Goal: Contribute content: Contribute content

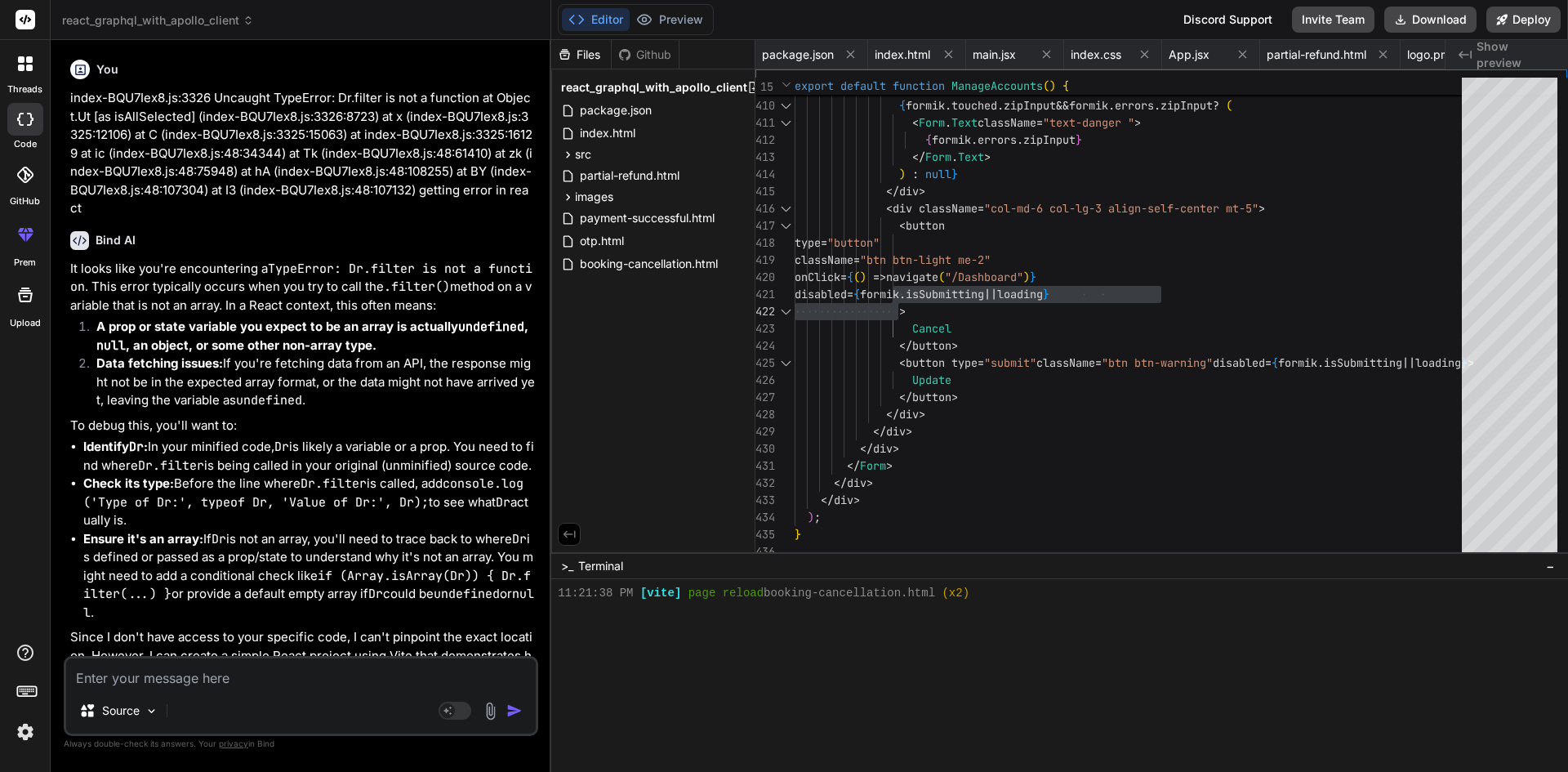
scroll to position [729, 0]
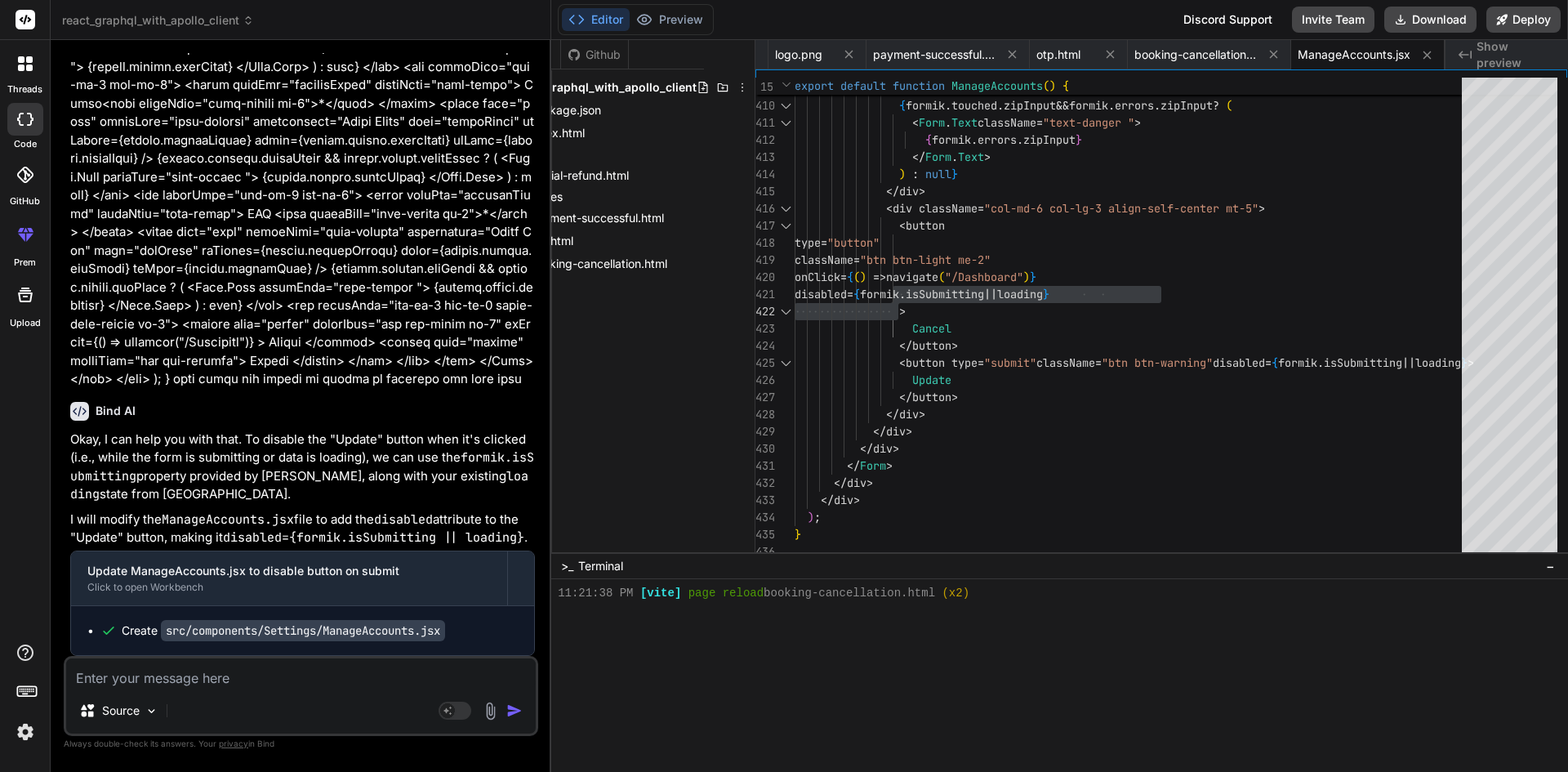
click at [258, 684] on textarea at bounding box center [300, 673] width 469 height 29
type textarea "<div> {" "} <div className="container-fluid px-0 custom-Area"> <div className="…"
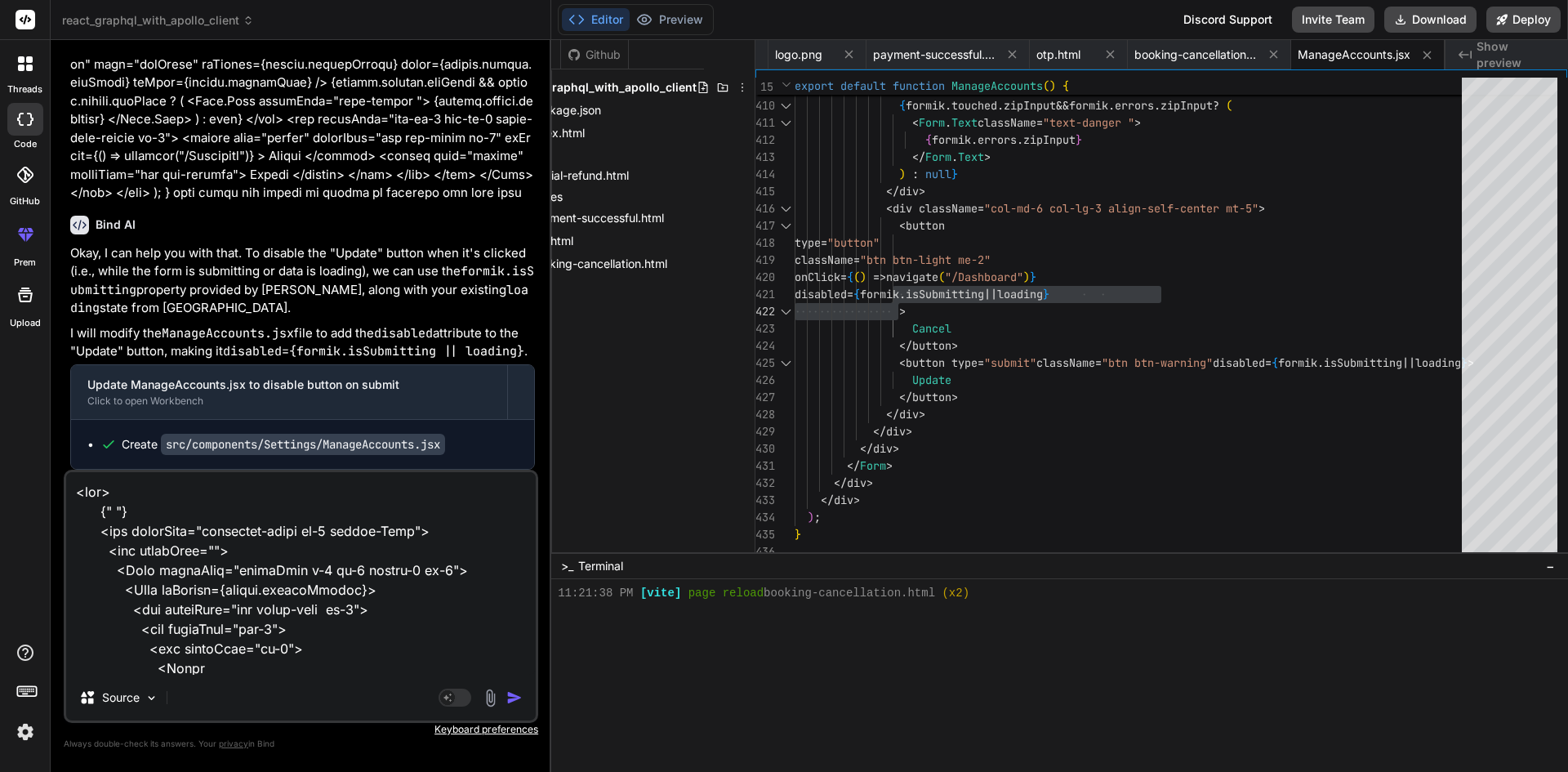
scroll to position [10669, 0]
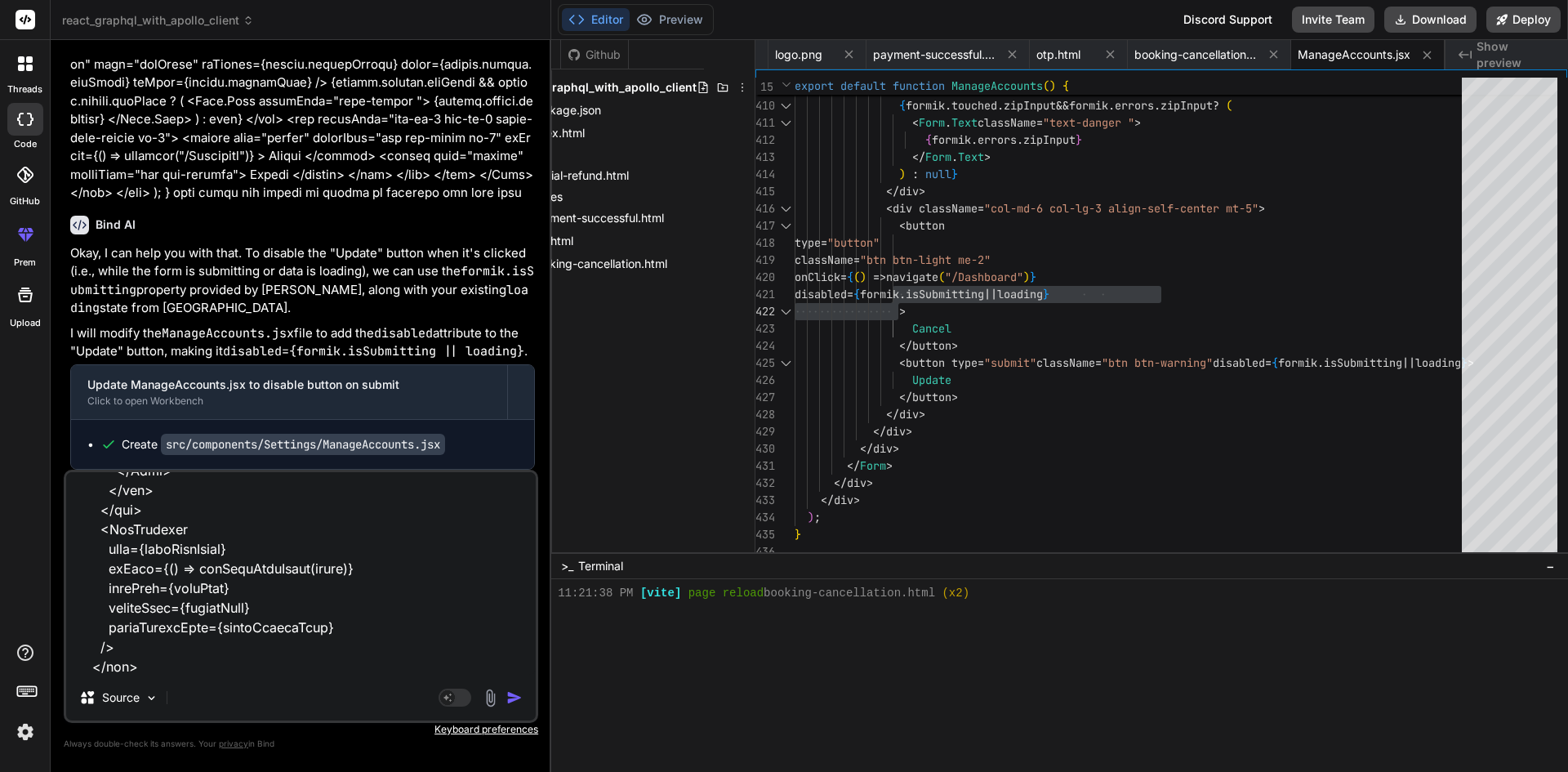
type textarea "x"
type textarea "<div> {" "} <div className="container-fluid px-0 custom-Area"> <div className="…"
type textarea "x"
type textarea "<div> {" "} <div className="container-fluid px-0 custom-Area"> <div className="…"
type textarea "x"
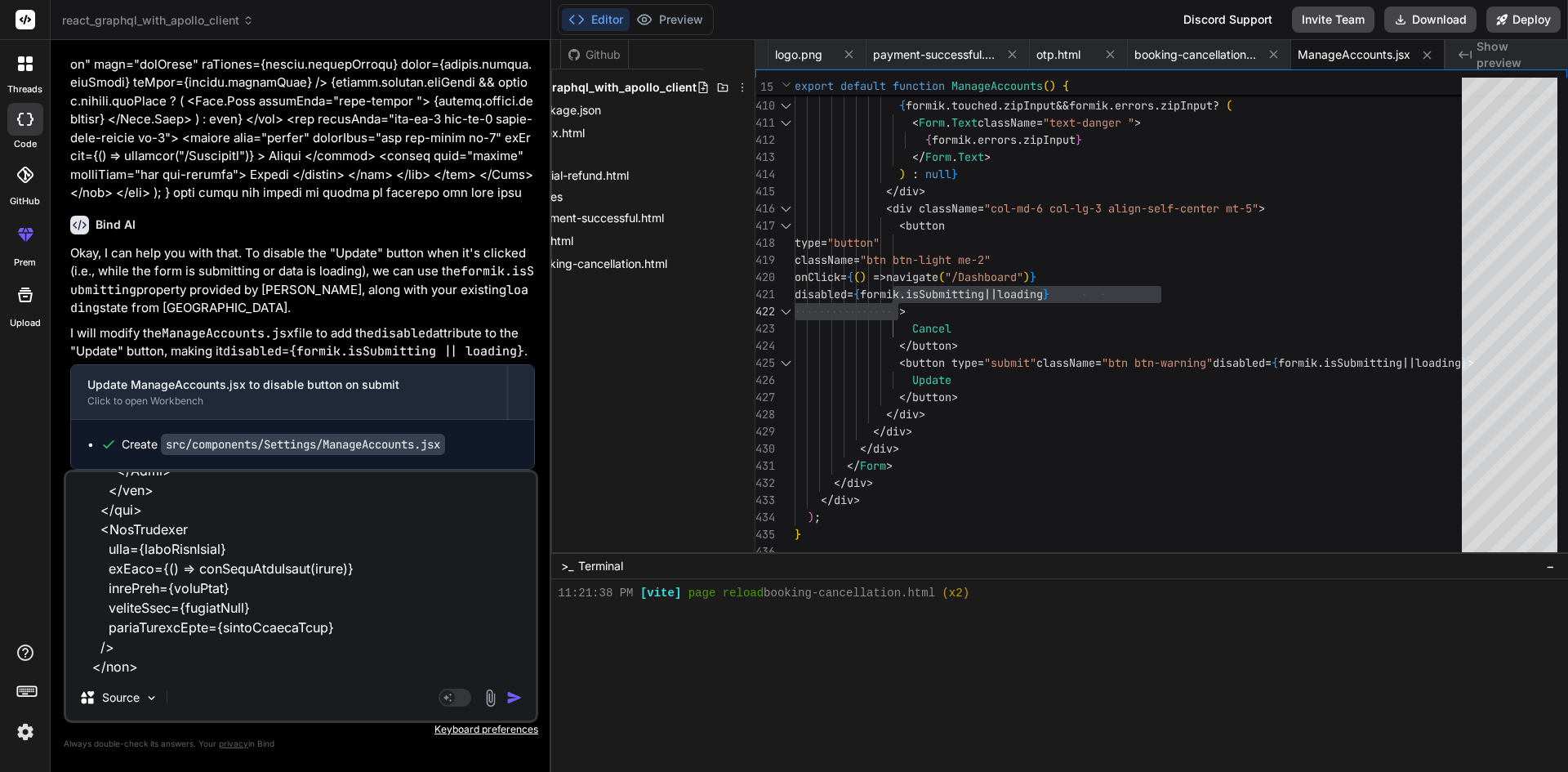
scroll to position [6177, 0]
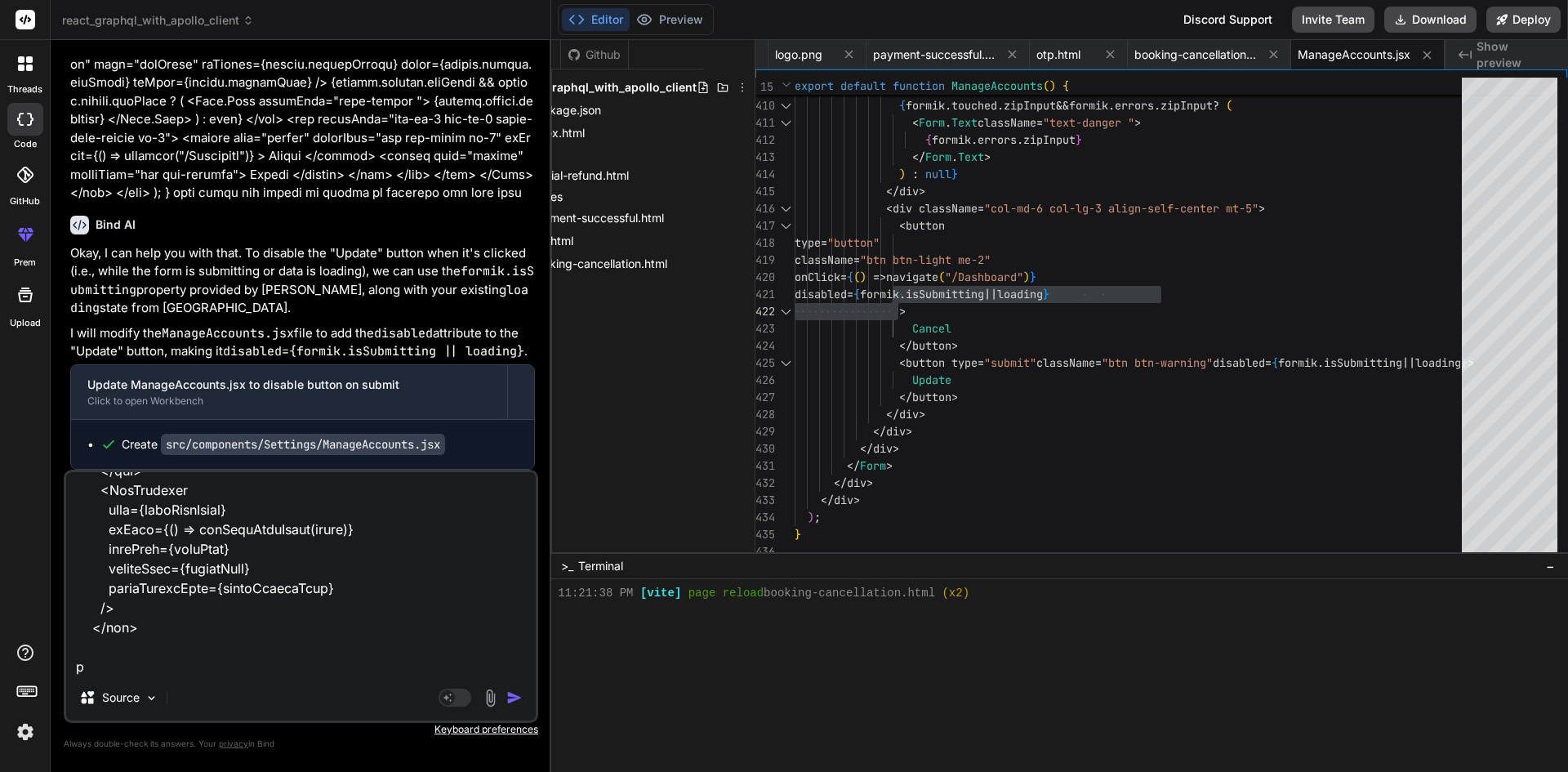
type textarea "<div> {" "} <div className="container-fluid px-0 custom-Area"> <div className="…"
type textarea "x"
type textarea "<div> {" "} <div className="container-fluid px-0 custom-Area"> <div className="…"
type textarea "x"
type textarea "<div> {" "} <div className="container-fluid px-0 custom-Area"> <div className="…"
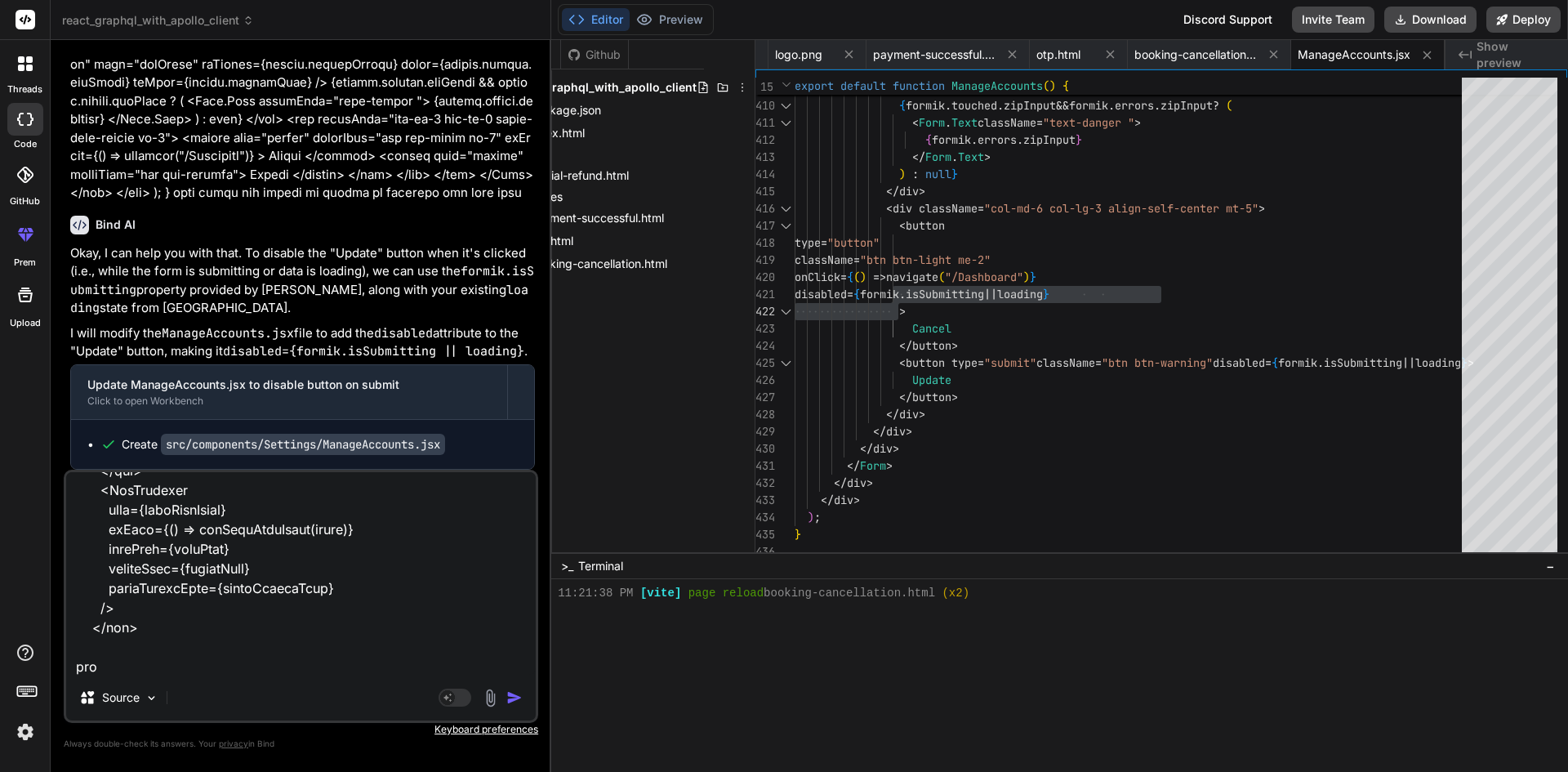
type textarea "x"
type textarea "<div> {" "} <div className="container-fluid px-0 custom-Area"> <div className="…"
type textarea "x"
type textarea "<div> {" "} <div className="container-fluid px-0 custom-Area"> <div className="…"
type textarea "x"
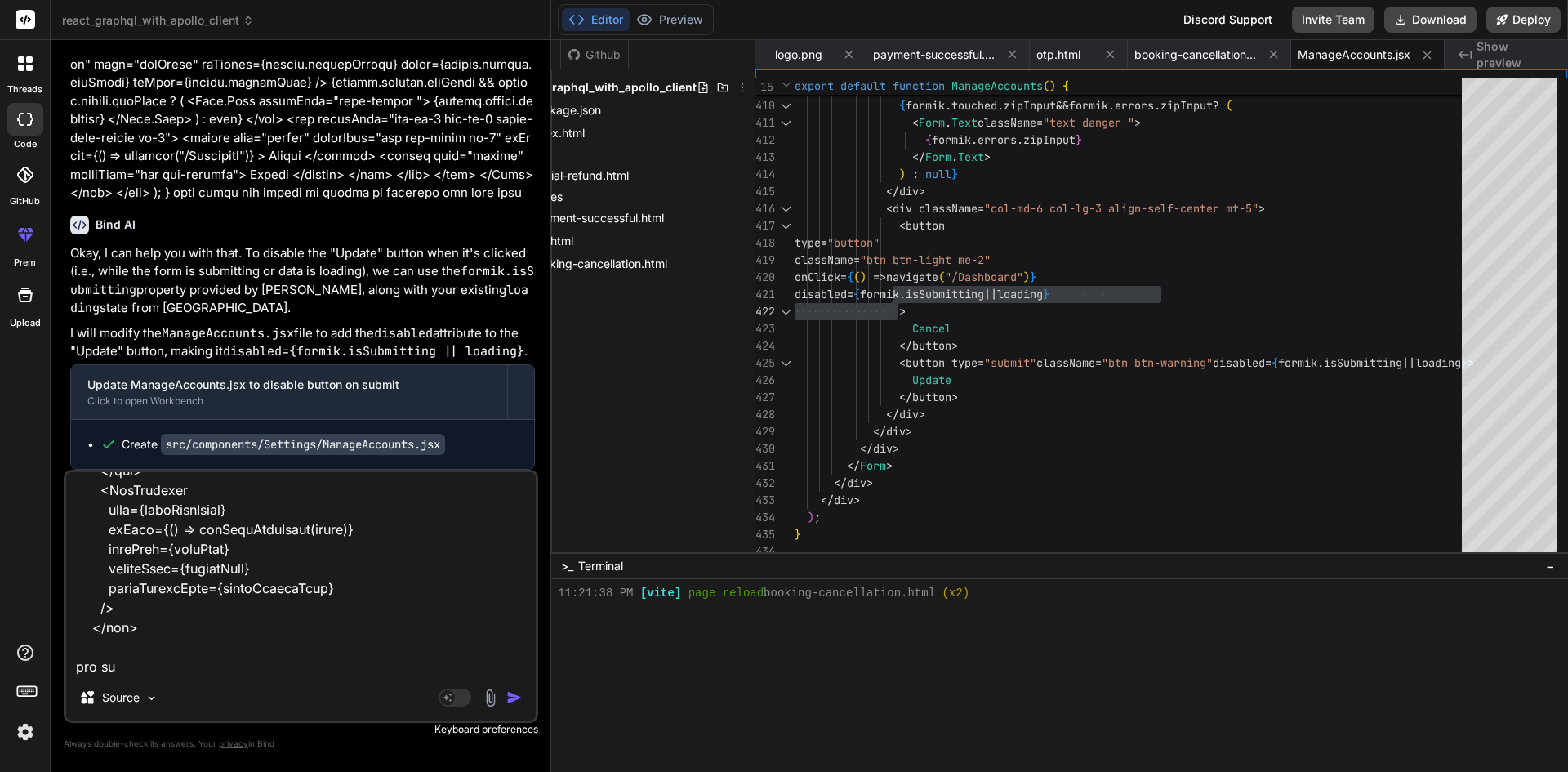
type textarea "<div> {" "} <div className="container-fluid px-0 custom-Area"> <div className="…"
type textarea "x"
type textarea "<div> {" "} <div className="container-fluid px-0 custom-Area"> <div className="…"
type textarea "x"
type textarea "<div> {" "} <div className="container-fluid px-0 custom-Area"> <div className="…"
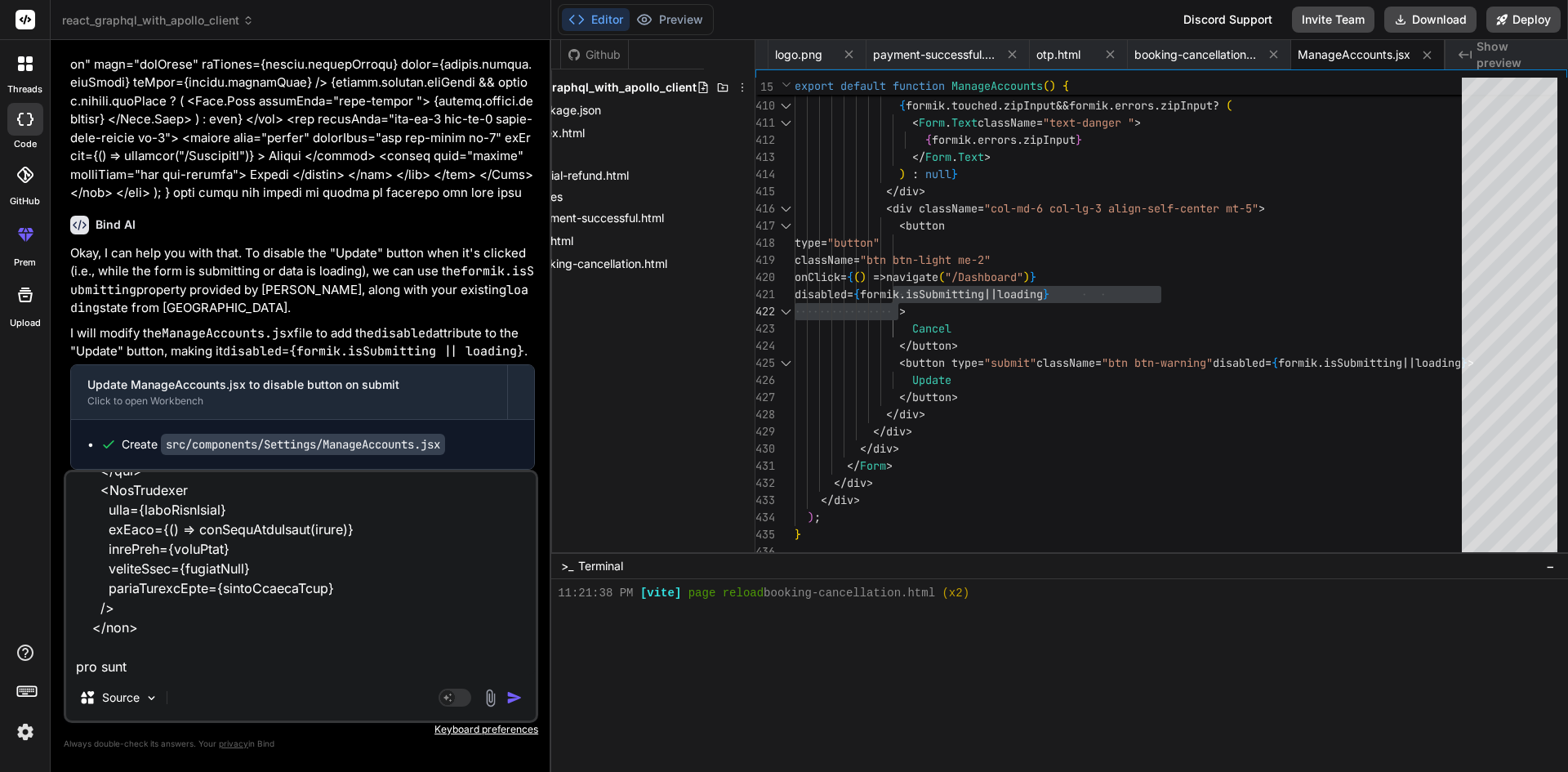
type textarea "x"
type textarea "<div> {" "} <div className="container-fluid px-0 custom-Area"> <div className="…"
type textarea "x"
type textarea "<div> {" "} <div className="container-fluid px-0 custom-Area"> <div className="…"
type textarea "x"
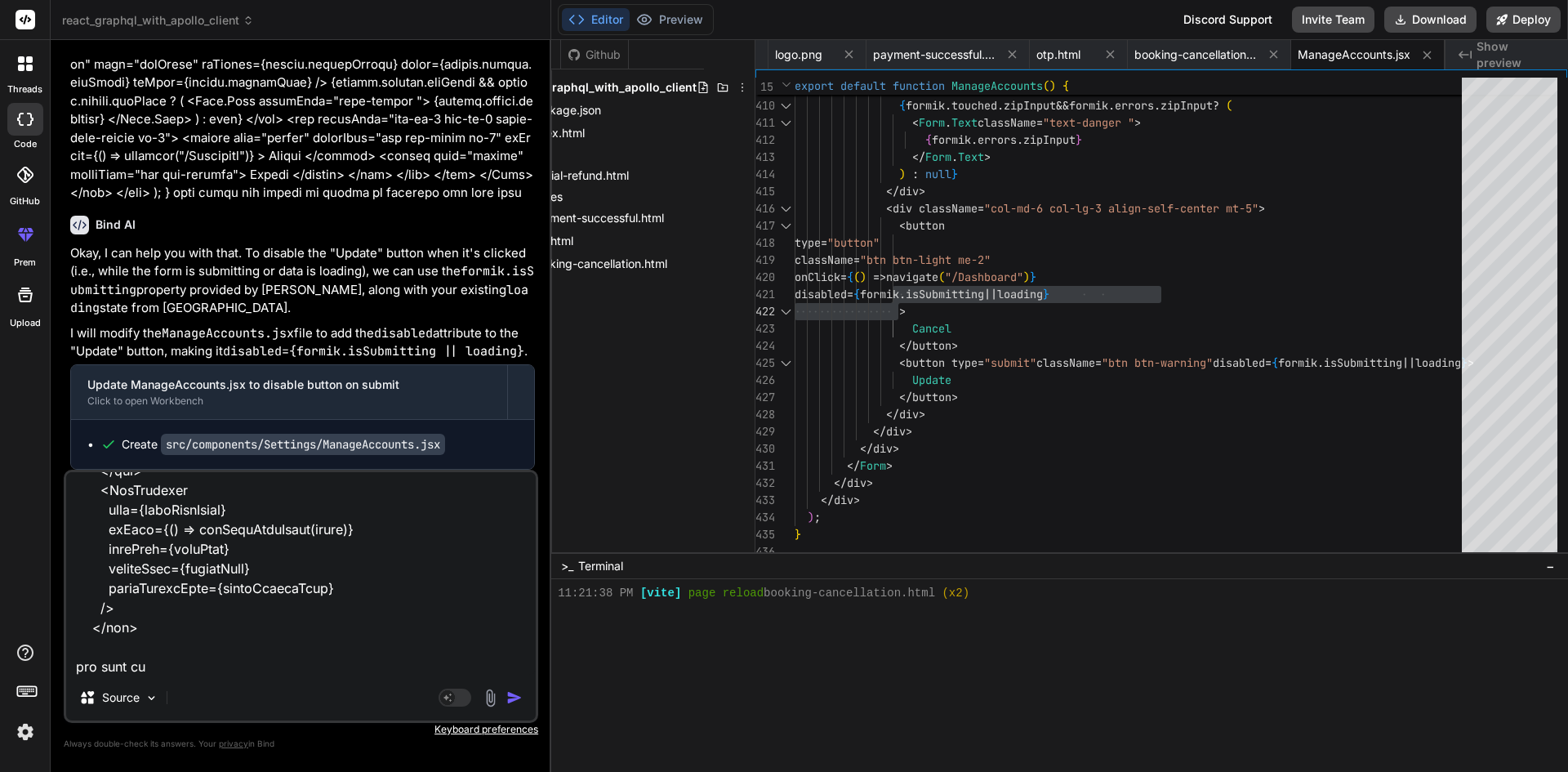
type textarea "<div> {" "} <div className="container-fluid px-0 custom-Area"> <div className="…"
type textarea "x"
type textarea "<div> {" "} <div className="container-fluid px-0 custom-Area"> <div className="…"
type textarea "x"
type textarea "<div> {" "} <div className="container-fluid px-0 custom-Area"> <div className="…"
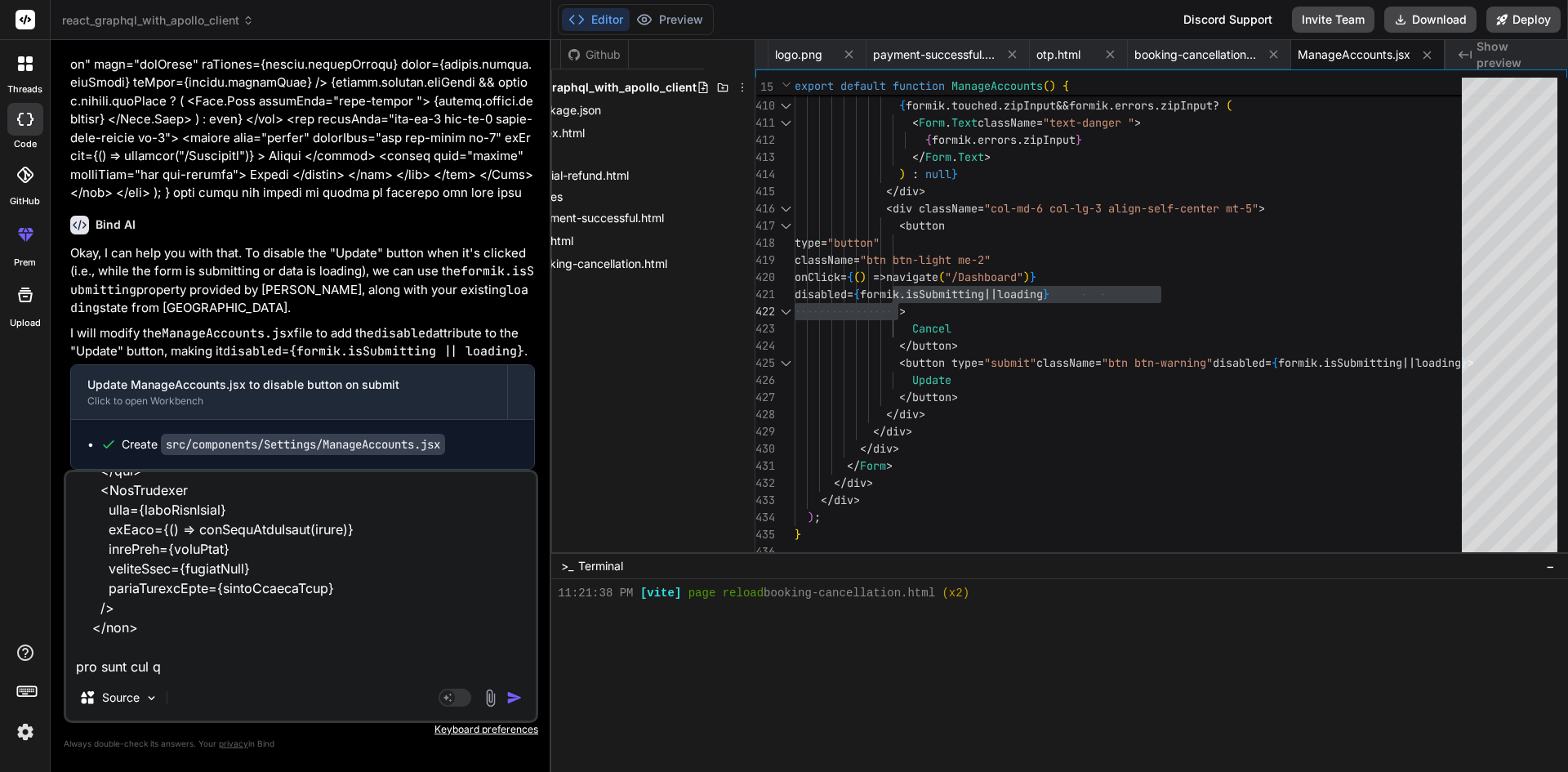
type textarea "x"
type textarea "<div> {" "} <div className="container-fluid px-0 custom-Area"> <div className="…"
type textarea "x"
type textarea "<div> {" "} <div className="container-fluid px-0 custom-Area"> <div className="…"
type textarea "x"
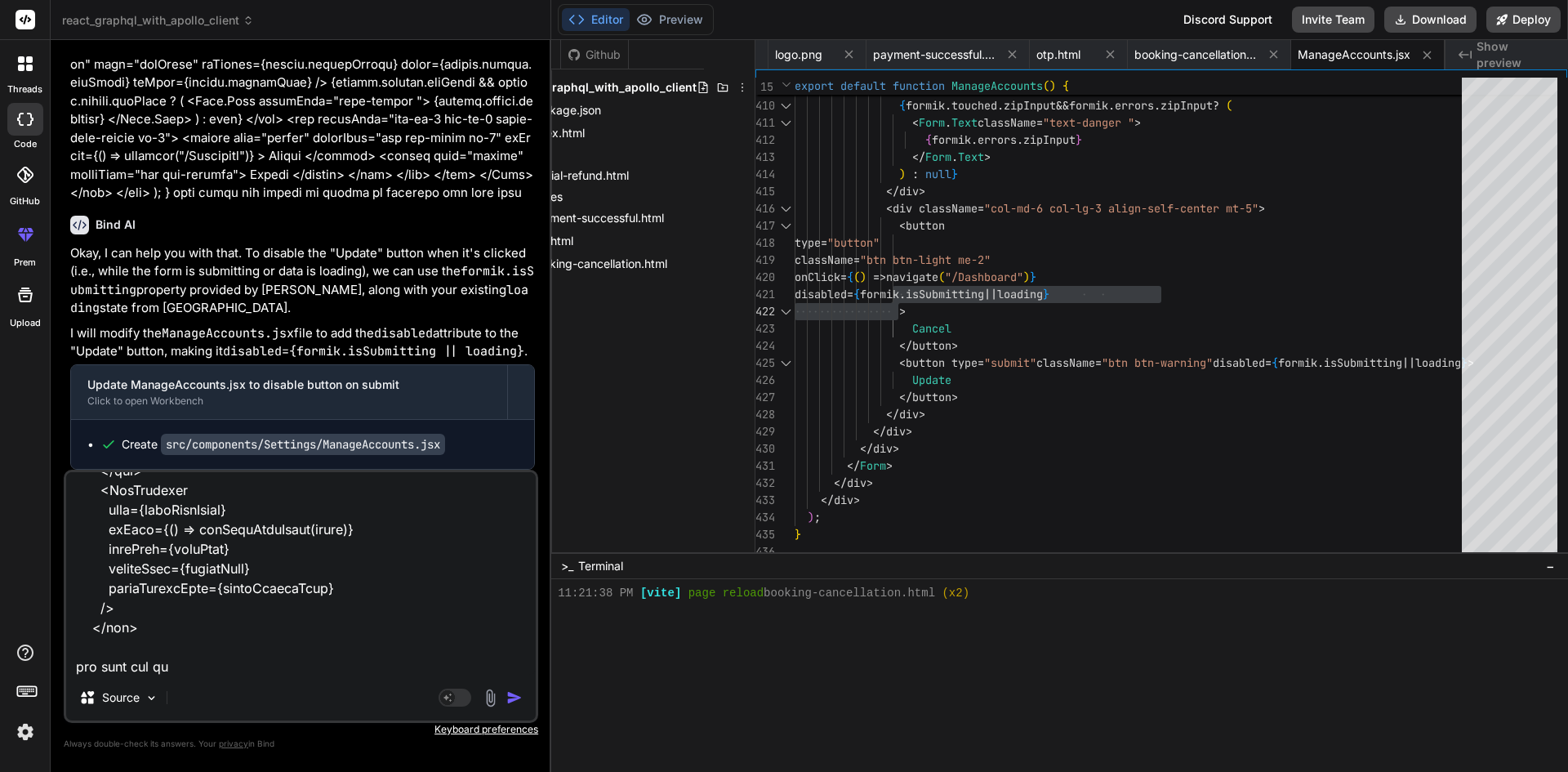
type textarea "<div> {" "} <div className="container-fluid px-0 custom-Area"> <div className="…"
type textarea "x"
type textarea "<div> {" "} <div className="container-fluid px-0 custom-Area"> <div className="…"
type textarea "x"
type textarea "<div> {" "} <div className="container-fluid px-0 custom-Area"> <div className="…"
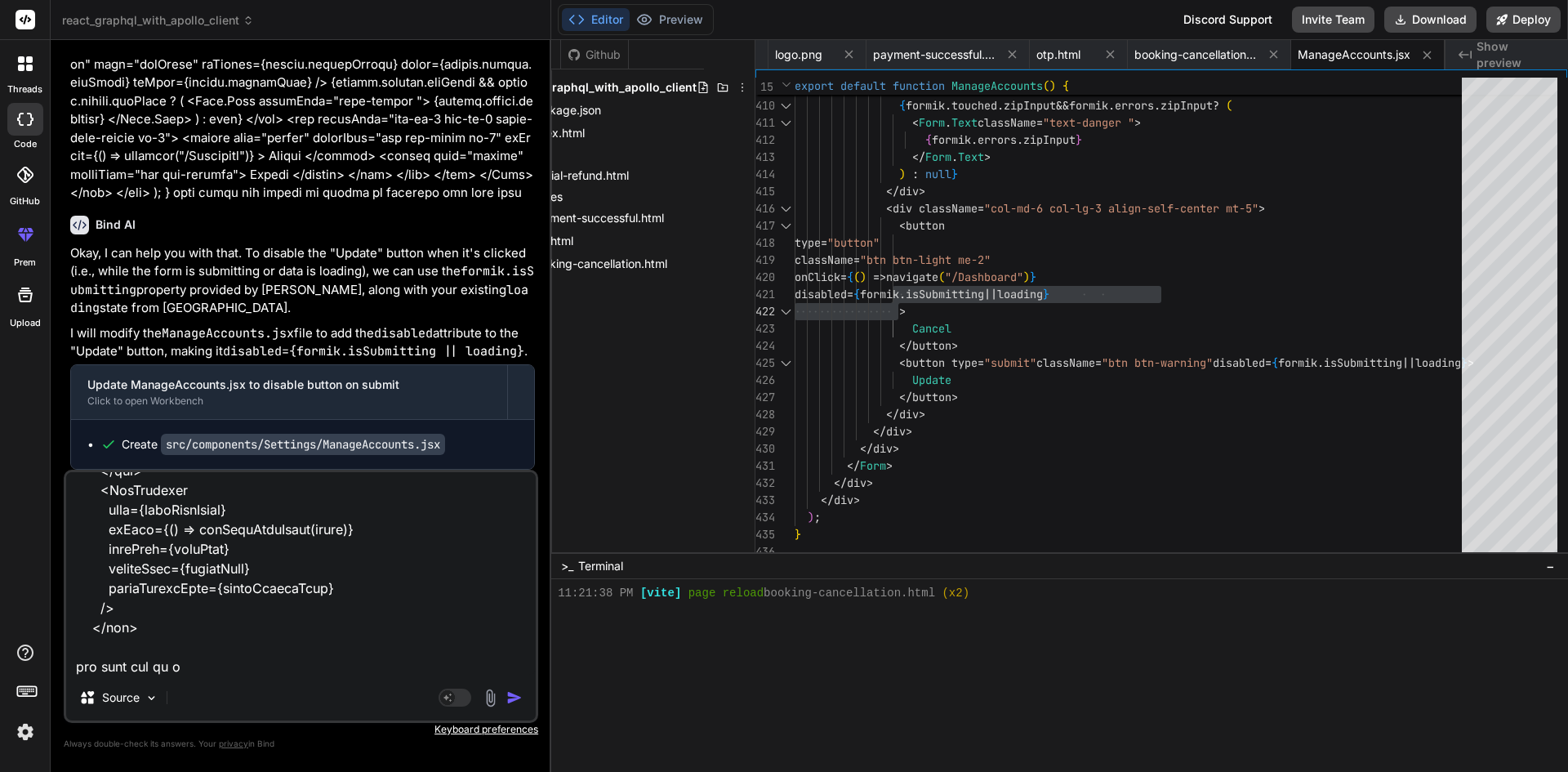
type textarea "x"
type textarea "<div> {" "} <div className="container-fluid px-0 custom-Area"> <div className="…"
type textarea "x"
type textarea "<div> {" "} <div className="container-fluid px-0 custom-Area"> <div className="…"
type textarea "x"
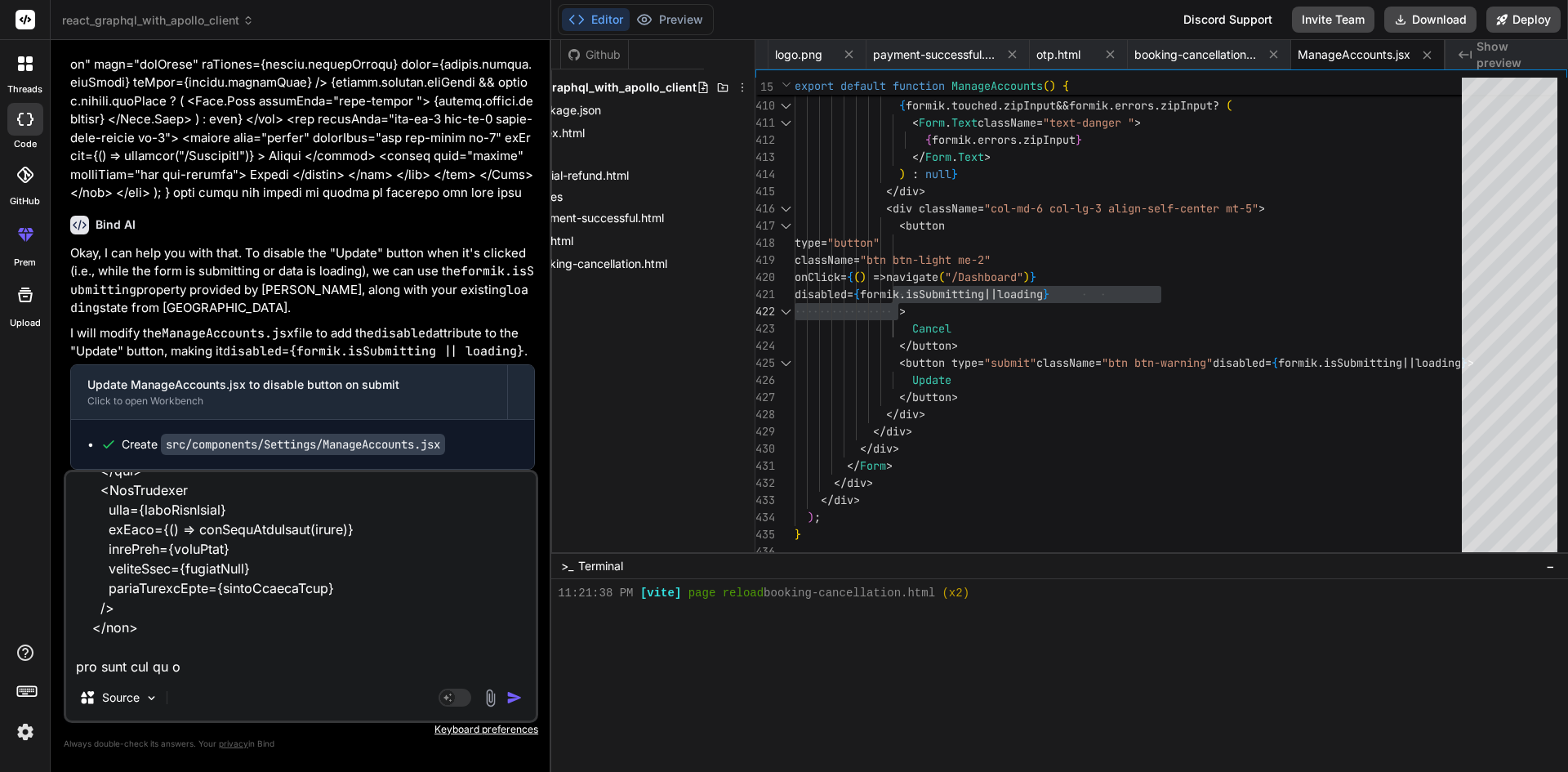
type textarea "<div> {" "} <div className="container-fluid px-0 custom-Area"> <div className="…"
type textarea "x"
type textarea "<div> {" "} <div className="container-fluid px-0 custom-Area"> <div className="…"
type textarea "x"
type textarea "<div> {" "} <div className="container-fluid px-0 custom-Area"> <div className="…"
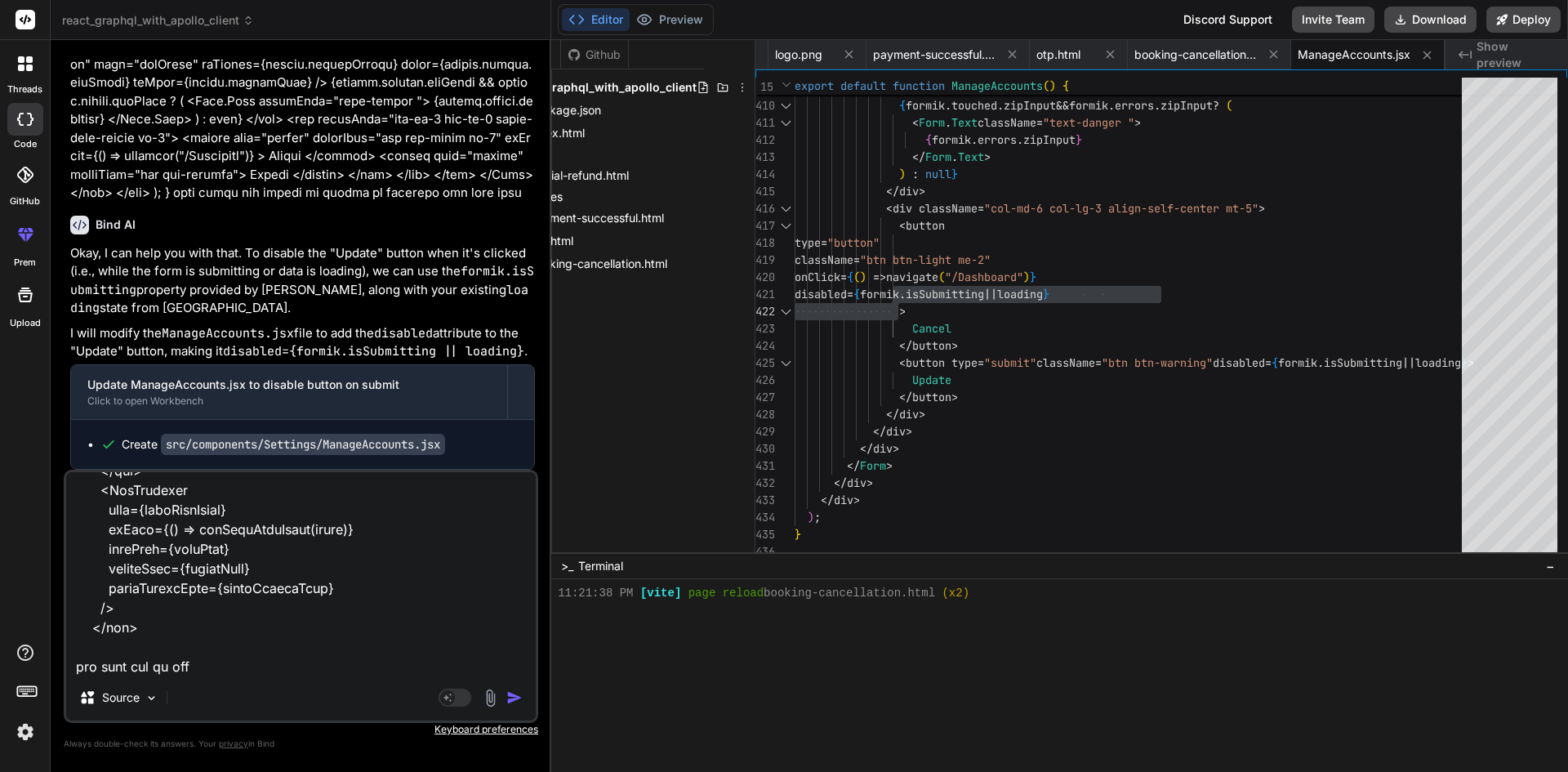
type textarea "x"
type textarea "<div> {" "} <div className="container-fluid px-0 custom-Area"> <div className="…"
type textarea "x"
type textarea "<div> {" "} <div className="container-fluid px-0 custom-Area"> <div className="…"
type textarea "x"
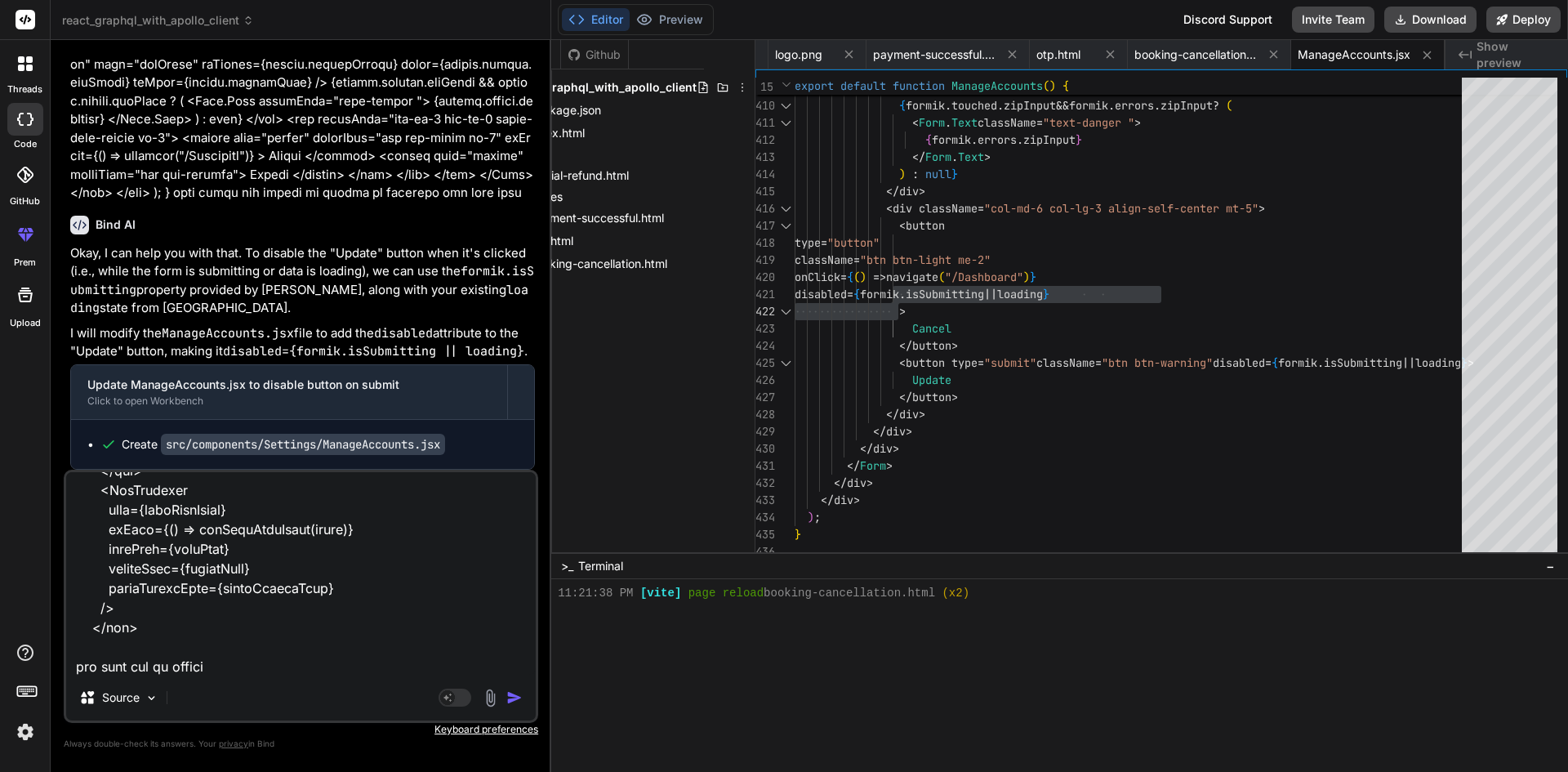
type textarea "<div> {" "} <div className="container-fluid px-0 custom-Area"> <div className="…"
type textarea "x"
type textarea "<div> {" "} <div className="container-fluid px-0 custom-Area"> <div className="…"
type textarea "x"
type textarea "<div> {" "} <div className="container-fluid px-0 custom-Area"> <div className="…"
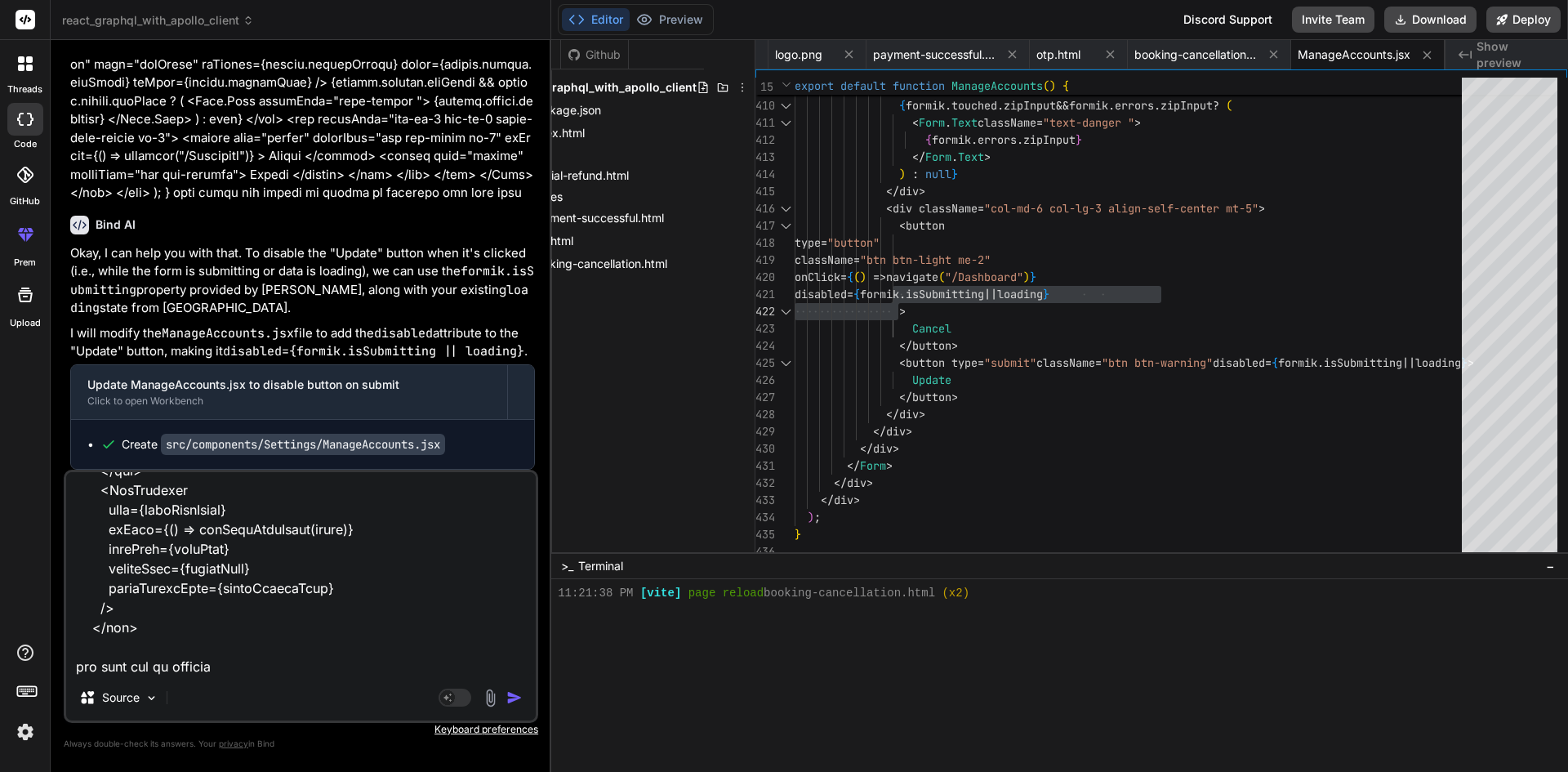
type textarea "x"
type textarea "<div> {" "} <div className="container-fluid px-0 custom-Area"> <div className="…"
type textarea "x"
type textarea "<div> {" "} <div className="container-fluid px-0 custom-Area"> <div className="…"
type textarea "x"
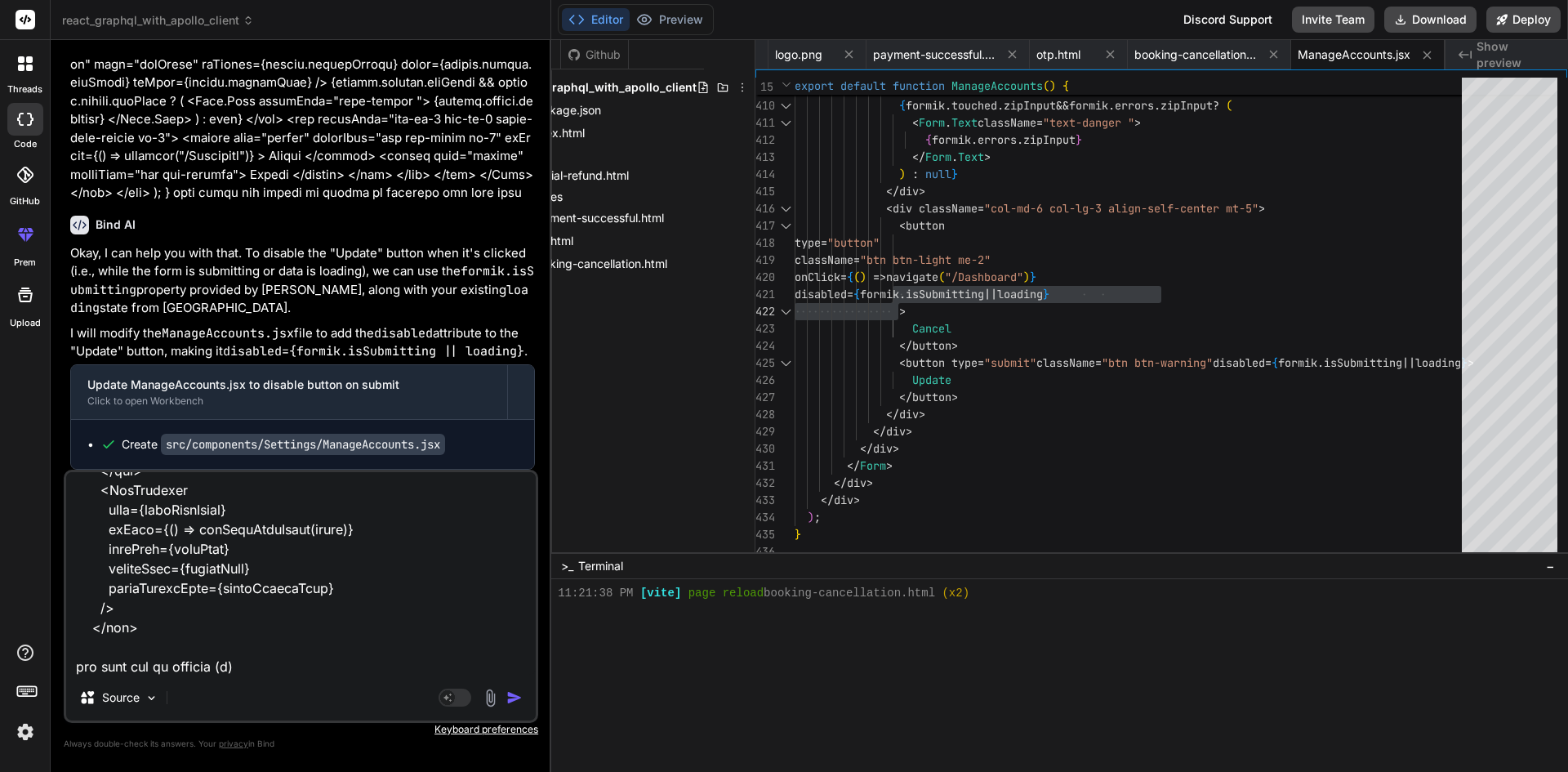
type textarea "<div> {" "} <div className="container-fluid px-0 custom-Area"> <div className="…"
type textarea "x"
type textarea "<div> {" "} <div className="container-fluid px-0 custom-Area"> <div className="…"
type textarea "x"
type textarea "<div> {" "} <div className="container-fluid px-0 custom-Area"> <div className="…"
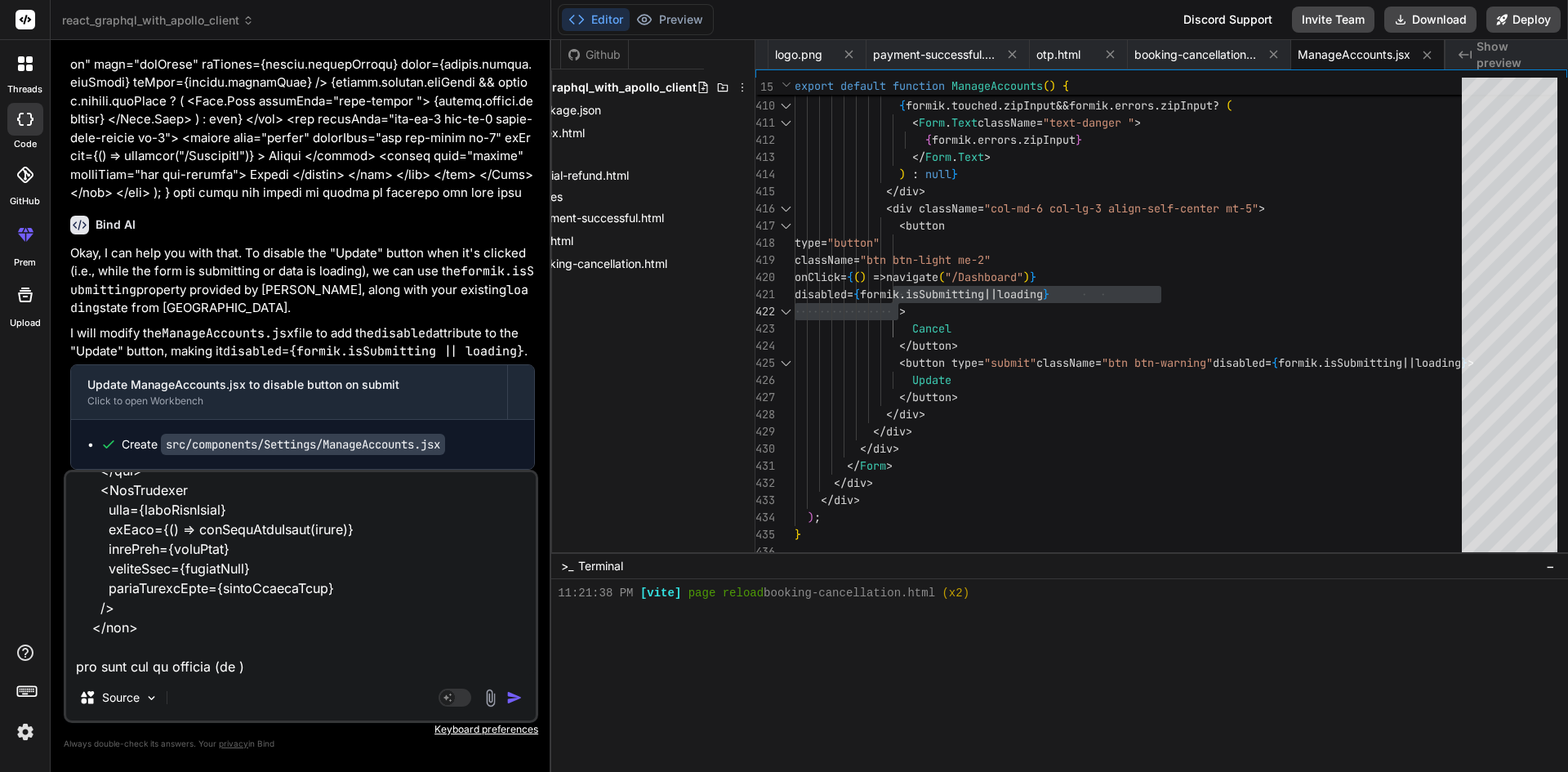
type textarea "x"
type textarea "<div> {" "} <div className="container-fluid px-0 custom-Area"> <div className="…"
type textarea "x"
type textarea "<div> {" "} <div className="container-fluid px-0 custom-Area"> <div className="…"
type textarea "x"
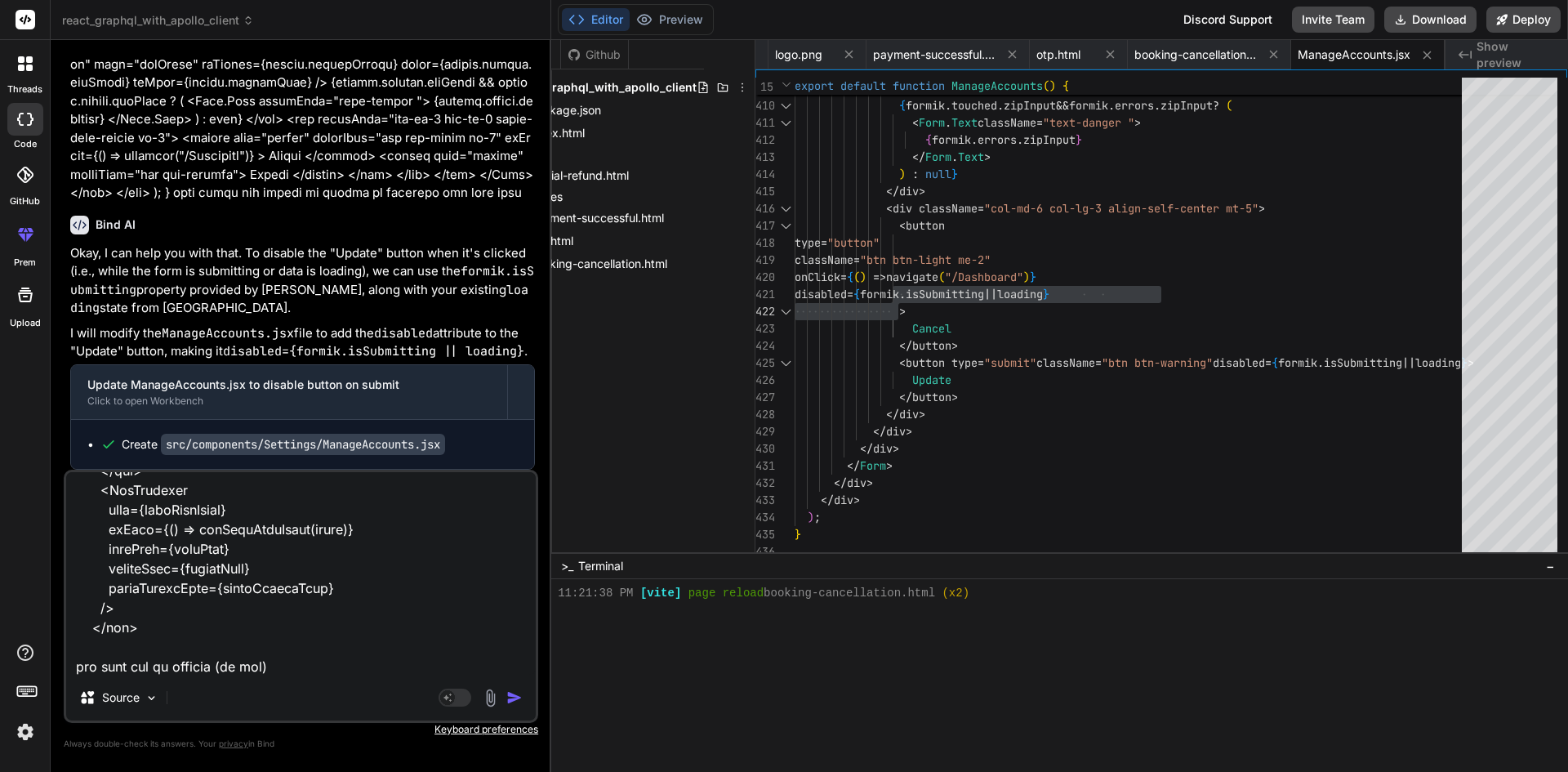
type textarea "<div> {" "} <div className="container-fluid px-0 custom-Area"> <div className="…"
type textarea "x"
type textarea "<div> {" "} <div className="container-fluid px-0 custom-Area"> <div className="…"
type textarea "x"
type textarea "<div> {" "} <div className="container-fluid px-0 custom-Area"> <div className="…"
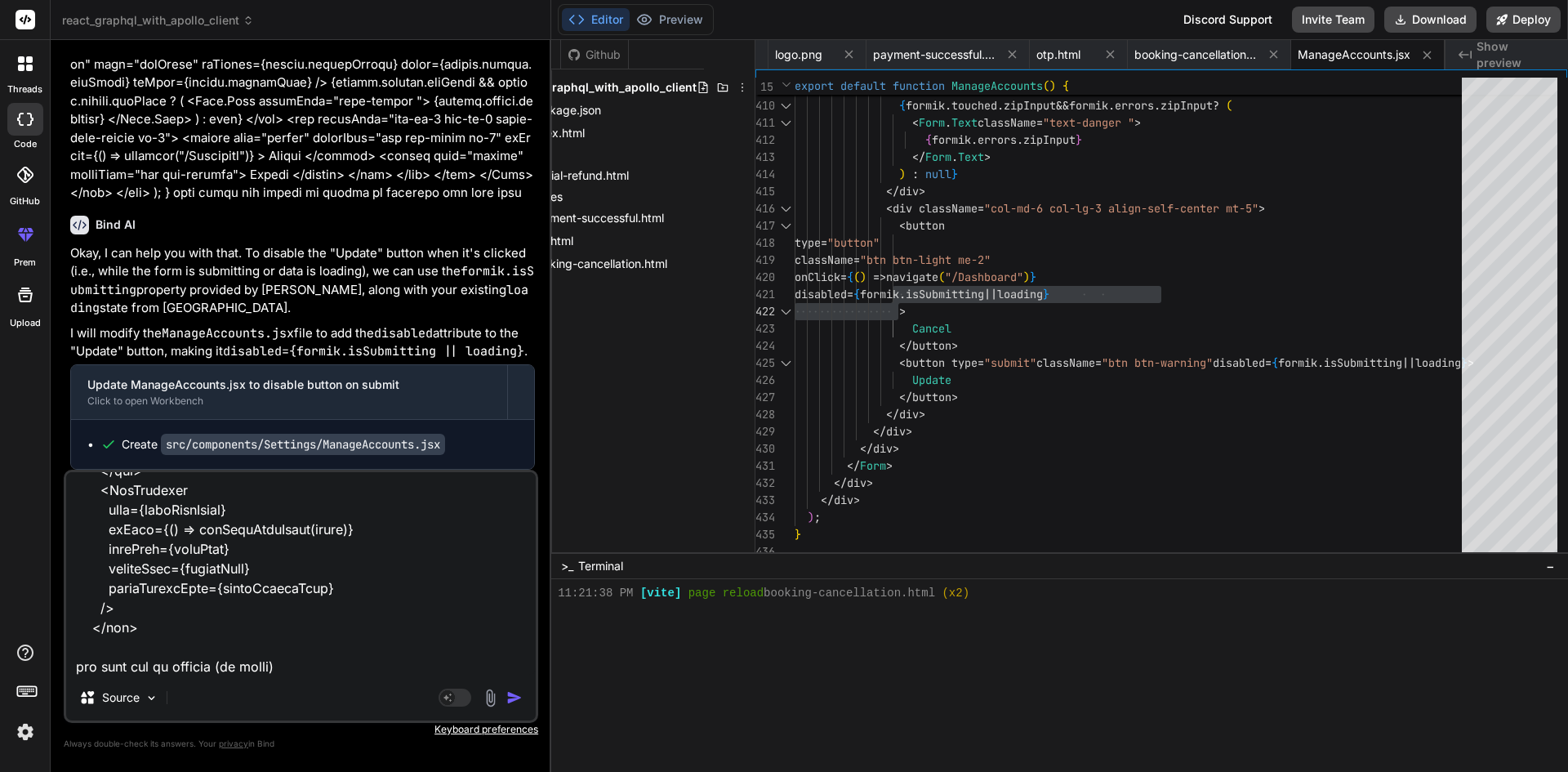
type textarea "x"
type textarea "<div> {" "} <div className="container-fluid px-0 custom-Area"> <div className="…"
type textarea "x"
type textarea "<div> {" "} <div className="container-fluid px-0 custom-Area"> <div className="…"
type textarea "x"
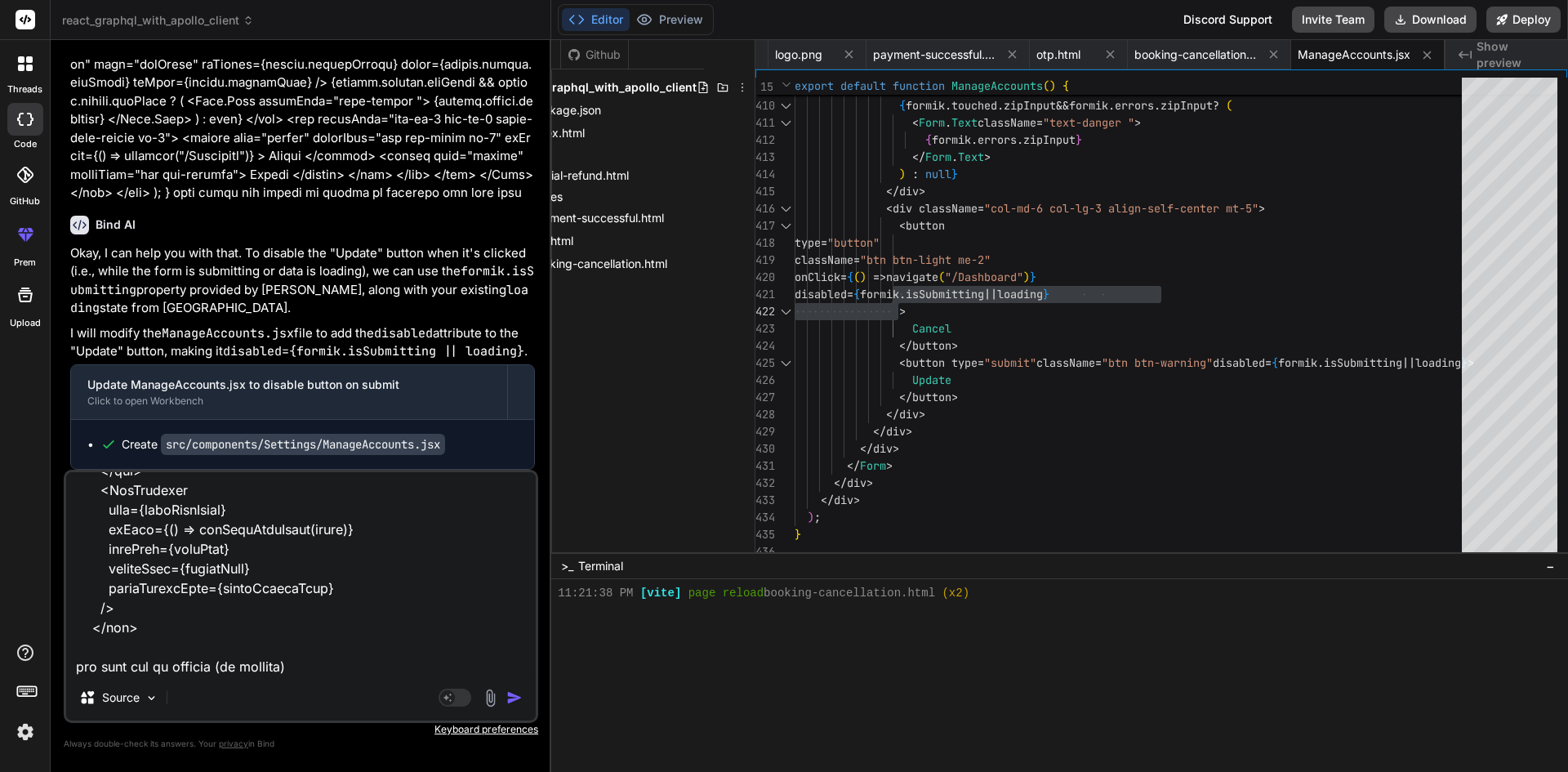
type textarea "<div> {" "} <div className="container-fluid px-0 custom-Area"> <div className="…"
type textarea "x"
type textarea "<div> {" "} <div className="container-fluid px-0 custom-Area"> <div className="…"
type textarea "x"
type textarea "<div> {" "} <div className="container-fluid px-0 custom-Area"> <div className="…"
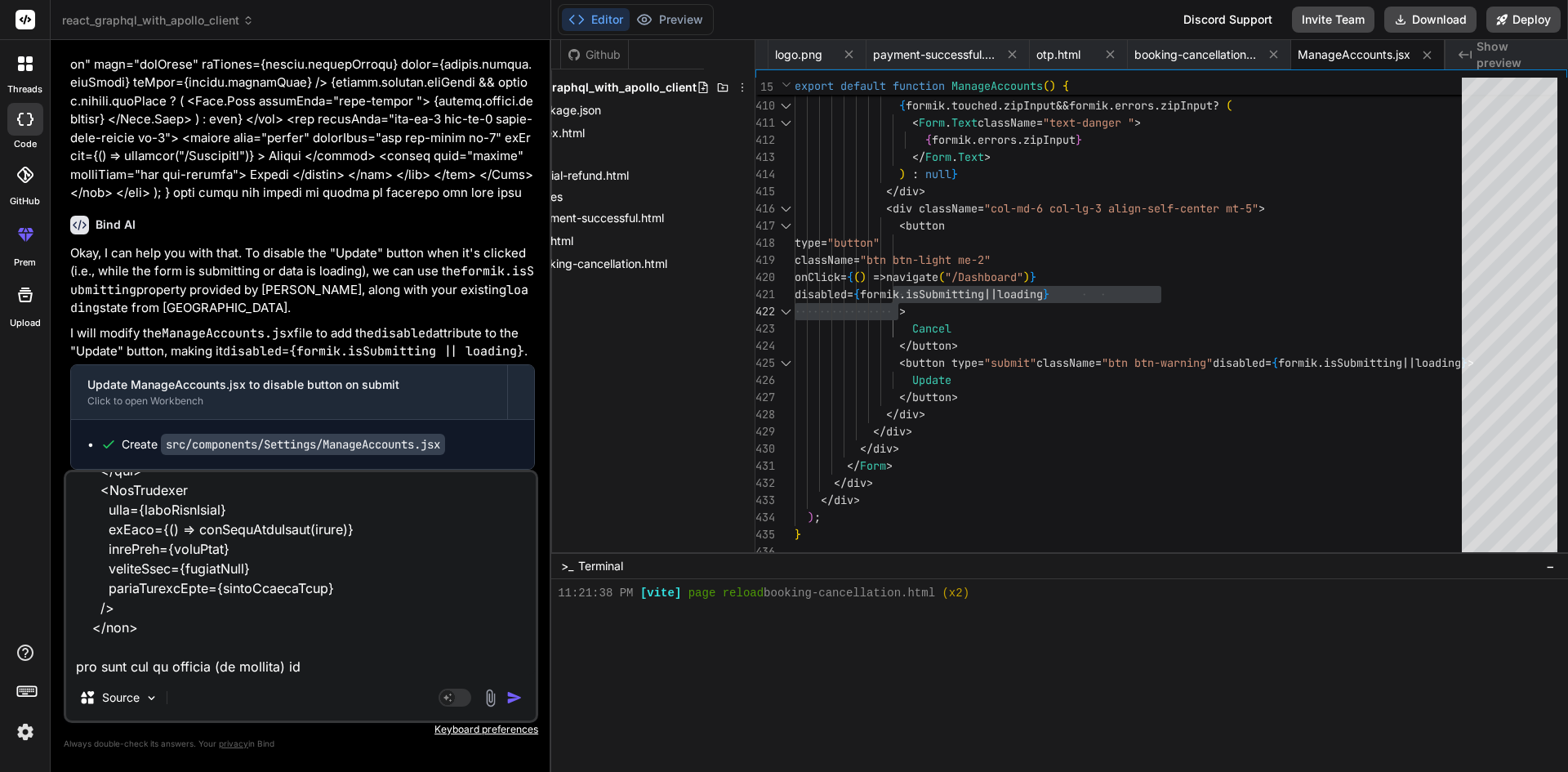
type textarea "x"
type textarea "<div> {" "} <div className="container-fluid px-0 custom-Area"> <div className="…"
type textarea "x"
type textarea "<div> {" "} <div className="container-fluid px-0 custom-Area"> <div className="…"
type textarea "x"
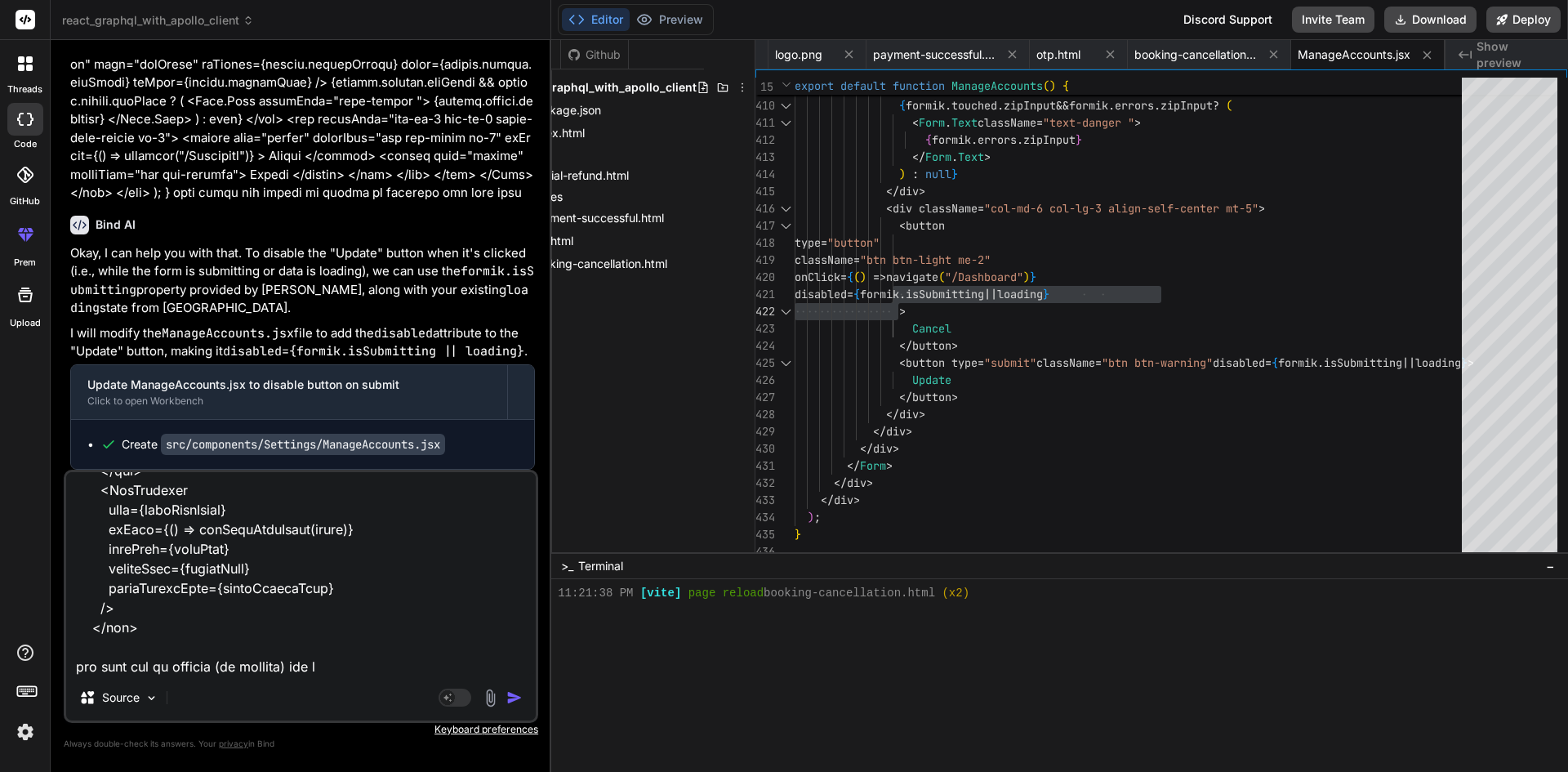
type textarea "<div> {" "} <div className="container-fluid px-0 custom-Area"> <div className="…"
type textarea "x"
type textarea "<div> {" "} <div className="container-fluid px-0 custom-Area"> <div className="…"
type textarea "x"
type textarea "<div> {" "} <div className="container-fluid px-0 custom-Area"> <div className="…"
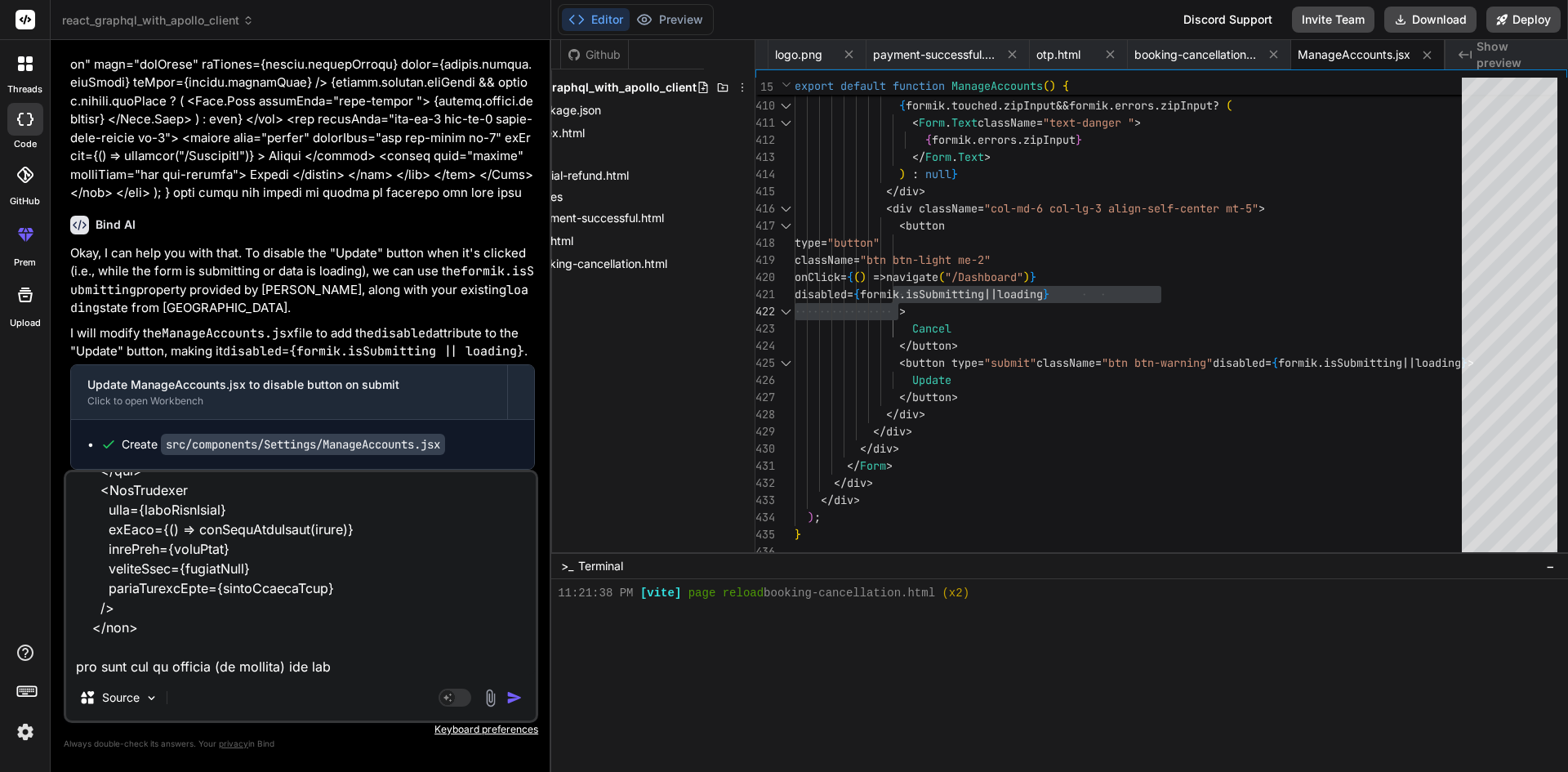
type textarea "x"
type textarea "<div> {" "} <div className="container-fluid px-0 custom-Area"> <div className="…"
type textarea "x"
type textarea "<div> {" "} <div className="container-fluid px-0 custom-Area"> <div className="…"
type textarea "x"
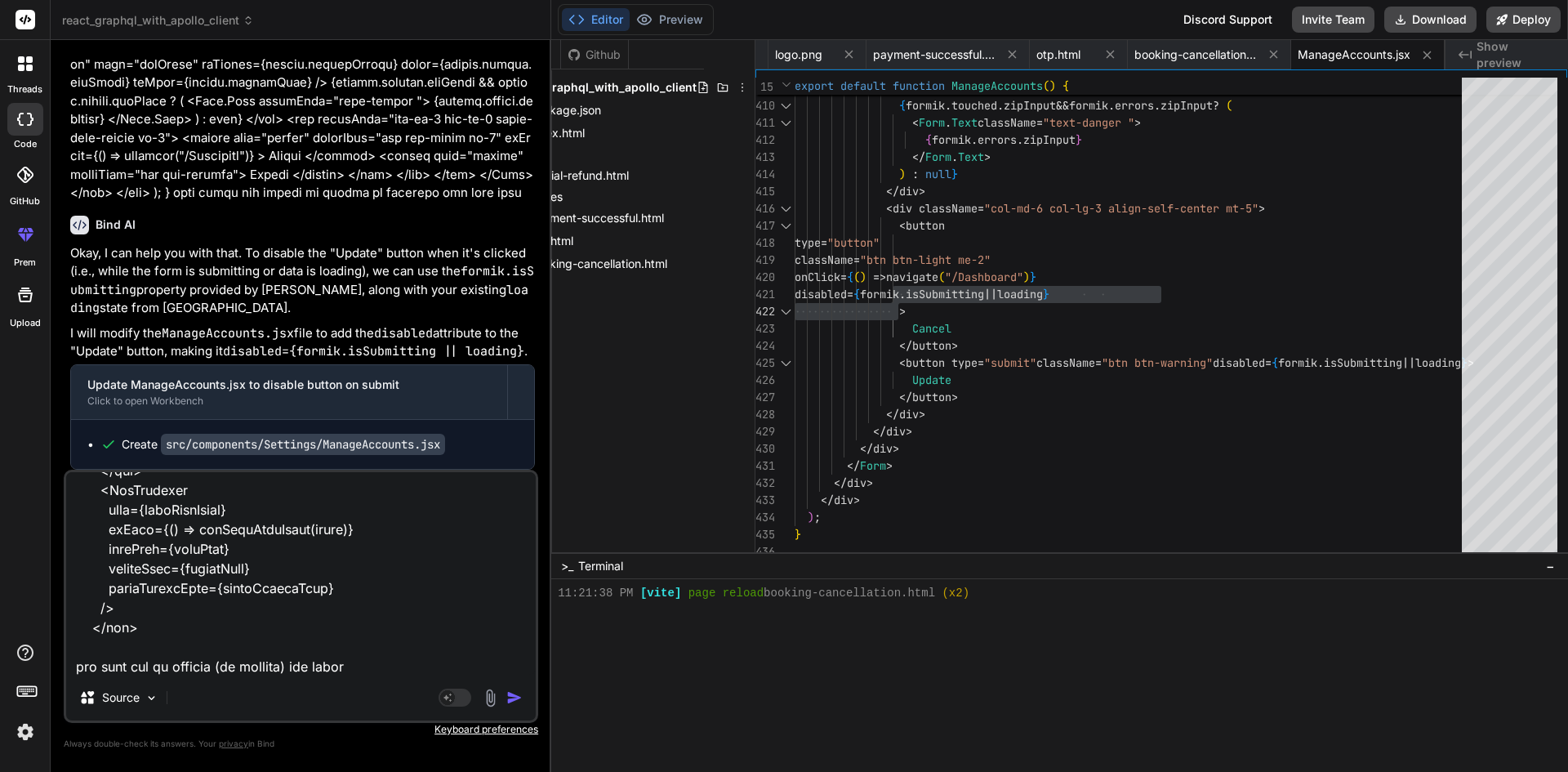
type textarea "<div> {" "} <div className="container-fluid px-0 custom-Area"> <div className="…"
type textarea "x"
type textarea "<div> {" "} <div className="container-fluid px-0 custom-Area"> <div className="…"
type textarea "x"
type textarea "<div> {" "} <div className="container-fluid px-0 custom-Area"> <div className="…"
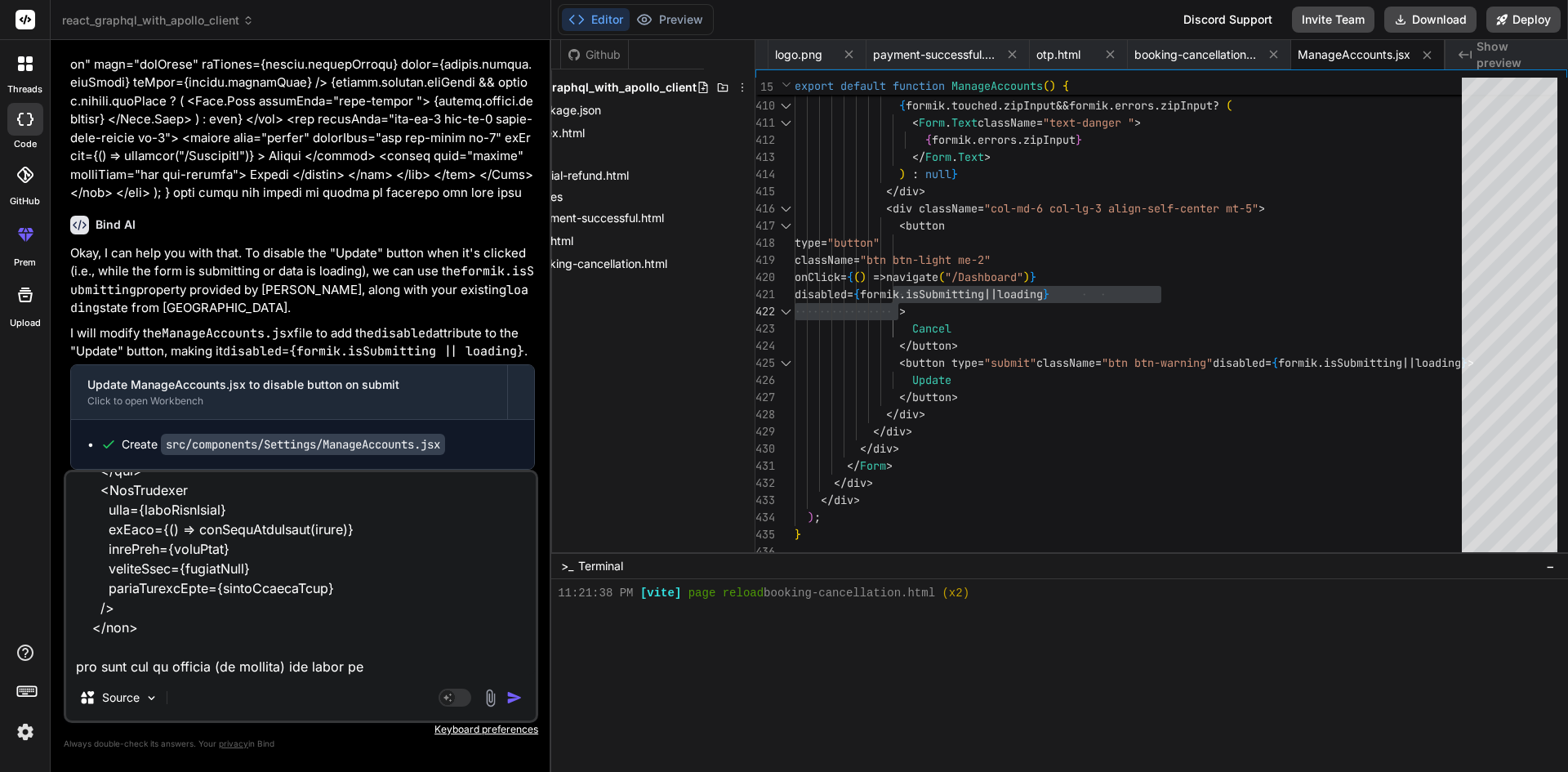
type textarea "x"
type textarea "<div> {" "} <div className="container-fluid px-0 custom-Area"> <div className="…"
type textarea "x"
type textarea "<div> {" "} <div className="container-fluid px-0 custom-Area"> <div className="…"
type textarea "x"
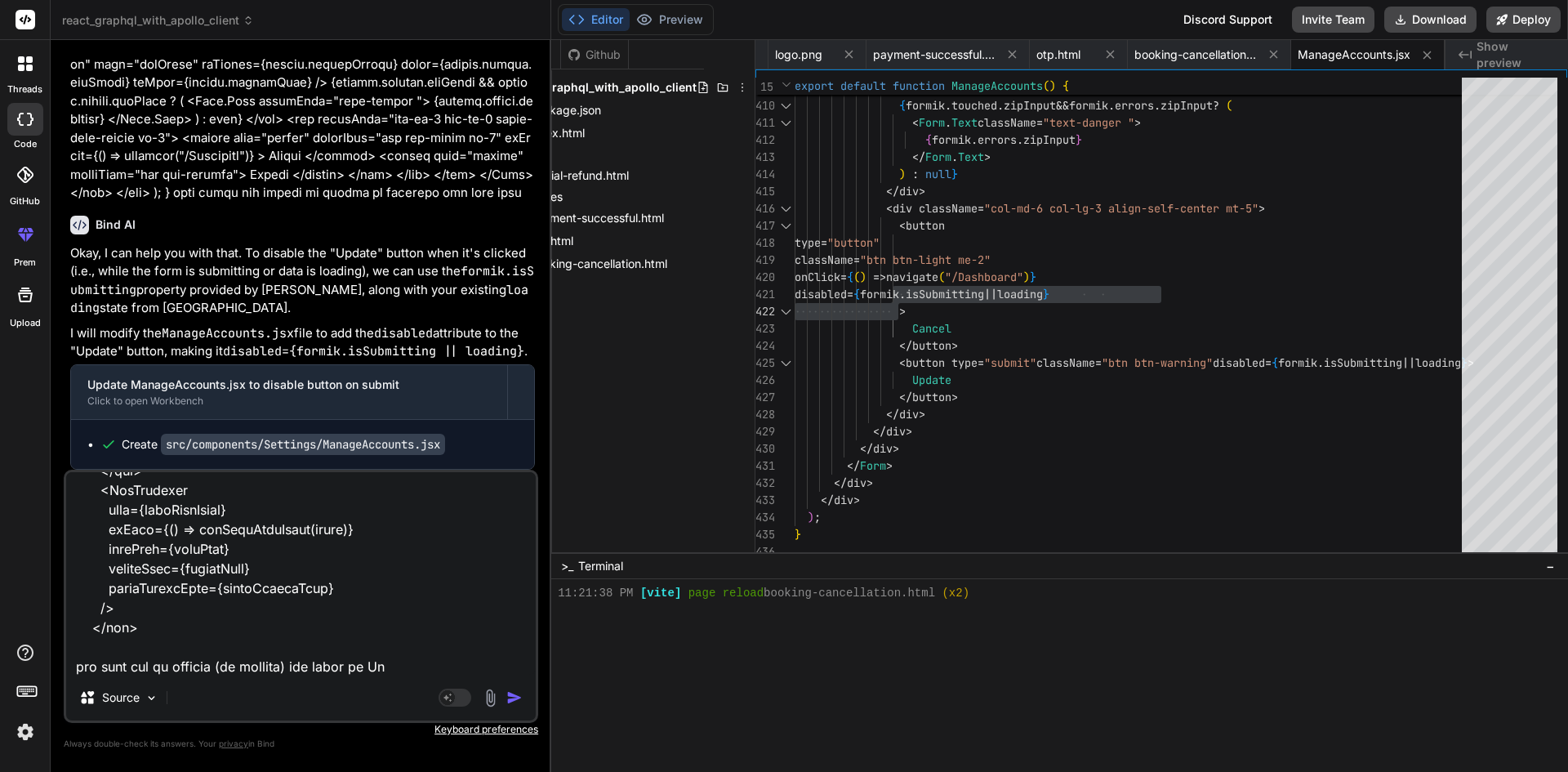
type textarea "<div> {" "} <div className="container-fluid px-0 custom-Area"> <div className="…"
type textarea "x"
type textarea "<div> {" "} <div className="container-fluid px-0 custom-Area"> <div className="…"
type textarea "x"
type textarea "<div> {" "} <div className="container-fluid px-0 custom-Area"> <div className="…"
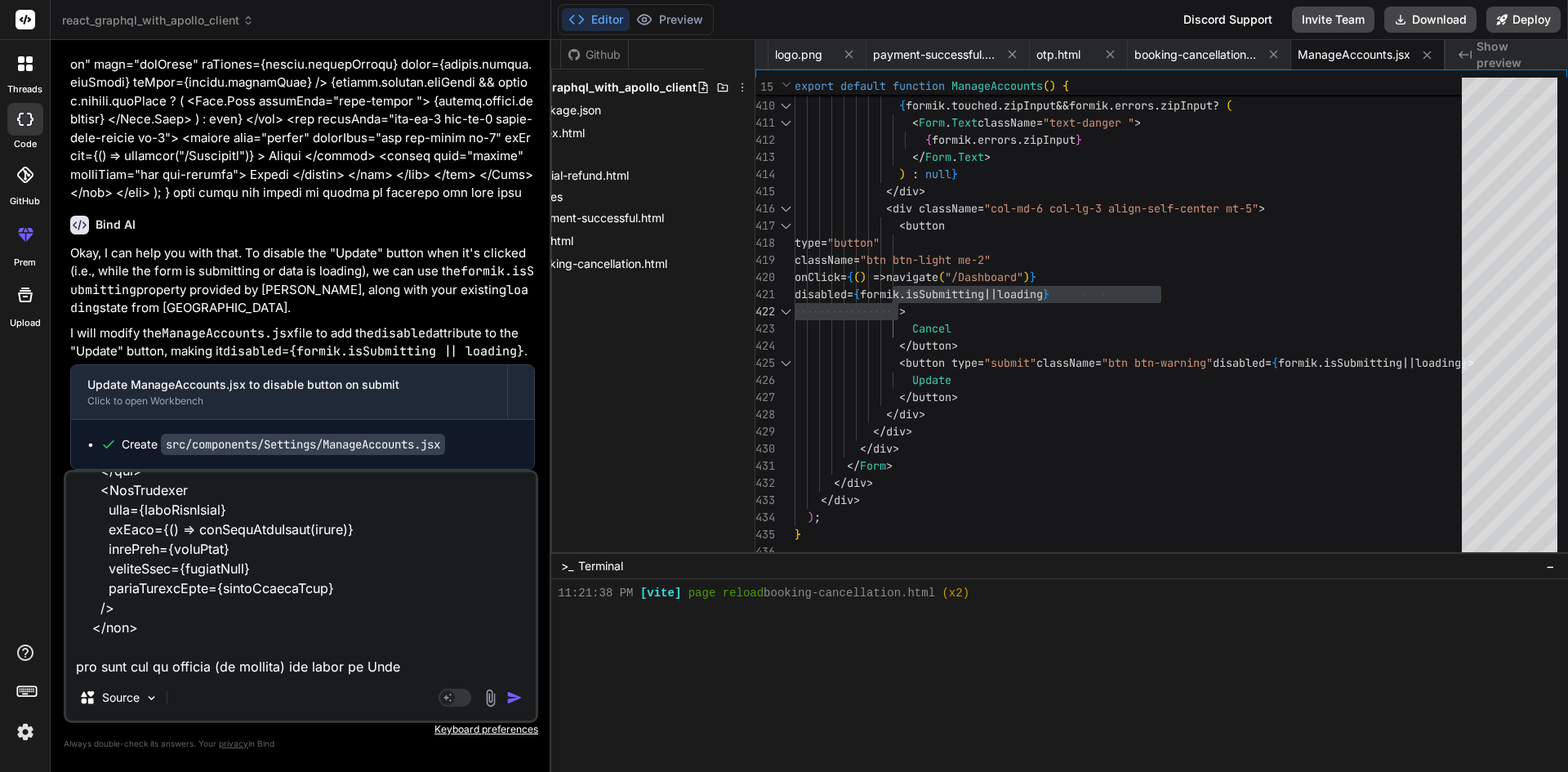
type textarea "x"
type textarea "<div> {" "} <div className="container-fluid px-0 custom-Area"> <div className="…"
type textarea "x"
type textarea "<div> {" "} <div className="container-fluid px-0 custom-Area"> <div className="…"
type textarea "x"
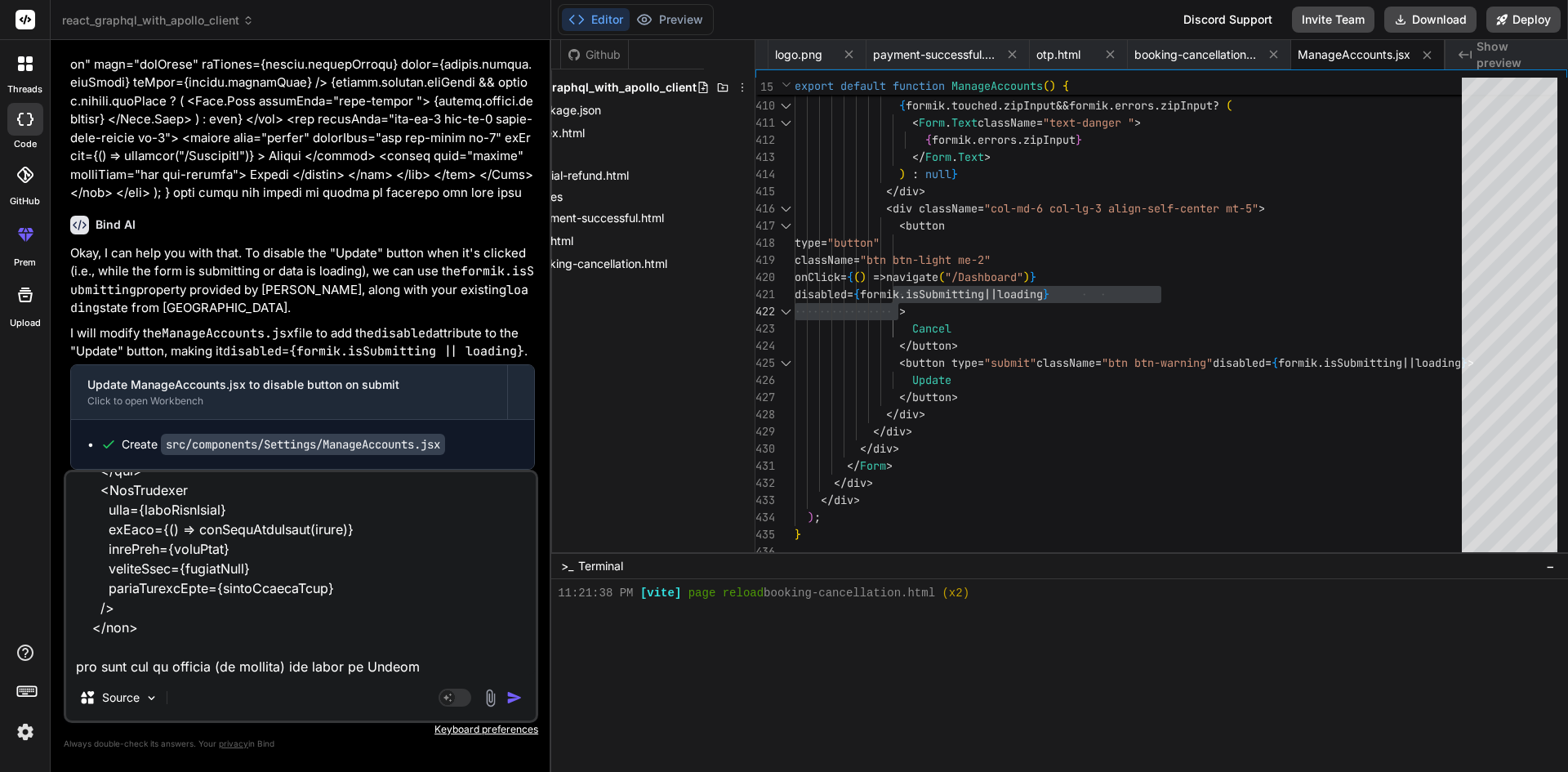
type textarea "<div> {" "} <div className="container-fluid px-0 custom-Area"> <div className="…"
type textarea "x"
type textarea "<div> {" "} <div className="container-fluid px-0 custom-Area"> <div className="…"
type textarea "x"
type textarea "<div> {" "} <div className="container-fluid px-0 custom-Area"> <div className="…"
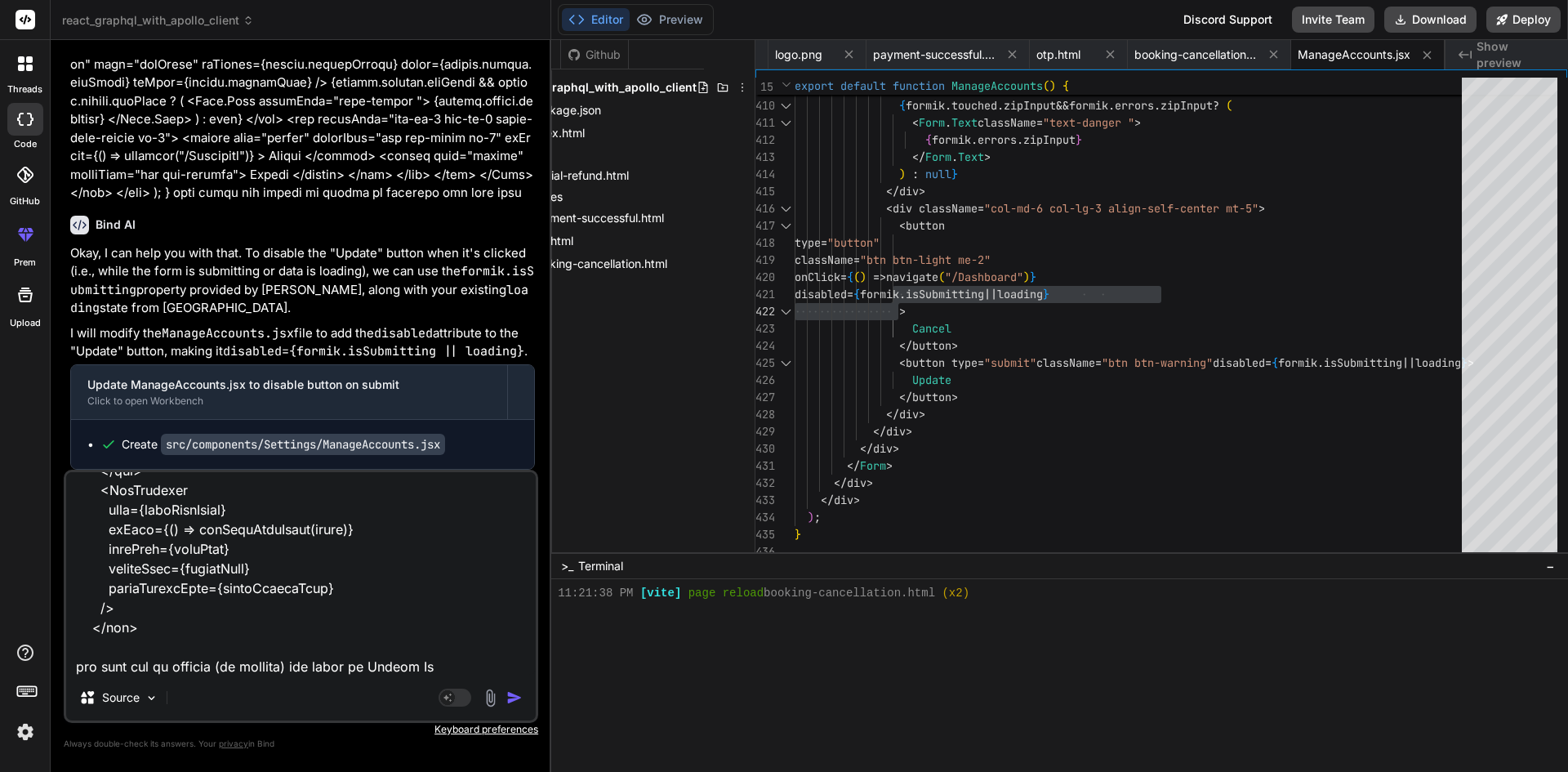
type textarea "x"
type textarea "<div> {" "} <div className="container-fluid px-0 custom-Area"> <div className="…"
type textarea "x"
type textarea "<div> {" "} <div className="container-fluid px-0 custom-Area"> <div className="…"
type textarea "x"
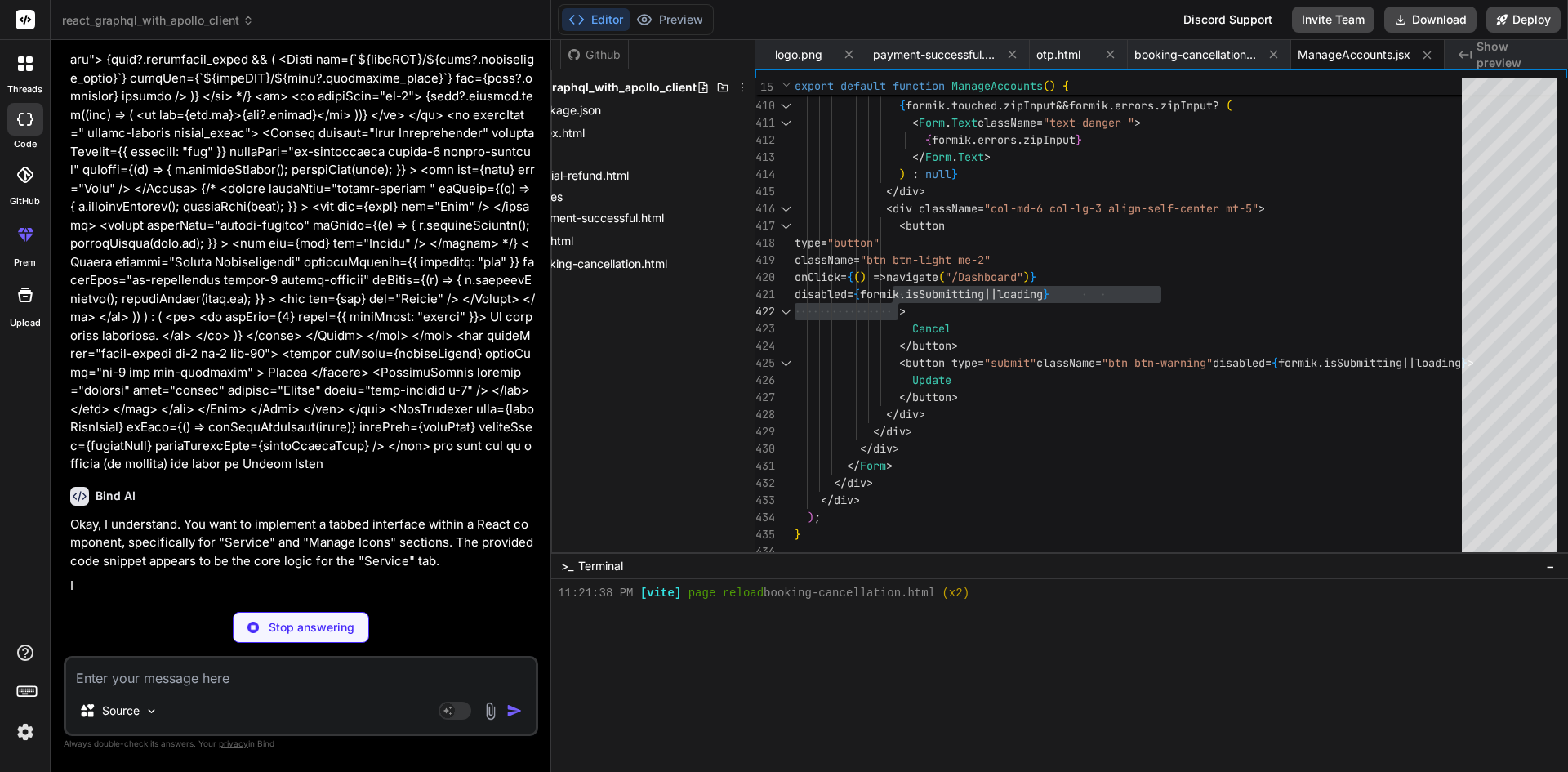
scroll to position [12270, 0]
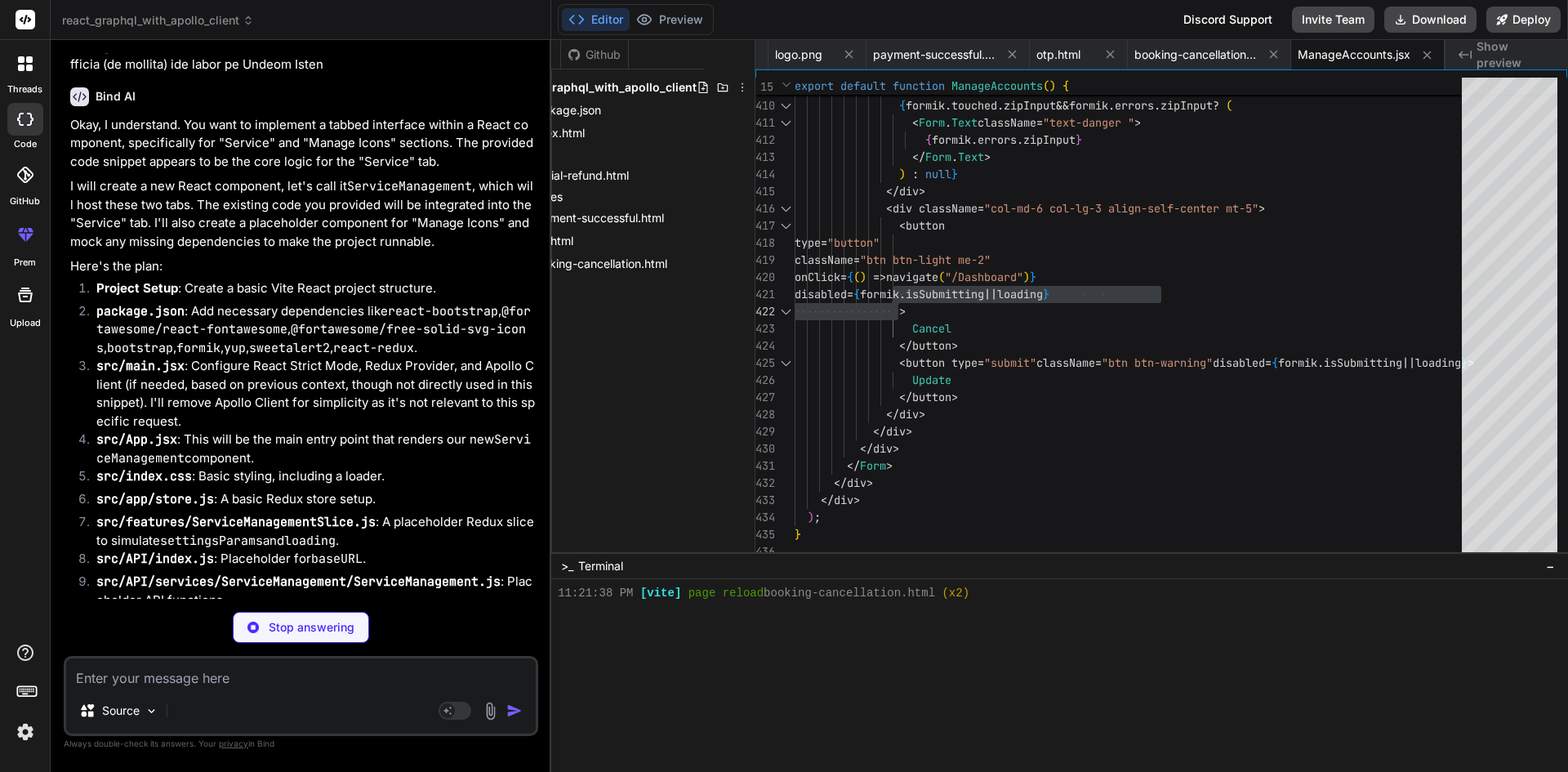
type textarea "x"
type textarea ""eslint": "^8.38.0", "eslint-plugin-react": "^7.32.2", "eslint-plugin-react-hoo…"
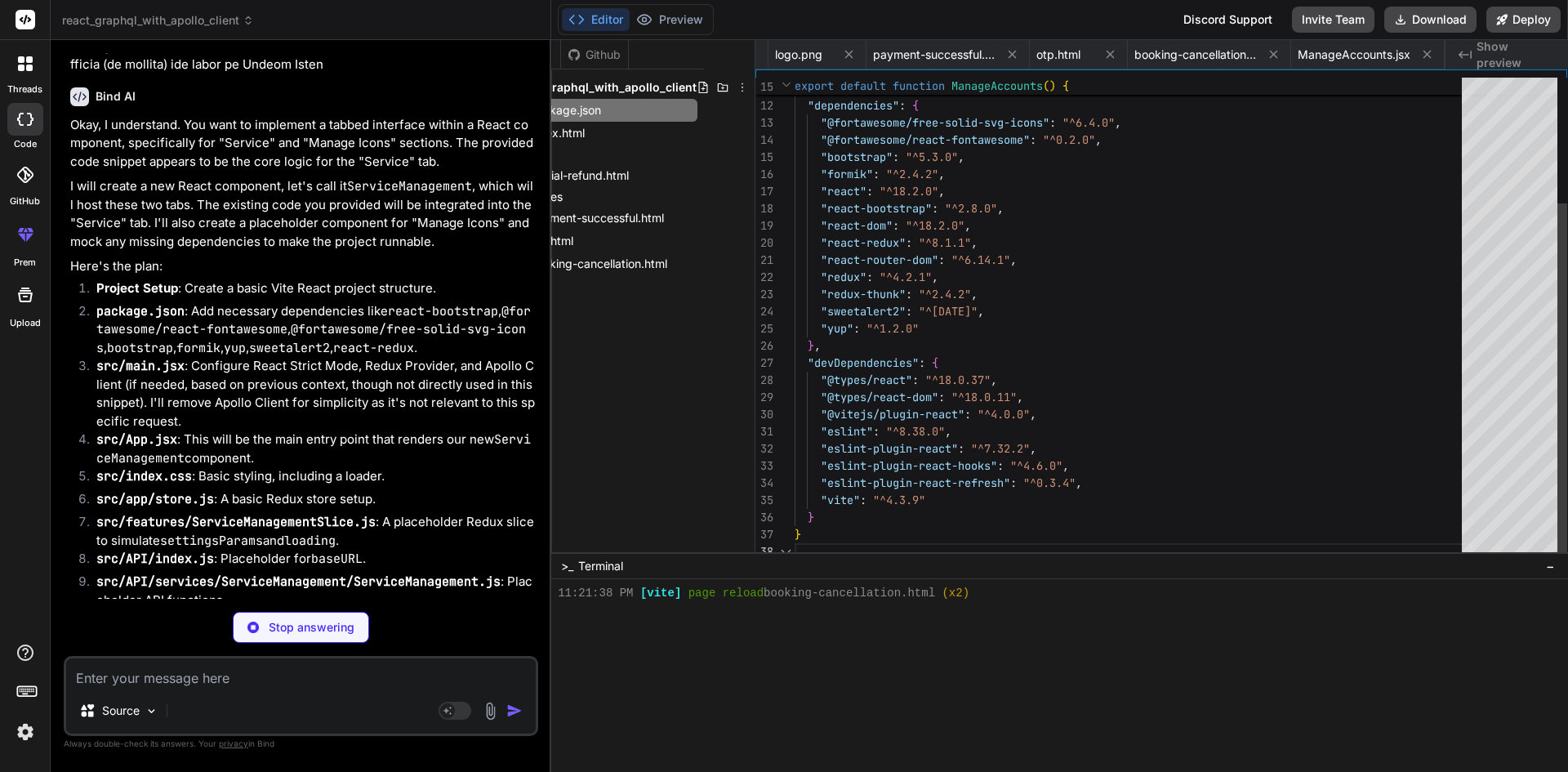
scroll to position [0, 0]
type textarea "x"
type textarea "<script type="module" src="/src/main.jsx"></script> </body> </html>"
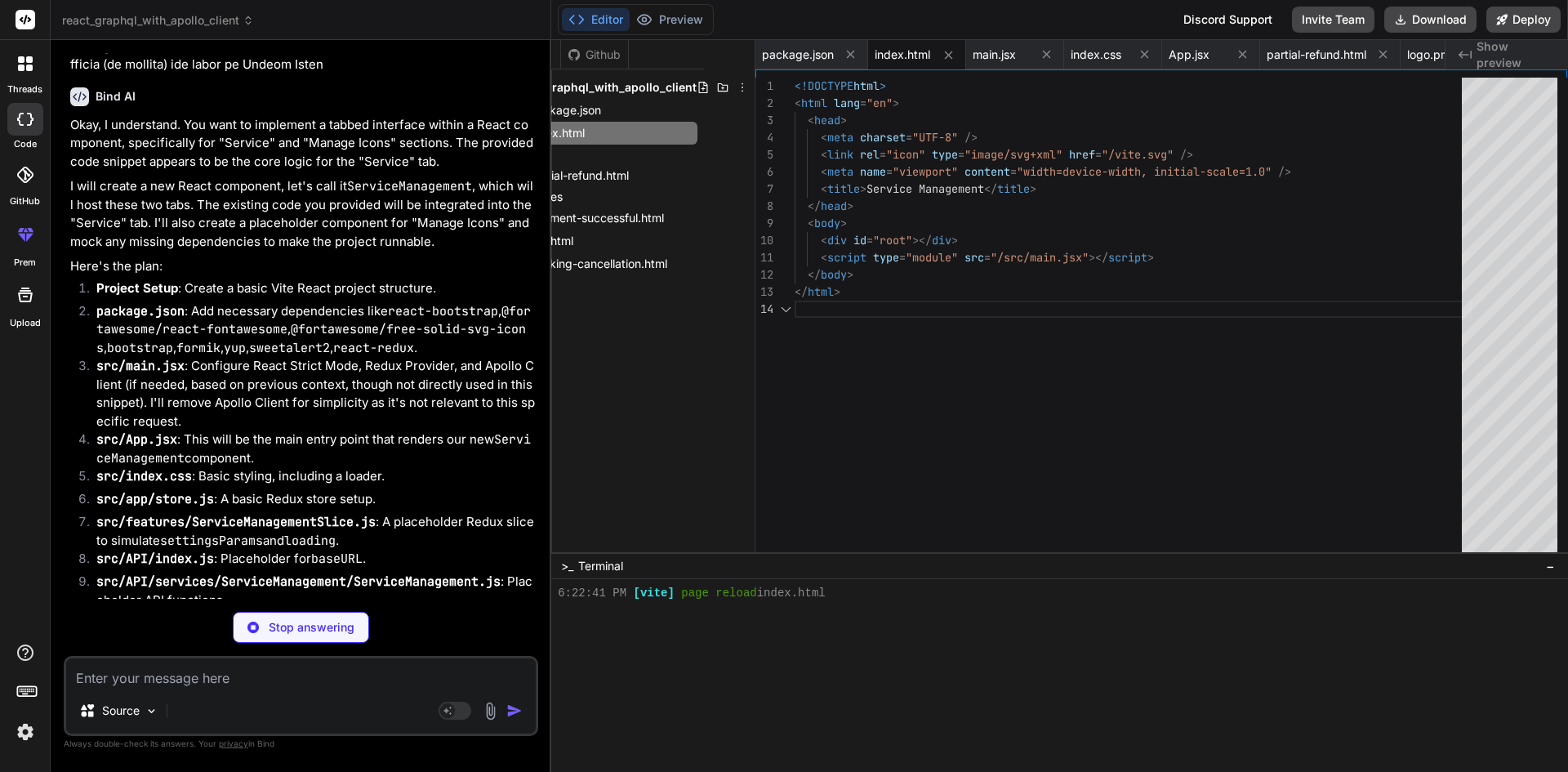
type textarea "x"
type textarea "<React.StrictMode> <Provider store={store}> <Router> <App /> </Router> </Provid…"
type textarea "x"
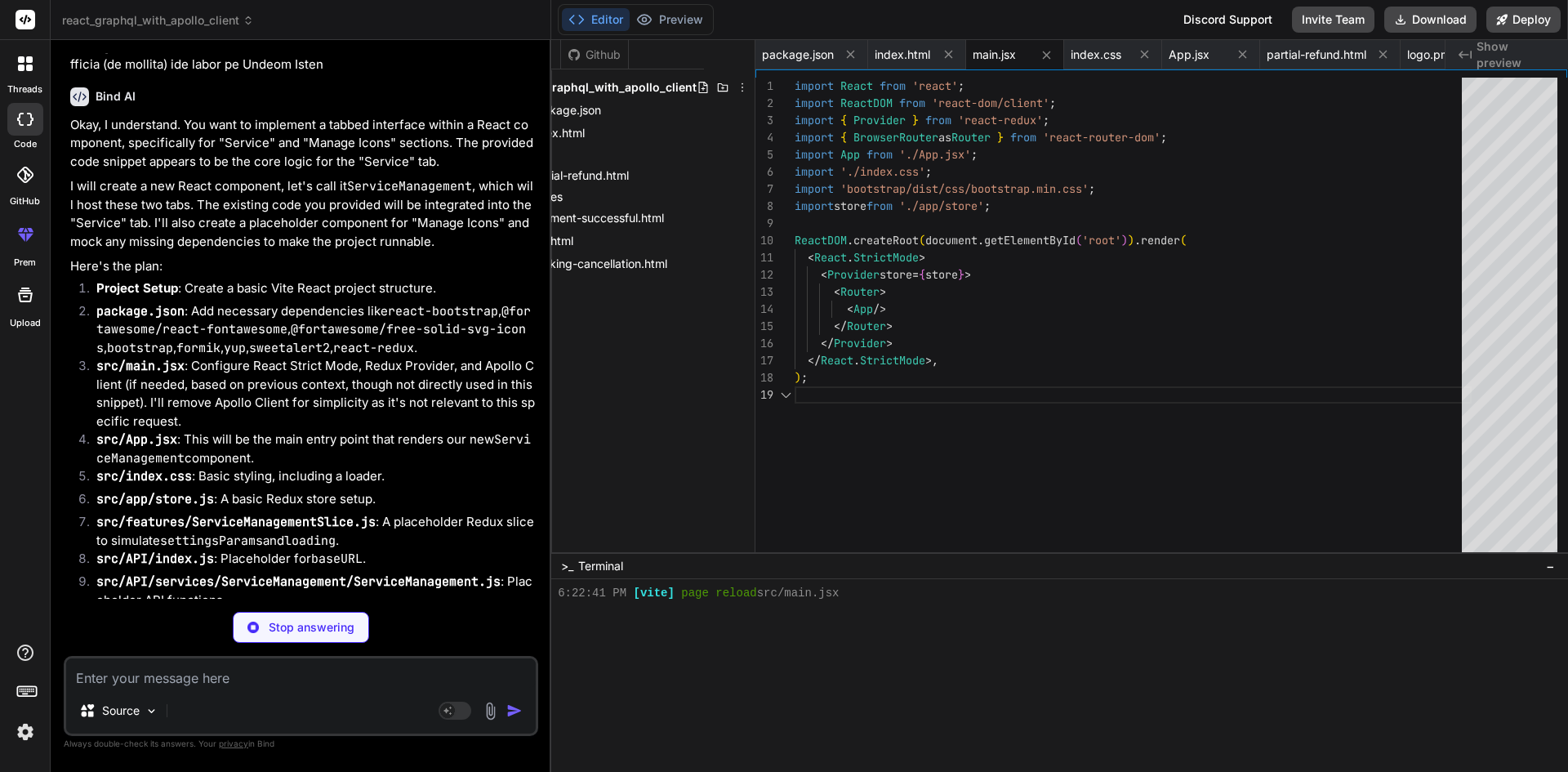
type textarea "export default App;"
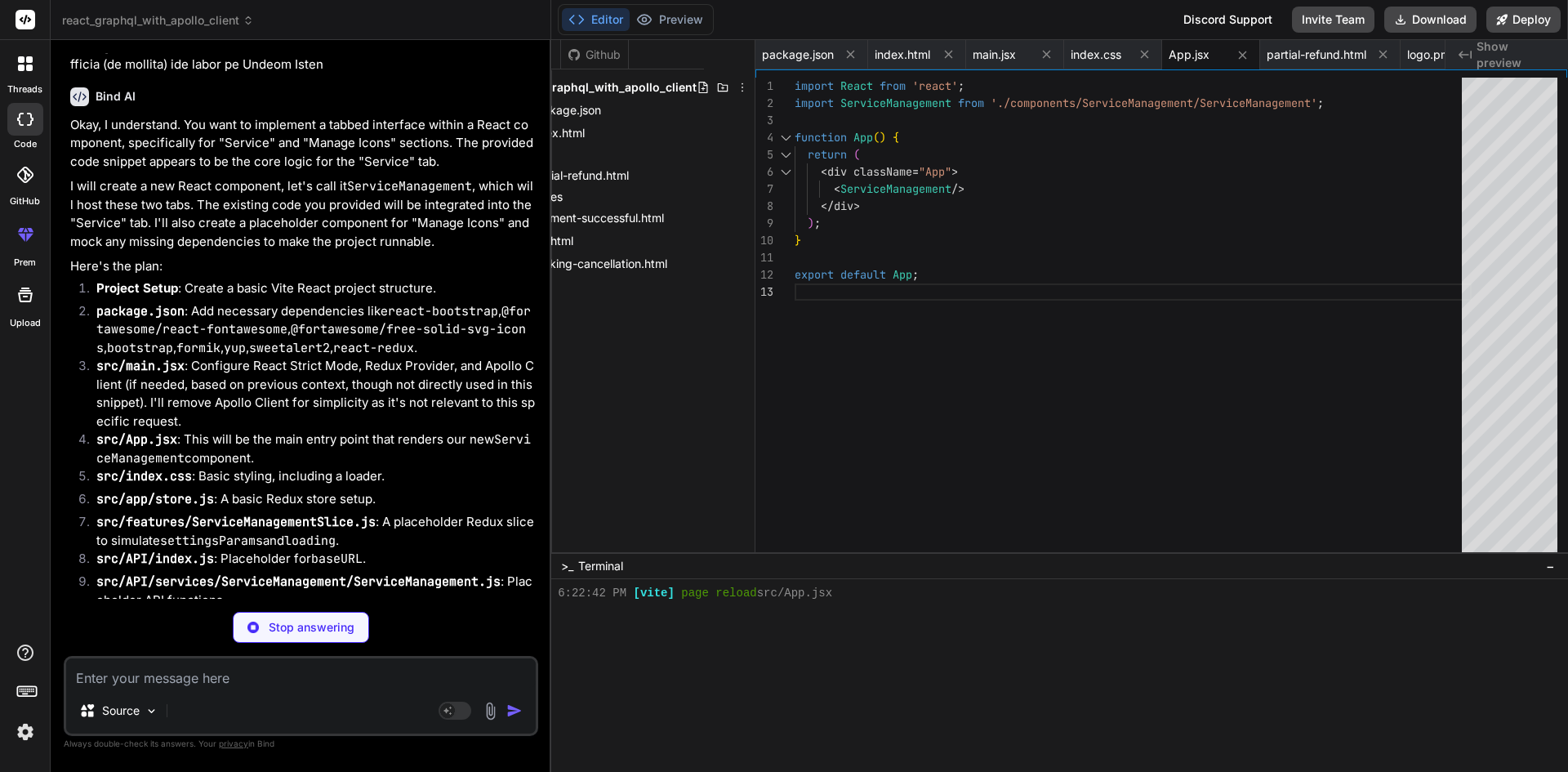
scroll to position [1195, 0]
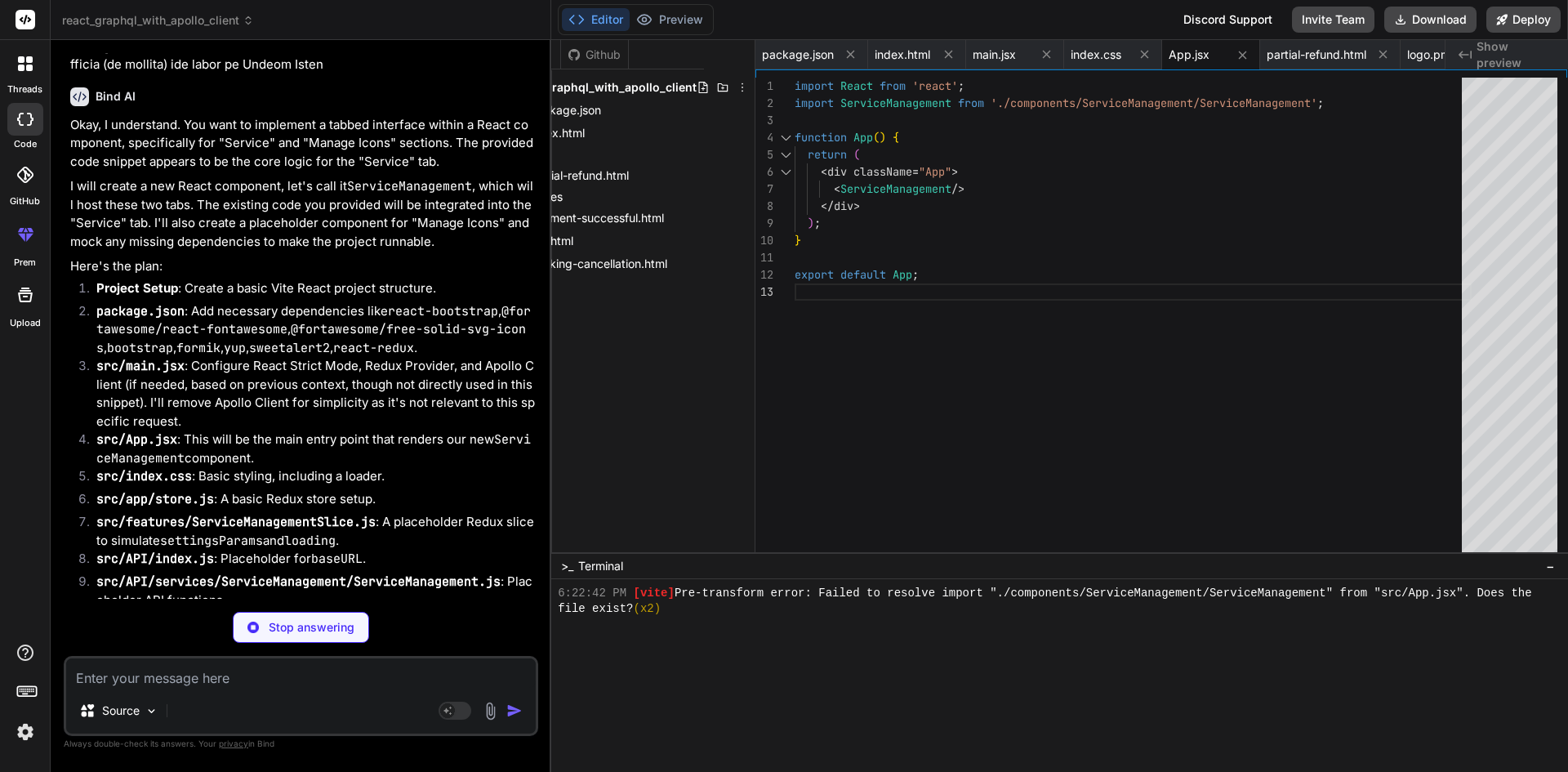
type textarea "x"
type textarea "border-top: none; border-bottom-left-radius: 0.25rem; border-bottom-right-radiu…"
type textarea "x"
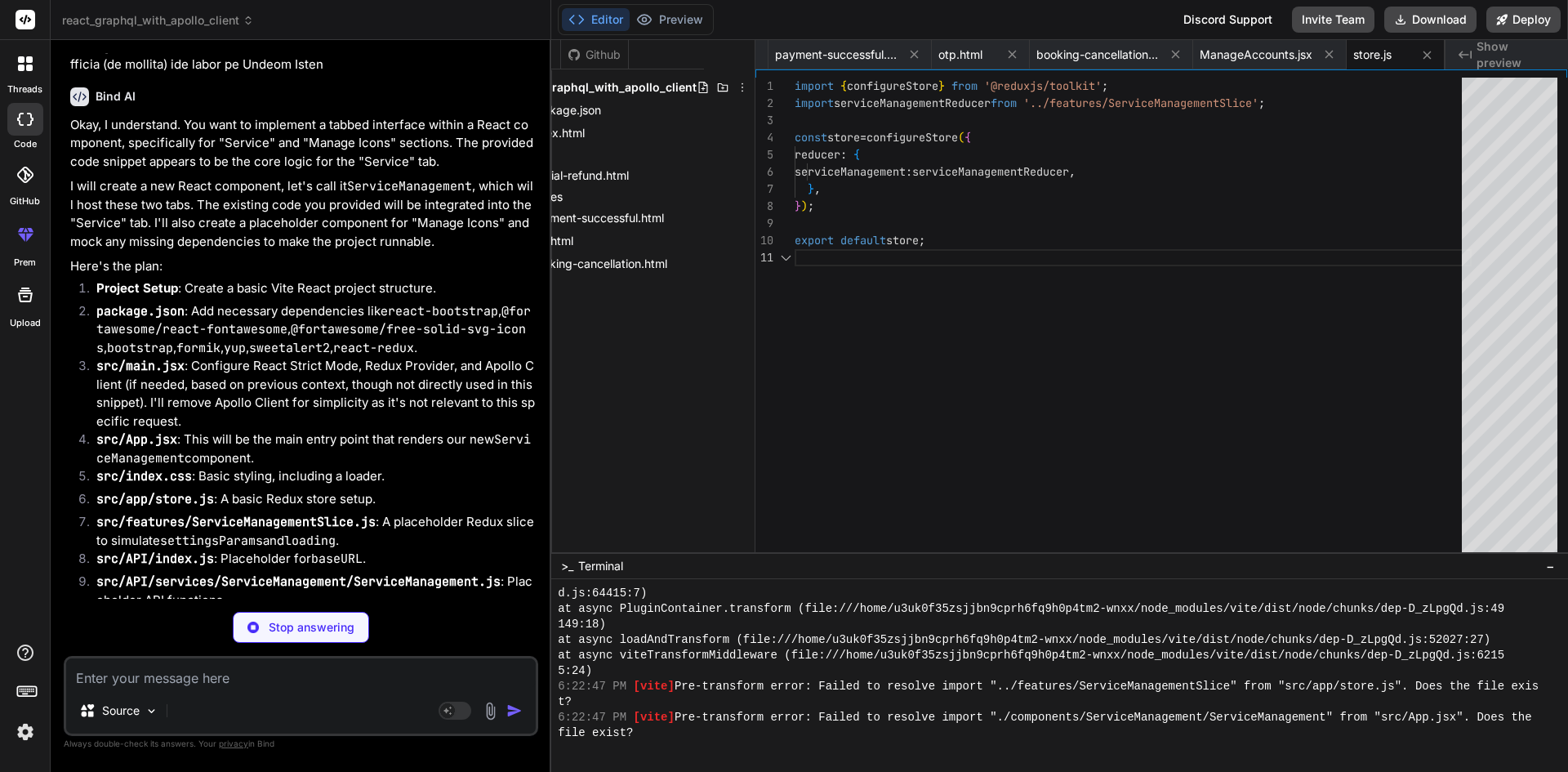
scroll to position [2018, 0]
type textarea "x"
type textarea "export default serviceManagementSlice.reducer;"
type textarea "x"
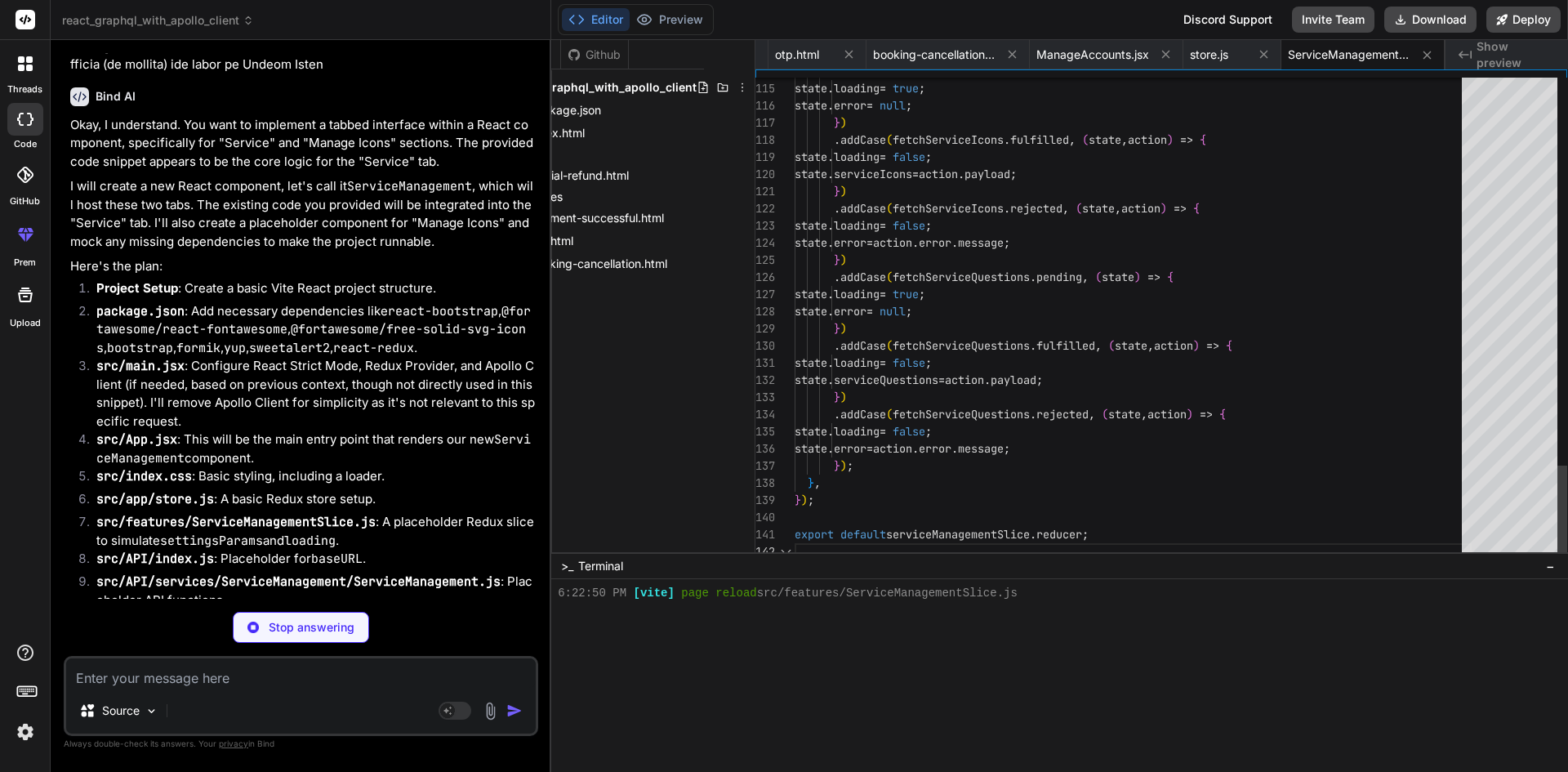
type textarea "export const baseURL = '[URL][DOMAIN_NAME]'; // Placeholder for your actual API…"
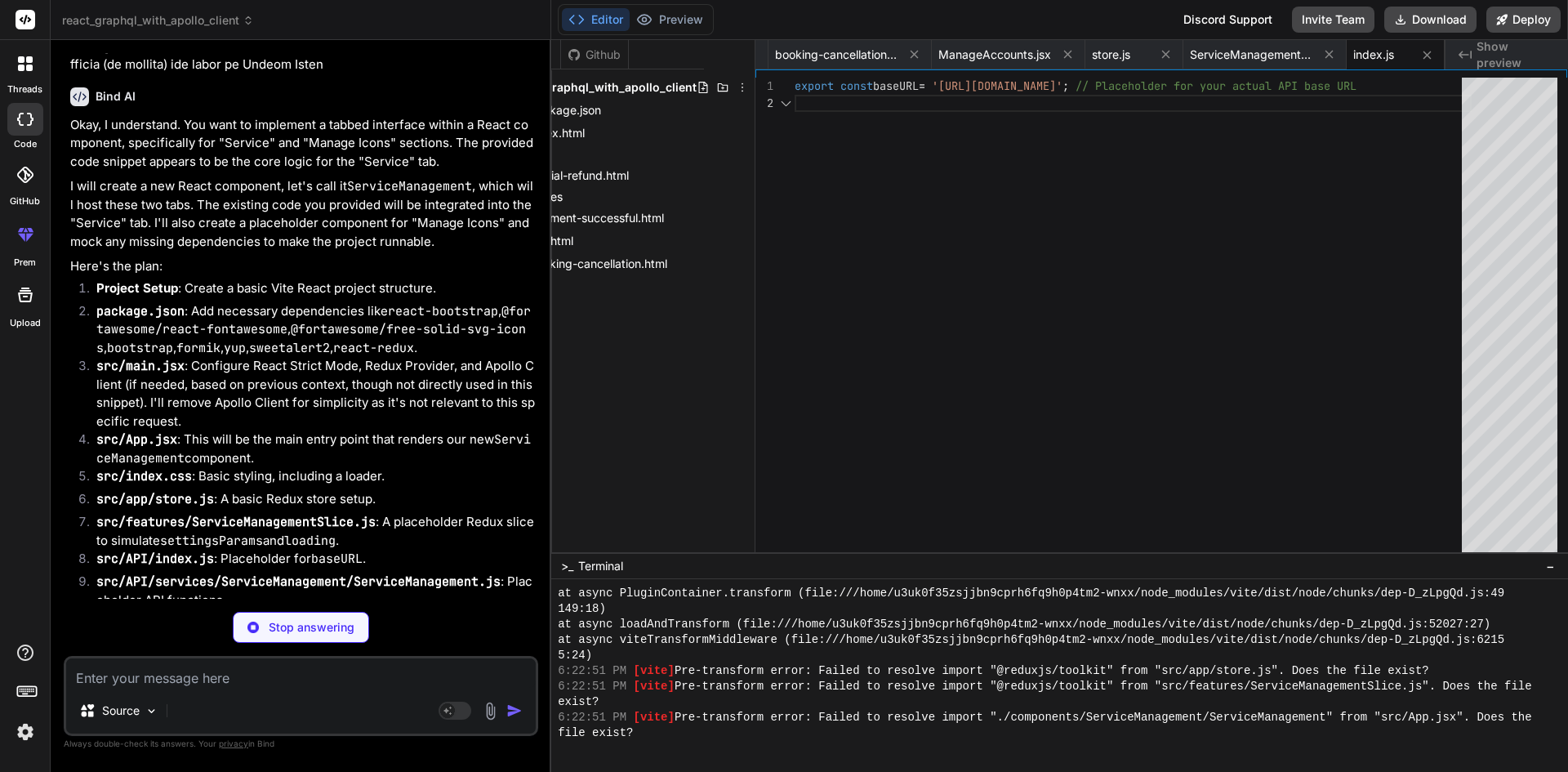
scroll to position [3073, 0]
type textarea "x"
type textarea "// export const fetchServiceQuestionsAPI = (serviceId) => { /* ... */ };"
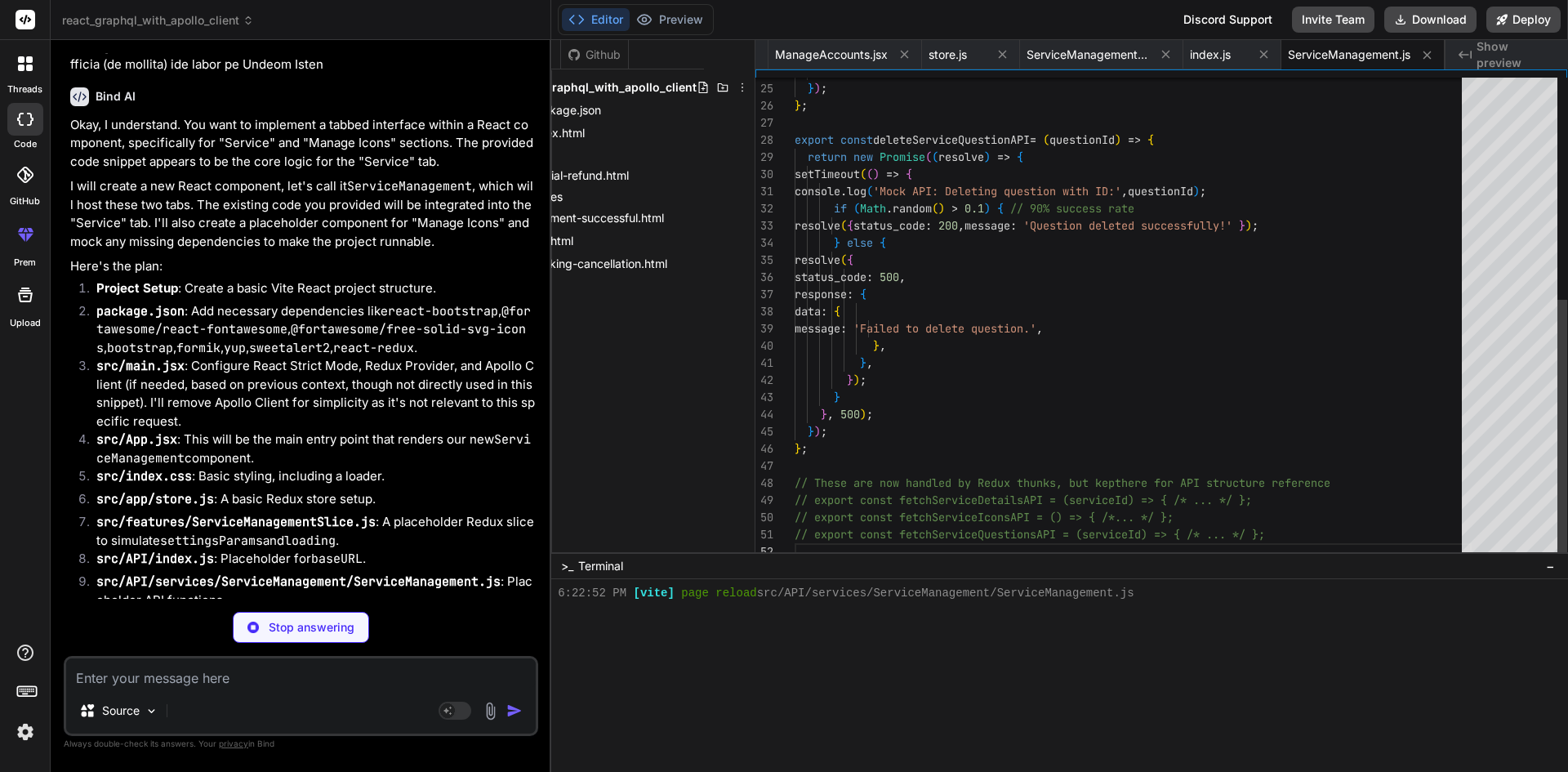
scroll to position [3601, 0]
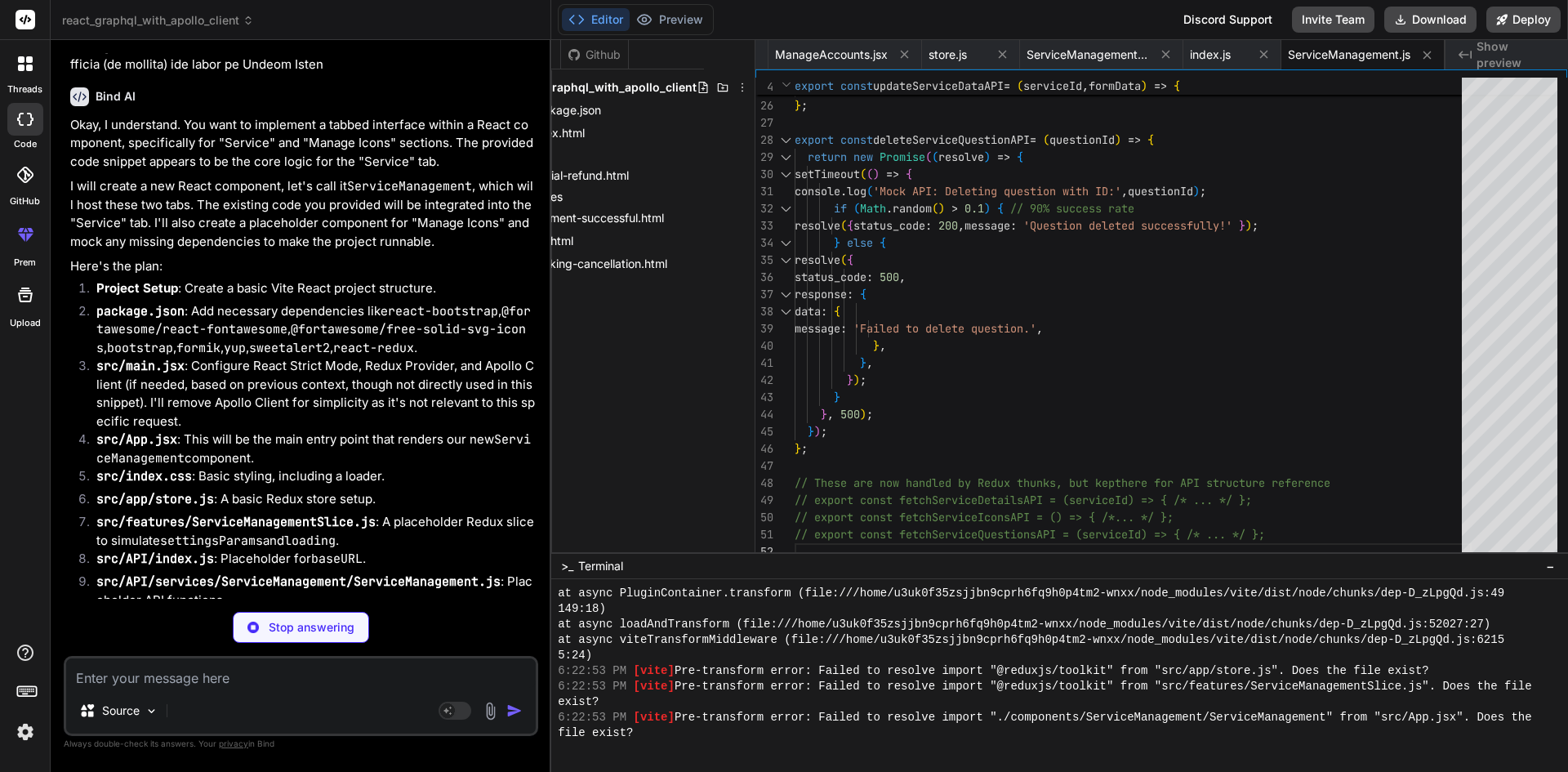
type textarea "x"
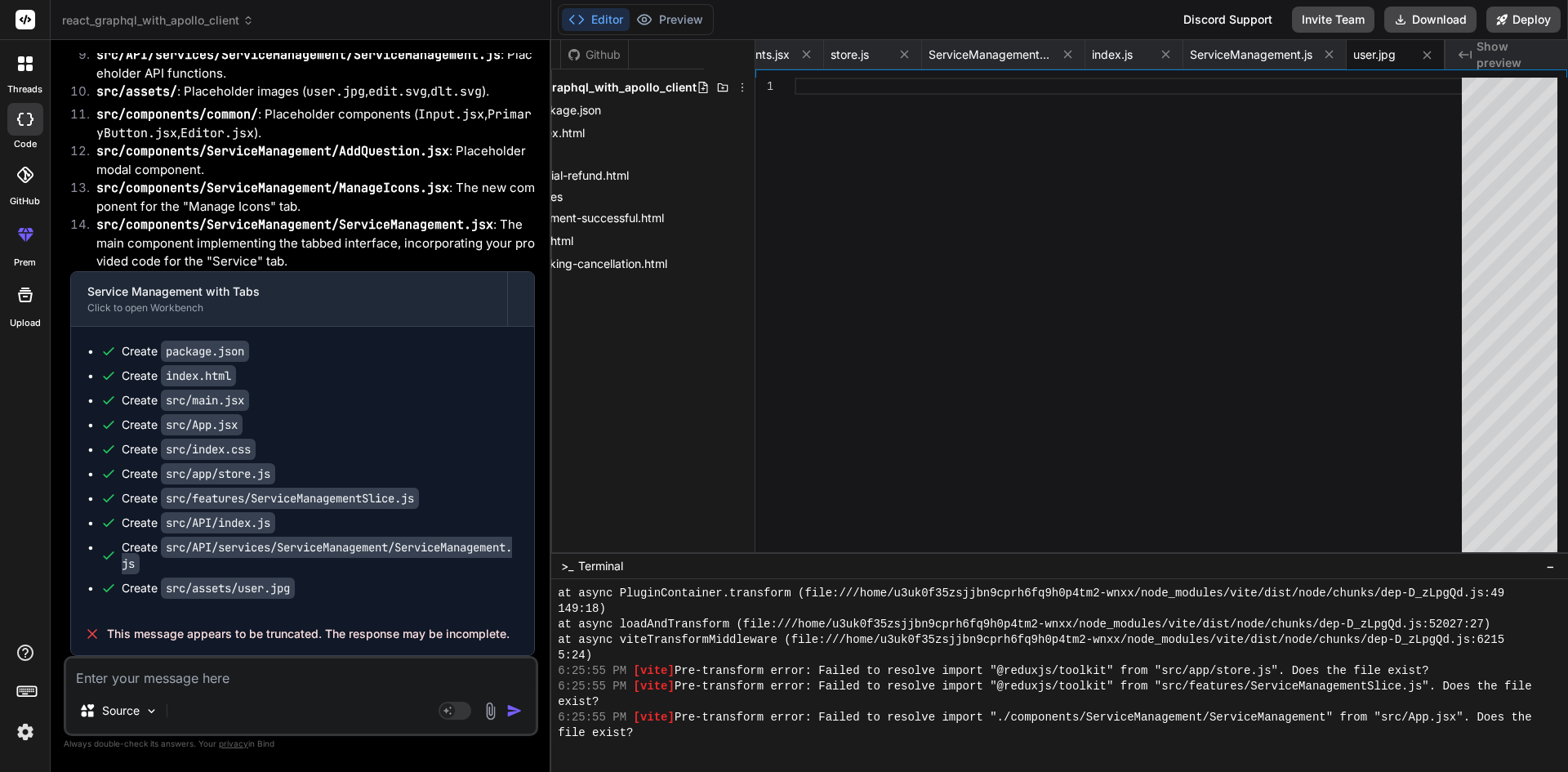
scroll to position [13263, 0]
click at [265, 677] on textarea at bounding box center [300, 673] width 469 height 29
type textarea "c"
type textarea "x"
type textarea "co"
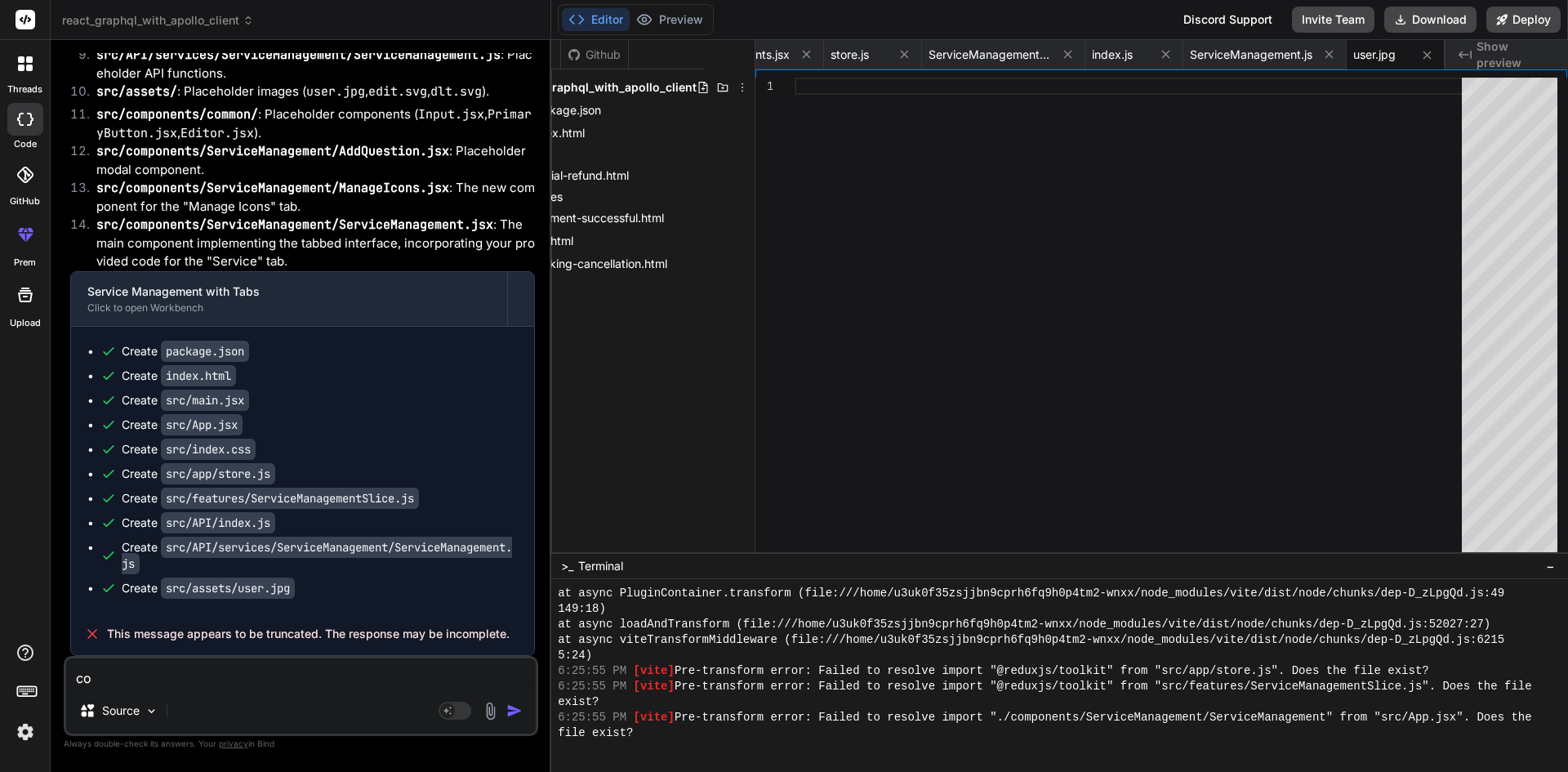
type textarea "x"
type textarea "con"
type textarea "x"
type textarea "cont"
type textarea "x"
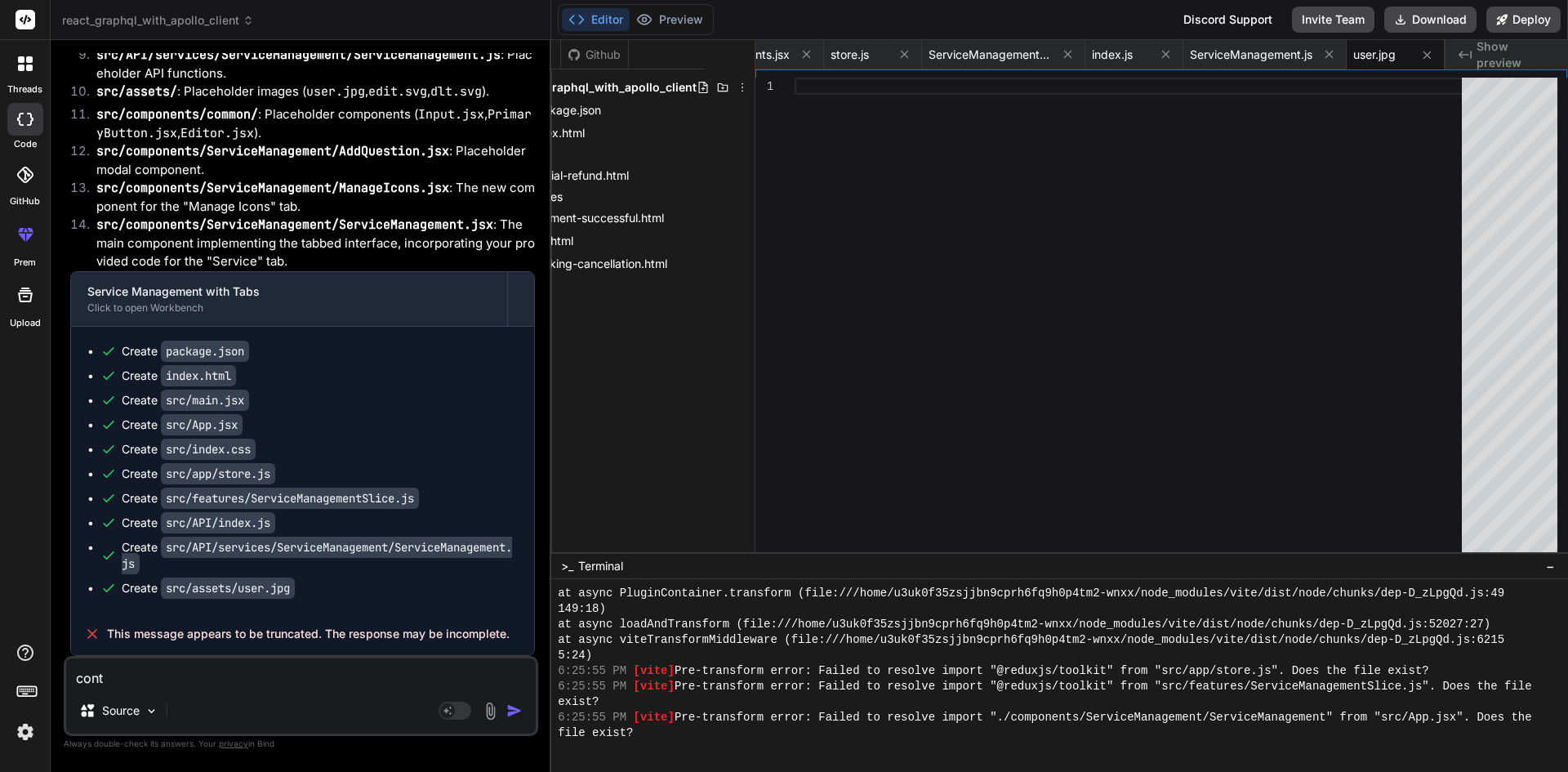
type textarea "contn"
type textarea "x"
type textarea "contni"
type textarea "x"
type textarea "contn"
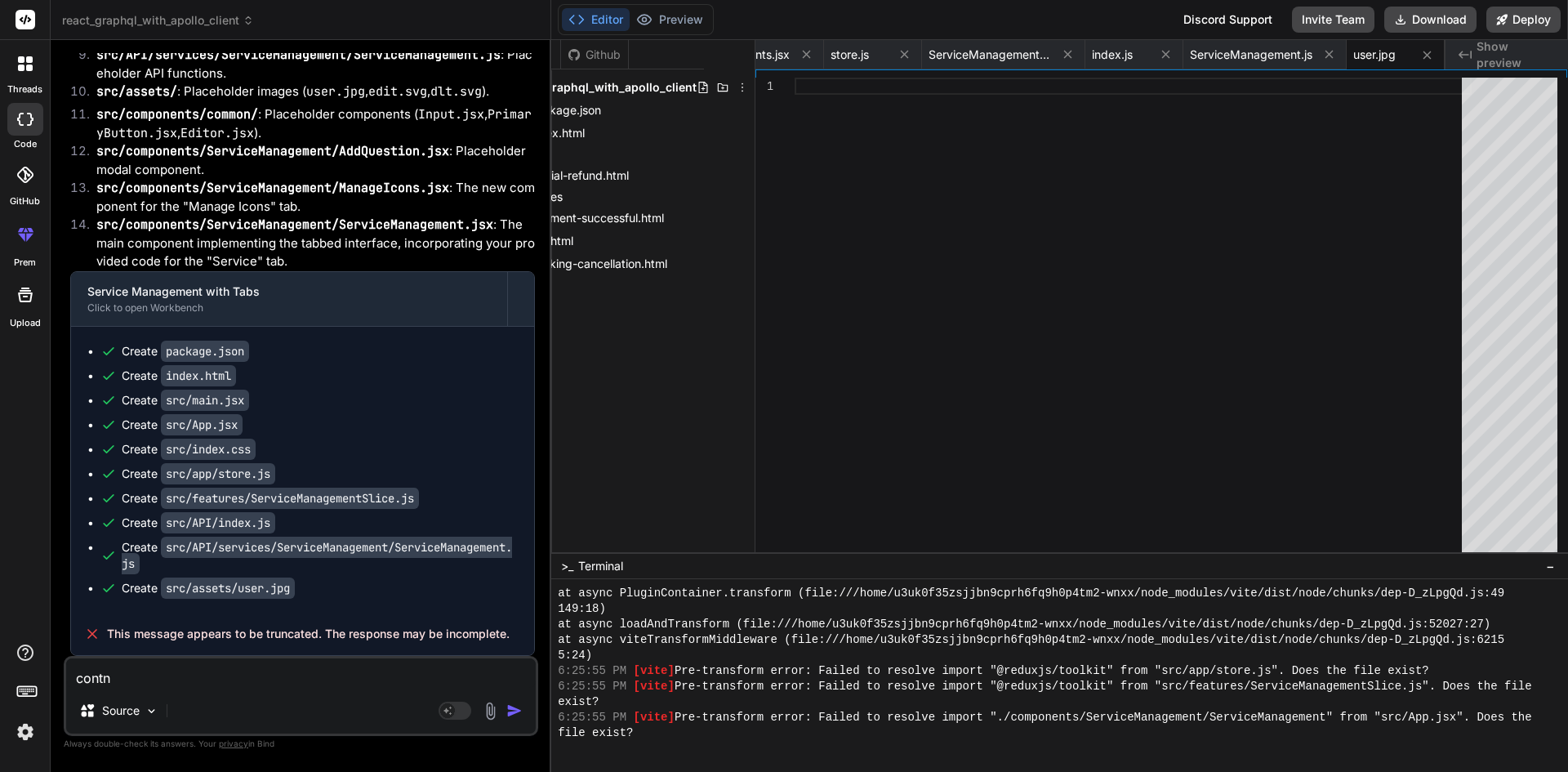
type textarea "x"
type textarea "contnn"
type textarea "x"
type textarea "contnnu"
type textarea "x"
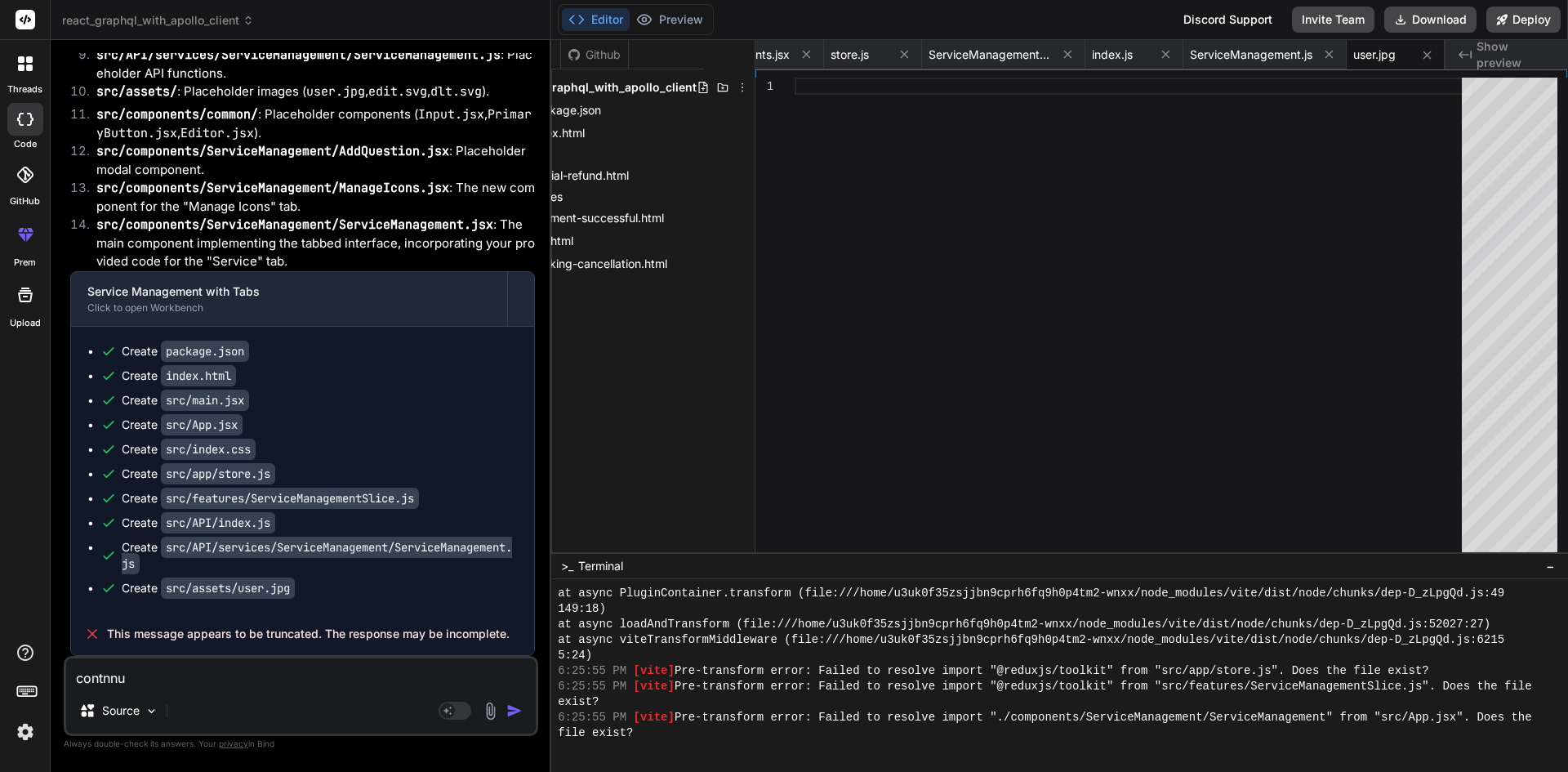
type textarea "contnnue"
type textarea "x"
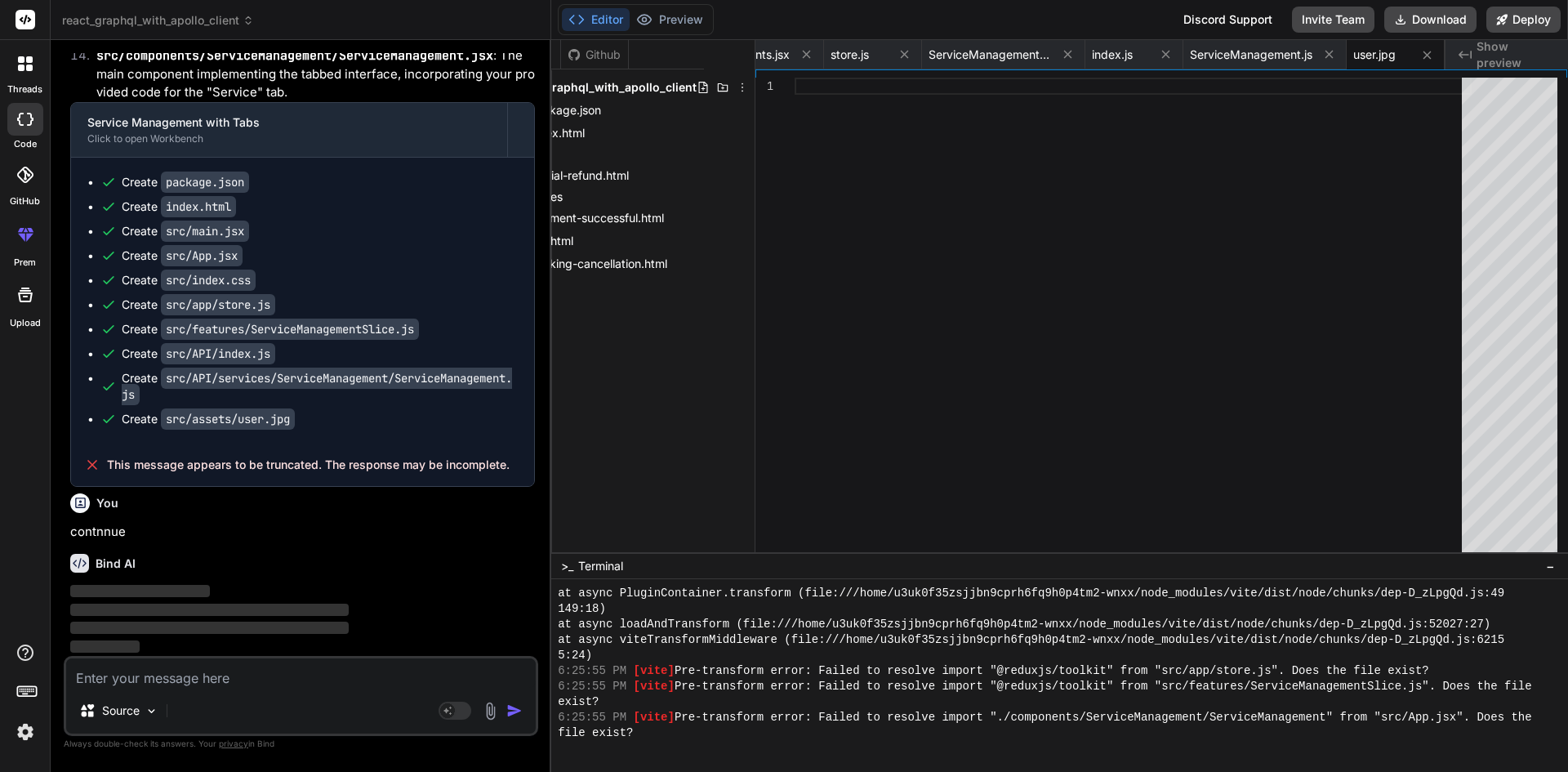
scroll to position [13432, 0]
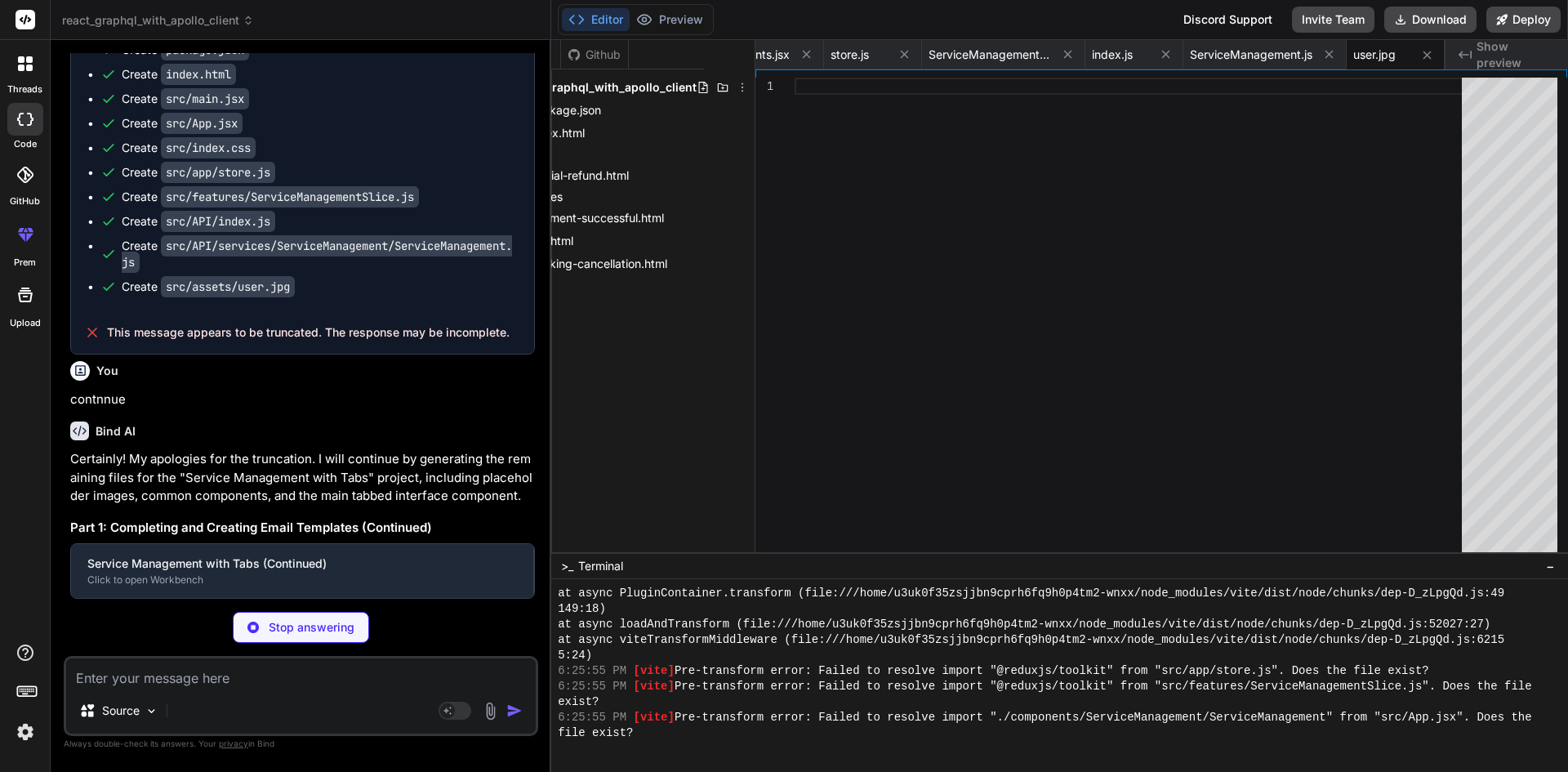
type textarea "x"
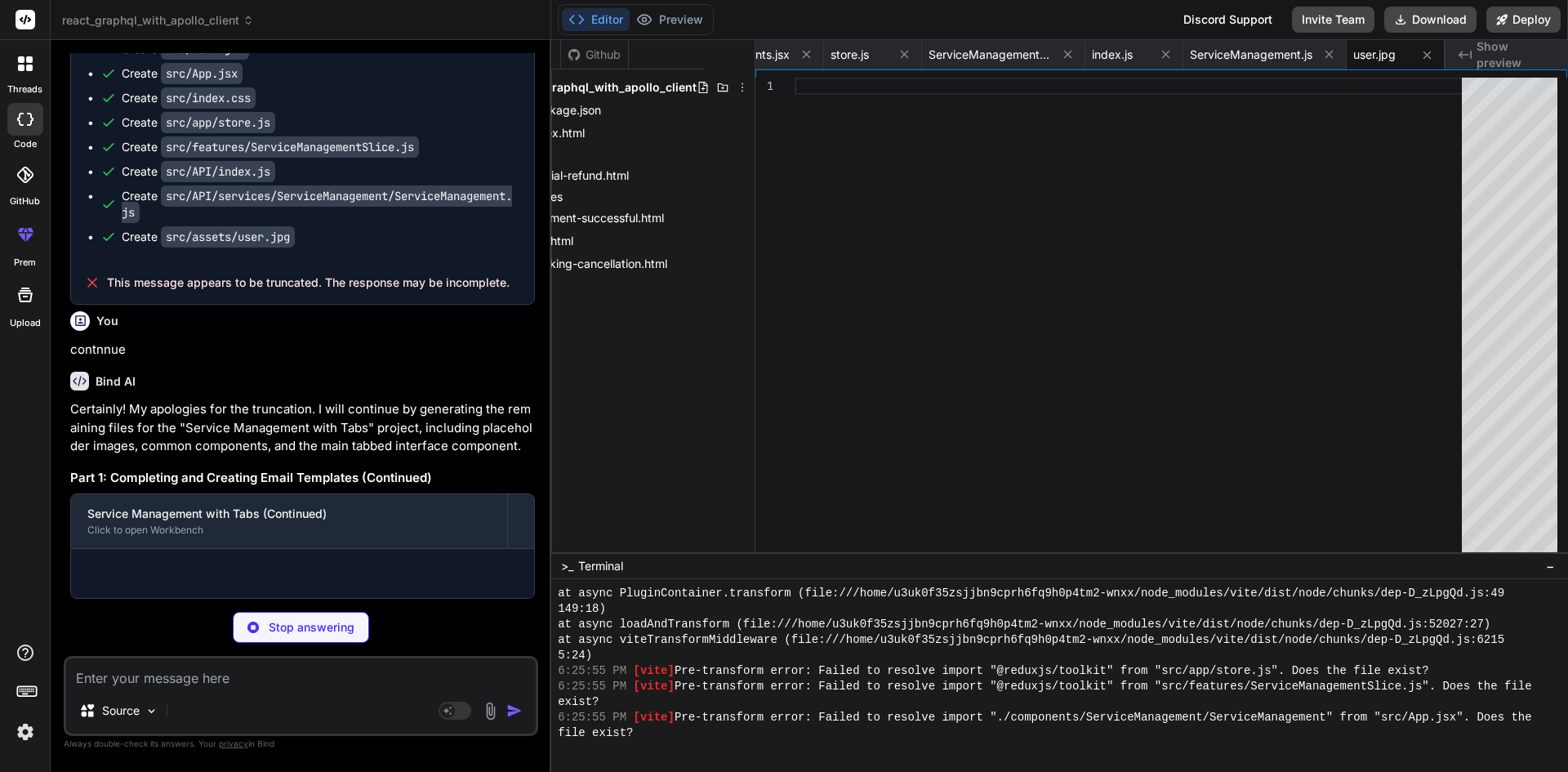
type textarea "<svg width="24" height="24" viewBox="0 0 24 24" fill="none" xmlns="[URL][DOMAIN…"
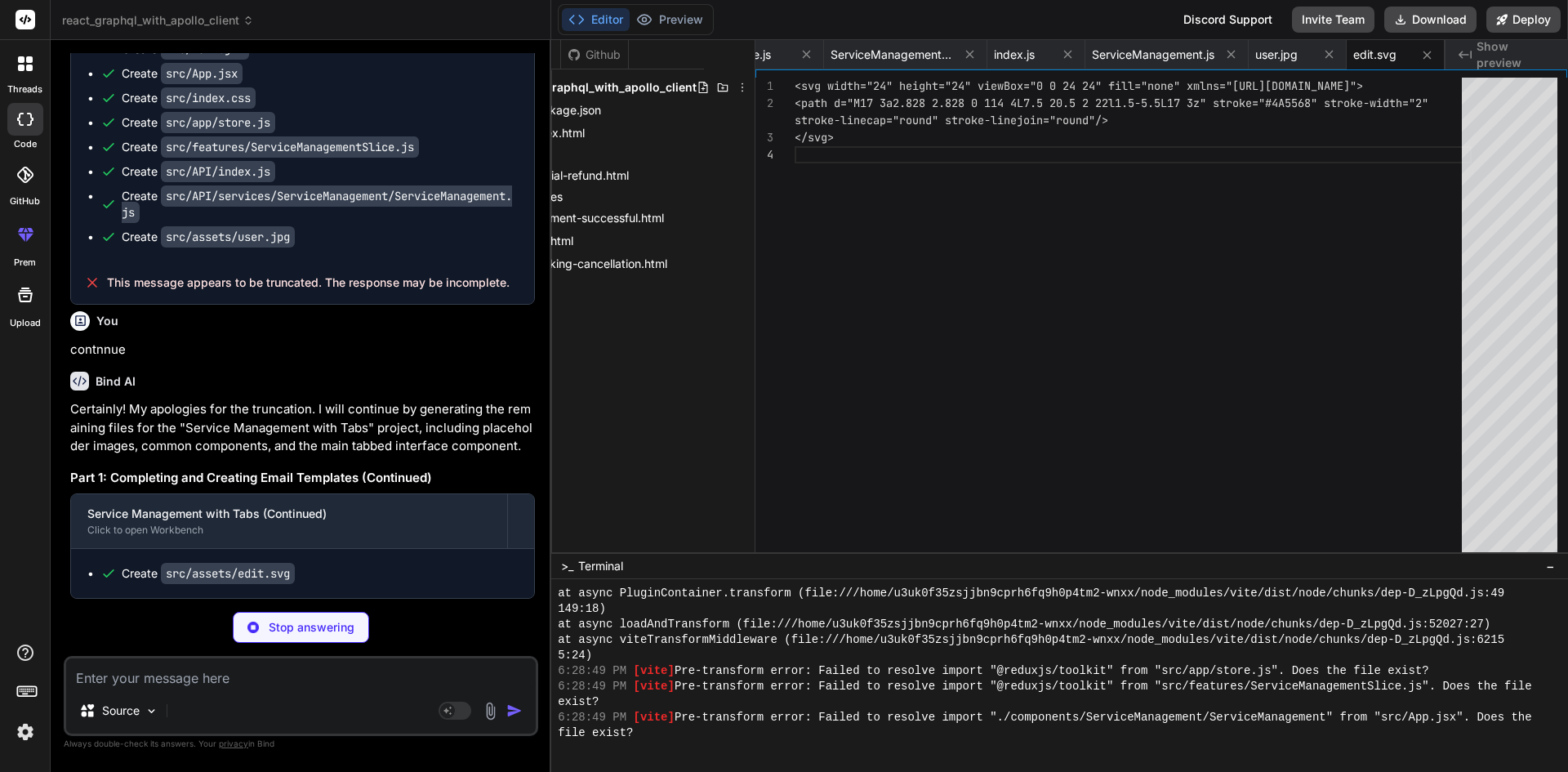
scroll to position [4656, 0]
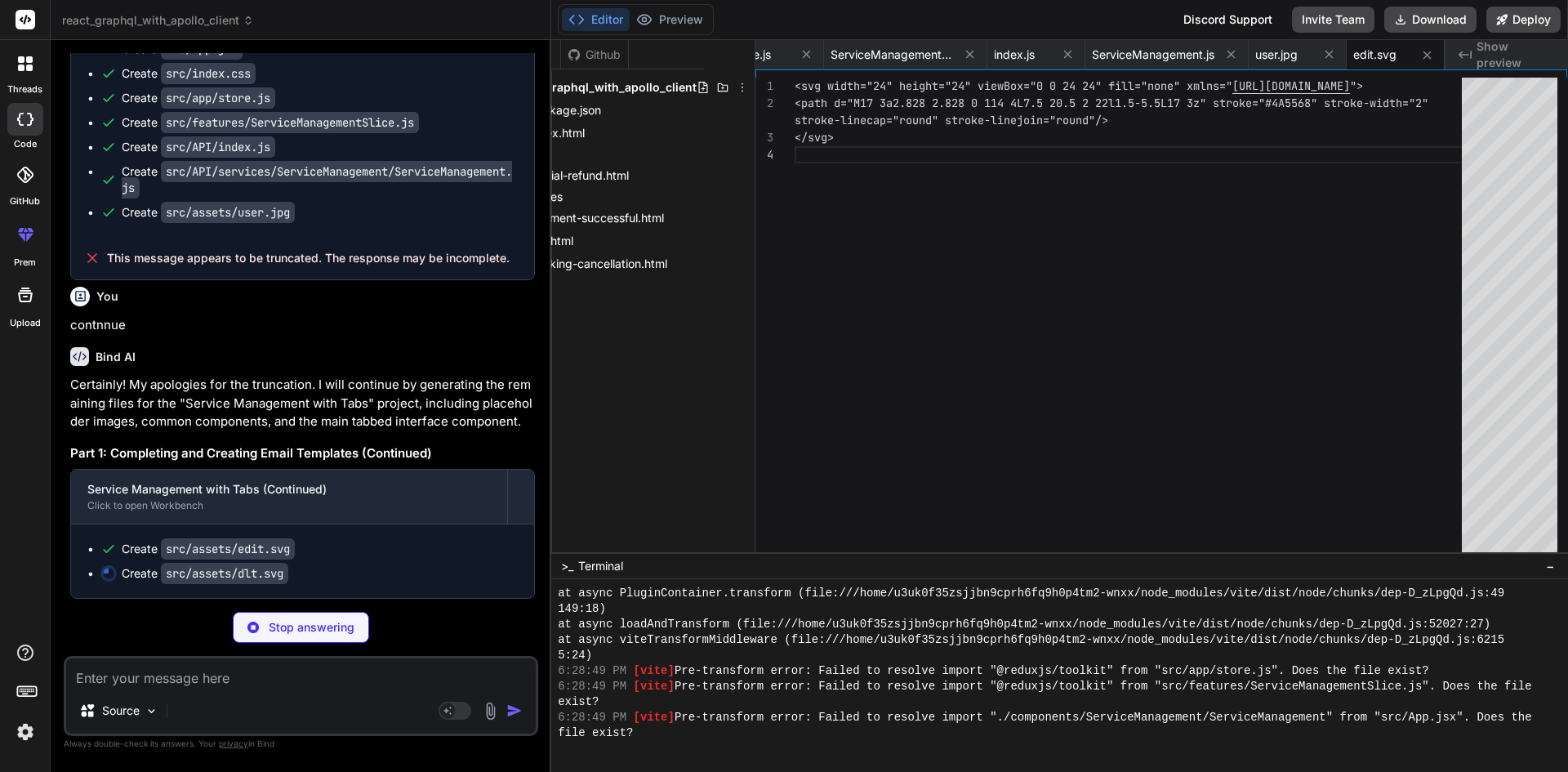
type textarea "x"
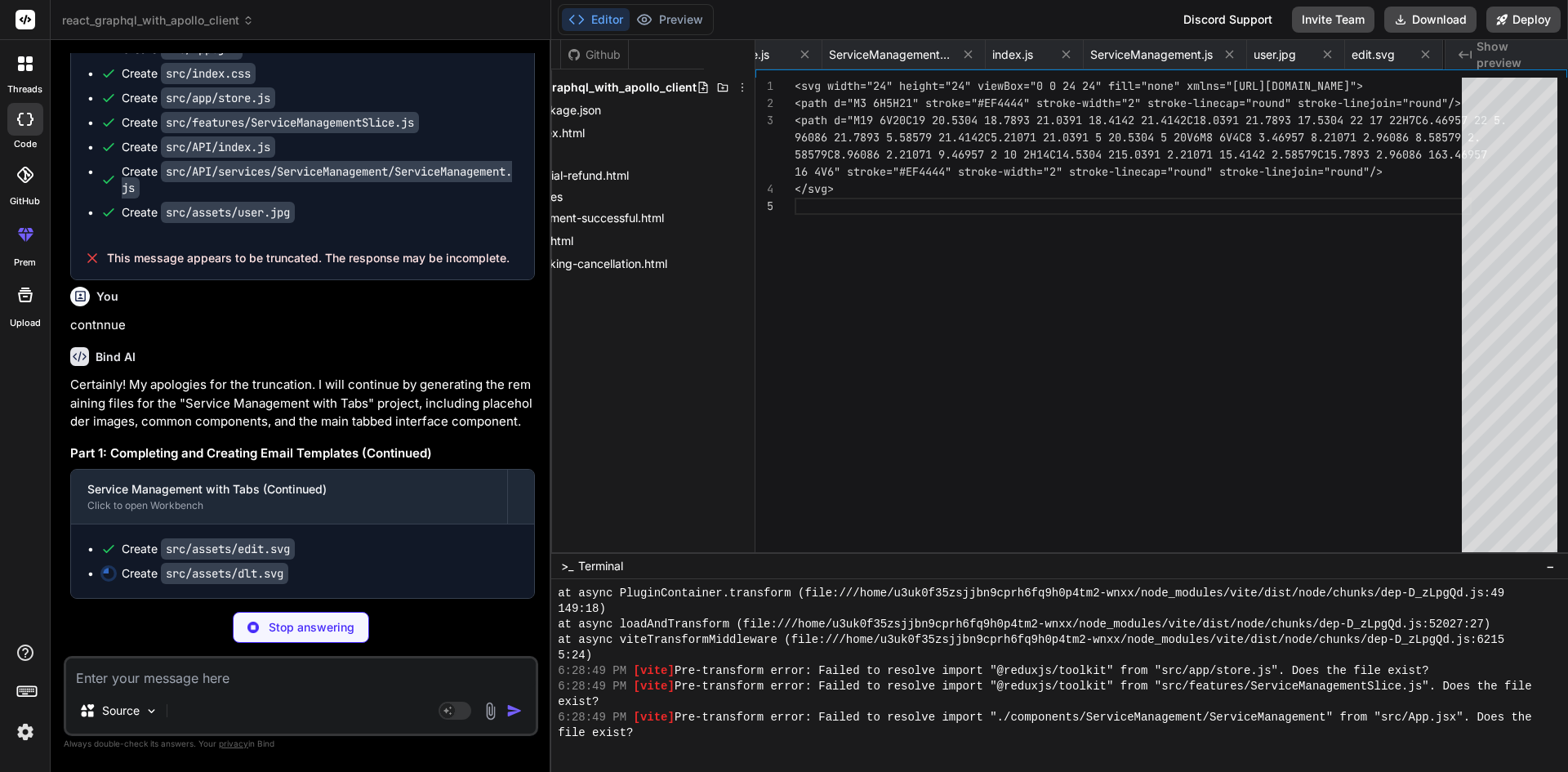
type textarea "ke="#EF4444" stroke-width="2" stroke-linecap="round" stroke-linejoin="round"/> …"
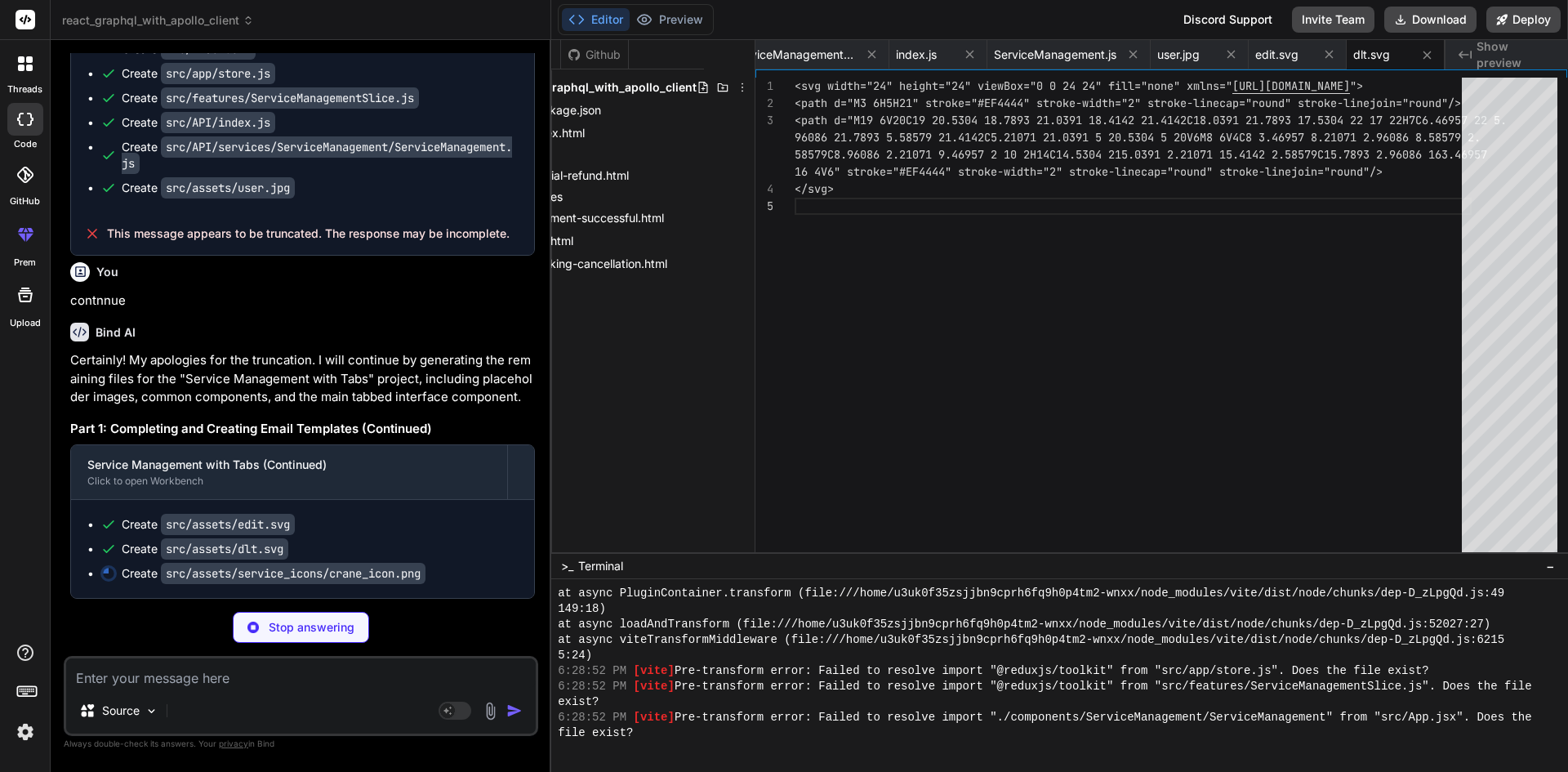
type textarea "x"
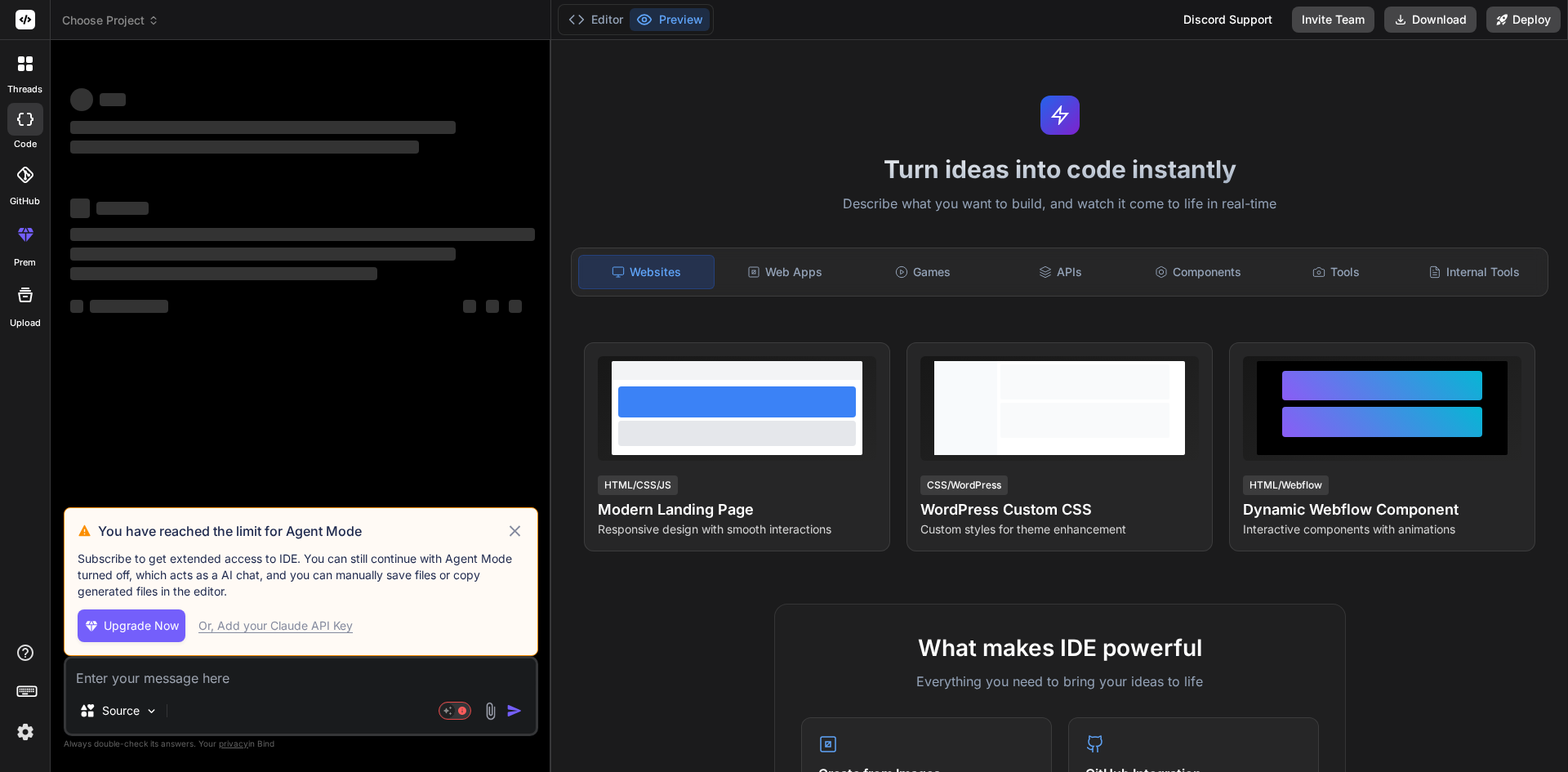
click at [518, 524] on icon at bounding box center [515, 531] width 18 height 19
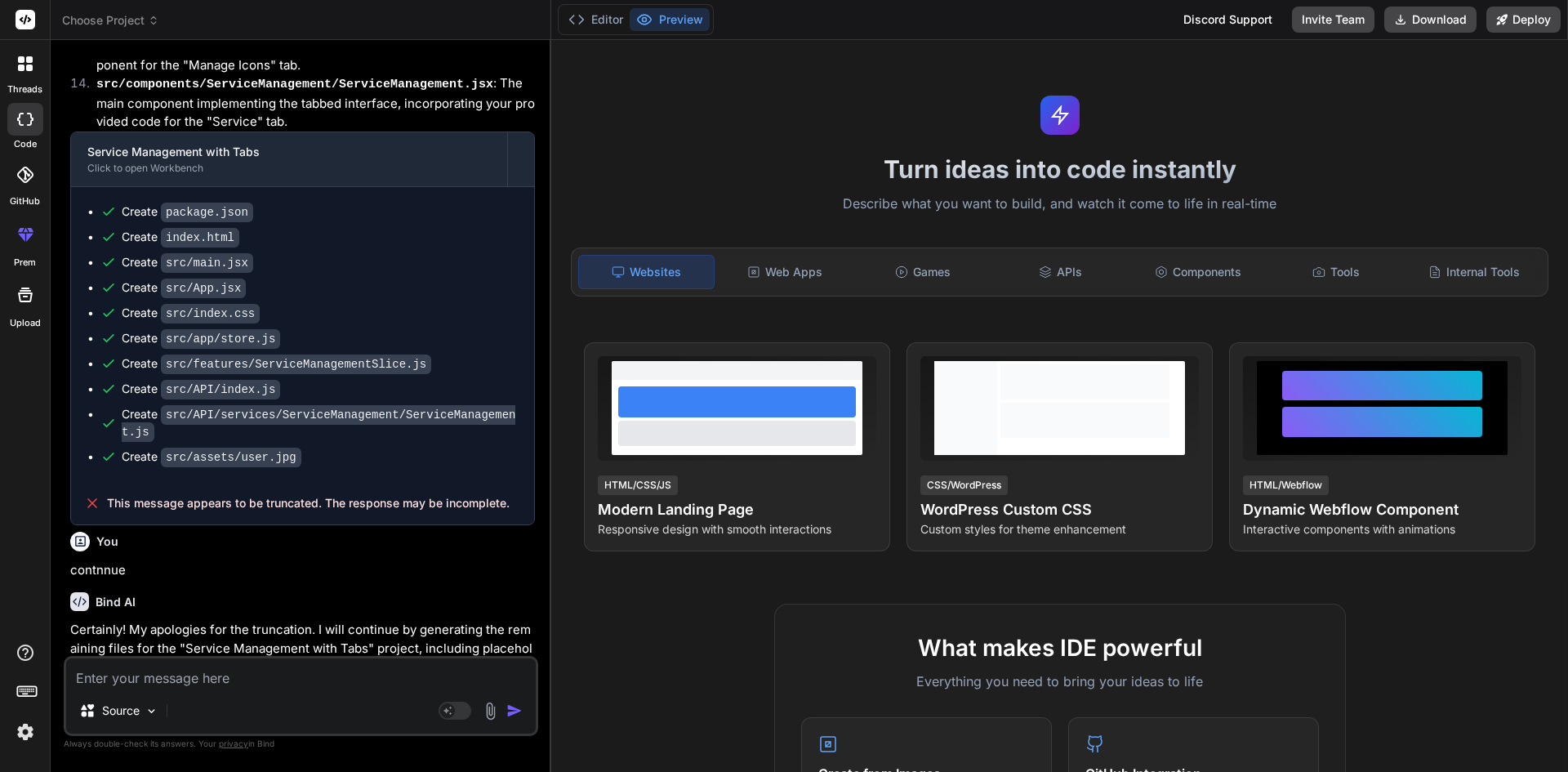
scroll to position [6126, 0]
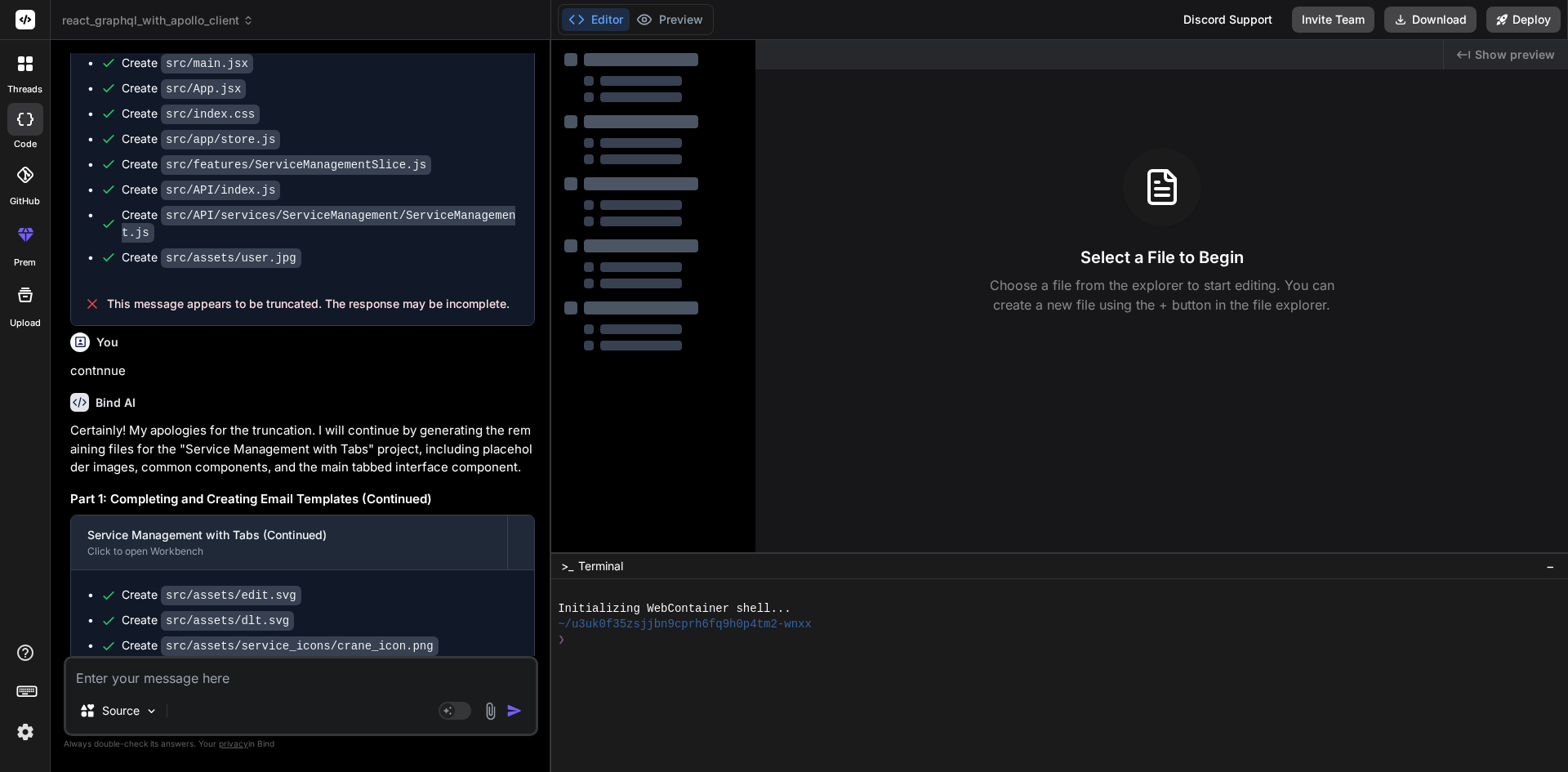
type textarea "x"
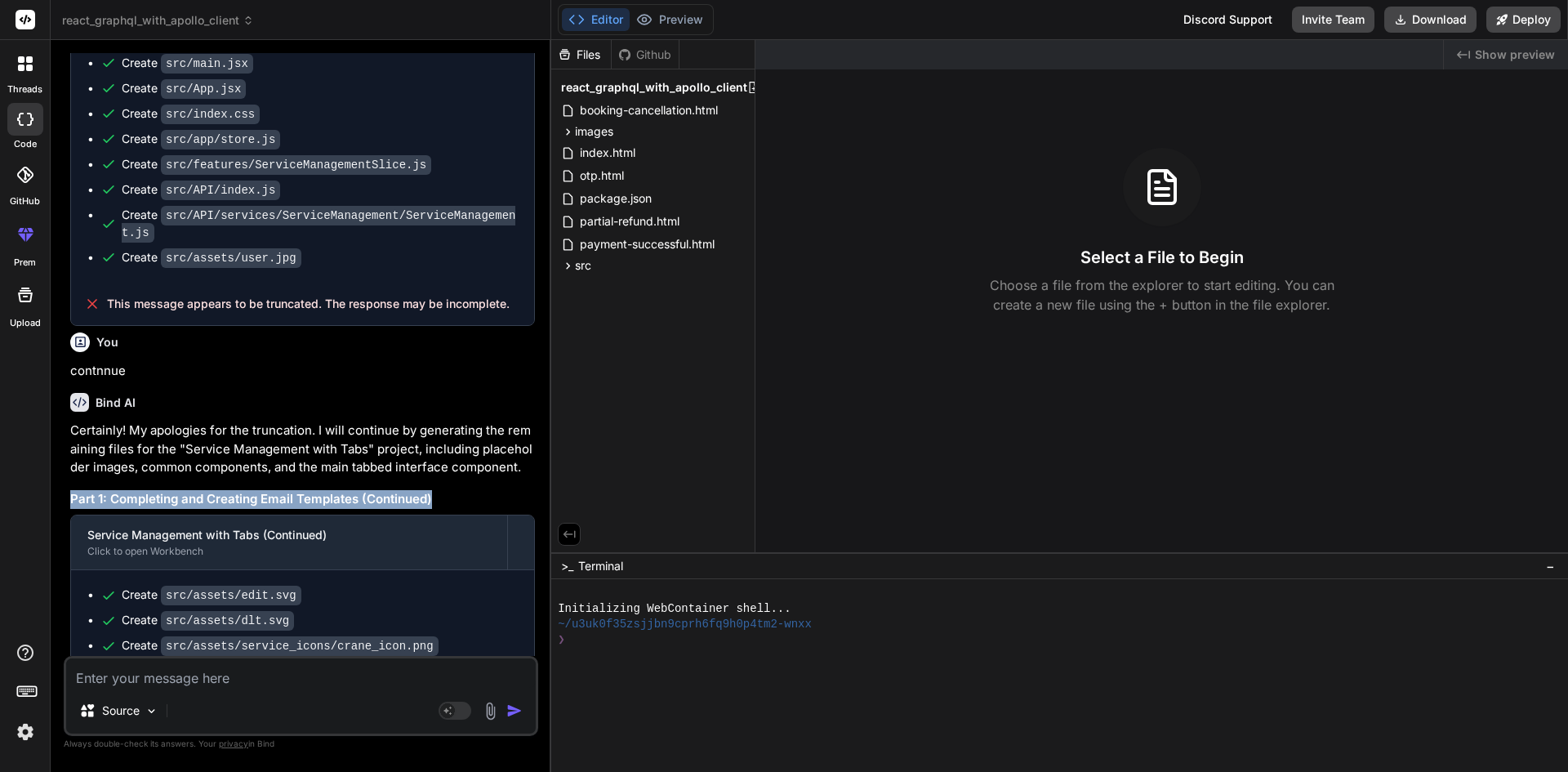
drag, startPoint x: 451, startPoint y: 440, endPoint x: 61, endPoint y: 445, distance: 390.0
click at [61, 445] on div "Bind AI Web Search Created with Pixso. Code Generator You • Create the email te…" at bounding box center [301, 405] width 501 height 731
click at [457, 490] on h3 "Part 1: Completing and Creating Email Templates (Continued)" at bounding box center [303, 499] width 464 height 18
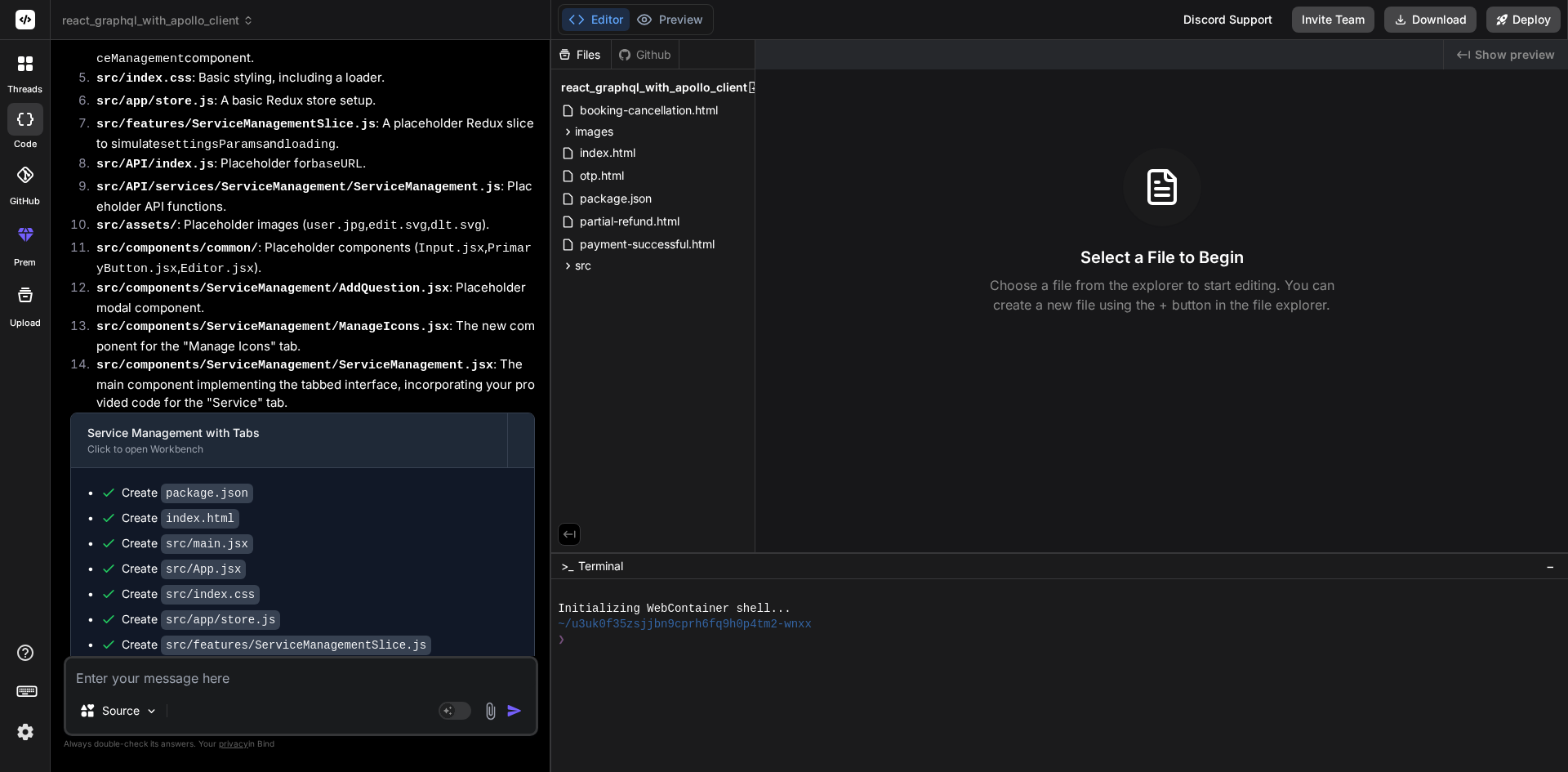
scroll to position [5635, 0]
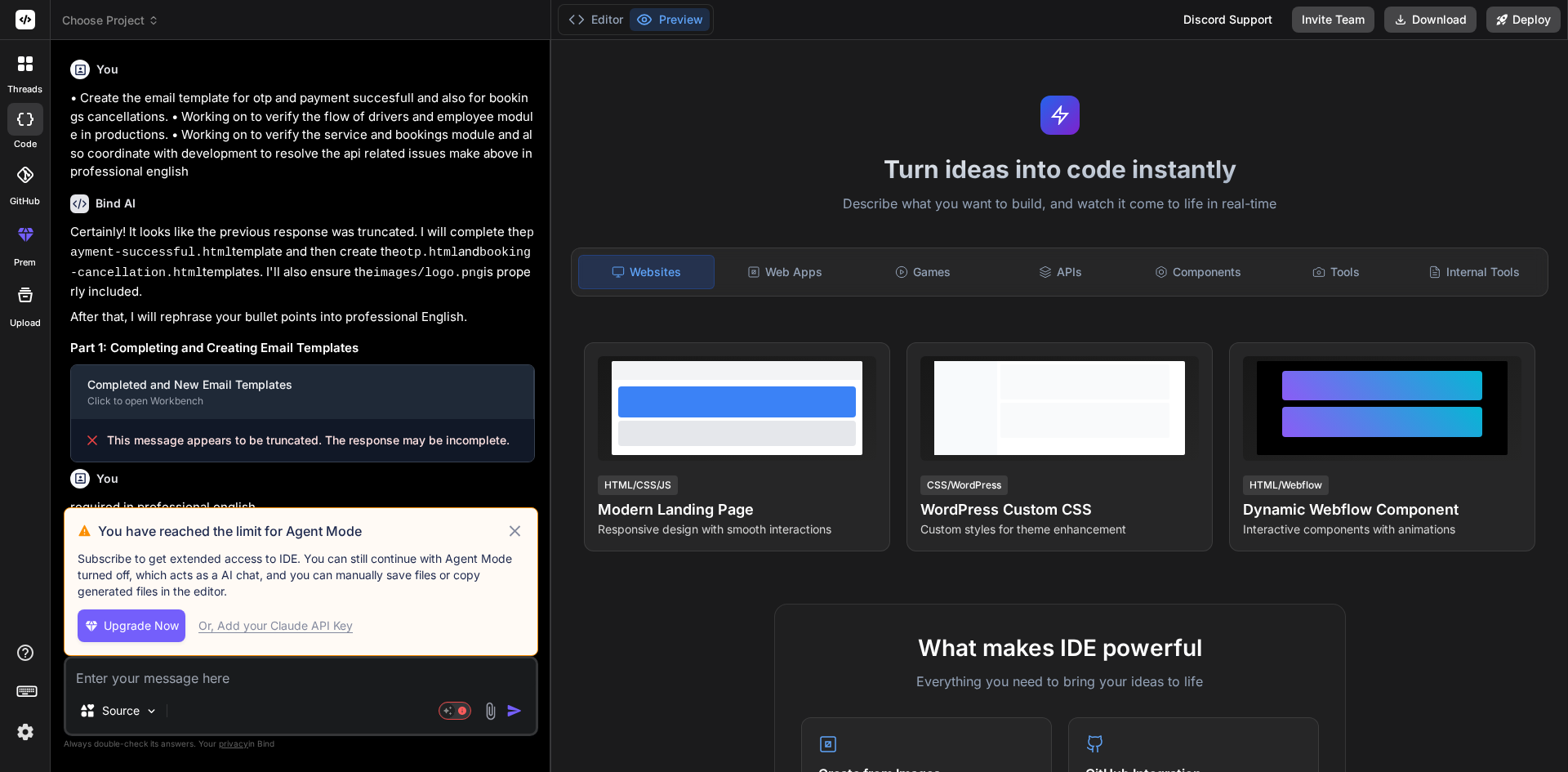
click at [516, 534] on icon at bounding box center [515, 531] width 18 height 19
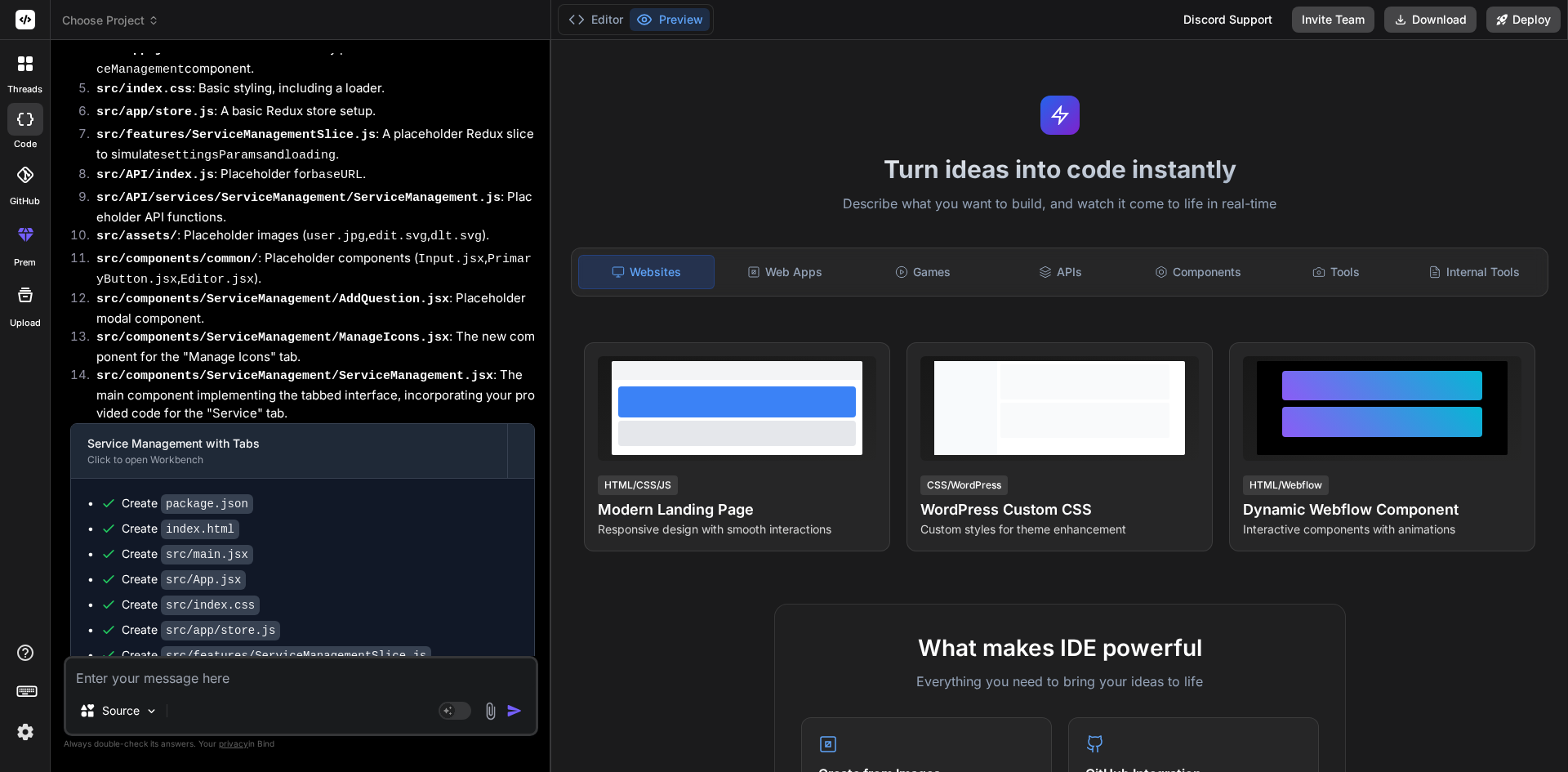
scroll to position [5666, 0]
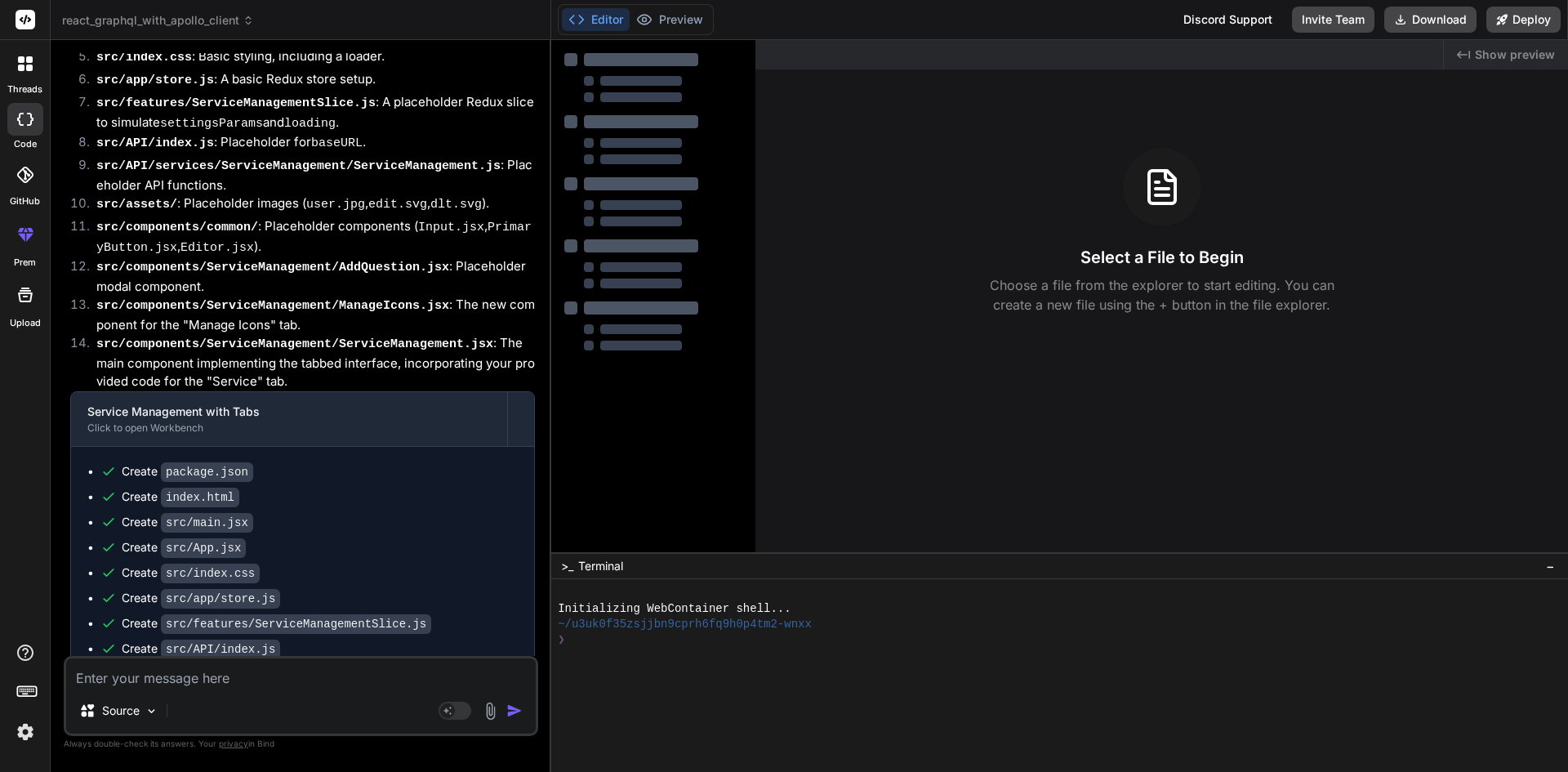
type textarea "x"
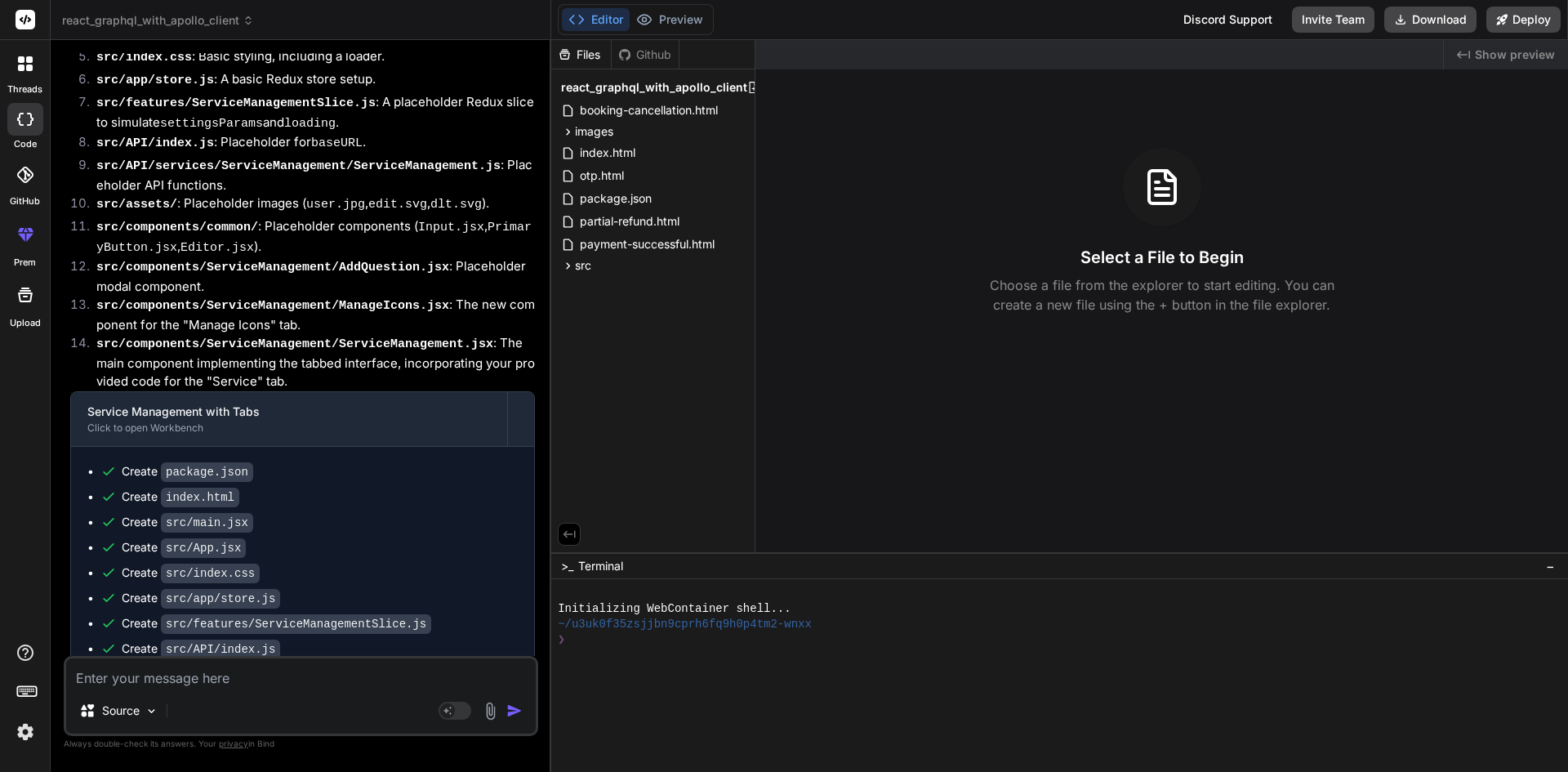
click at [222, 674] on textarea at bounding box center [300, 673] width 469 height 29
paste textarea "Please add some data In production for Questionnaire Icon, still coming empty a…"
type textarea "Please add some data In production for Questionnaire Icon, still coming empty a…"
type textarea "x"
type textarea "Please add some data In production for Questionnaire Icon, still coming empty a…"
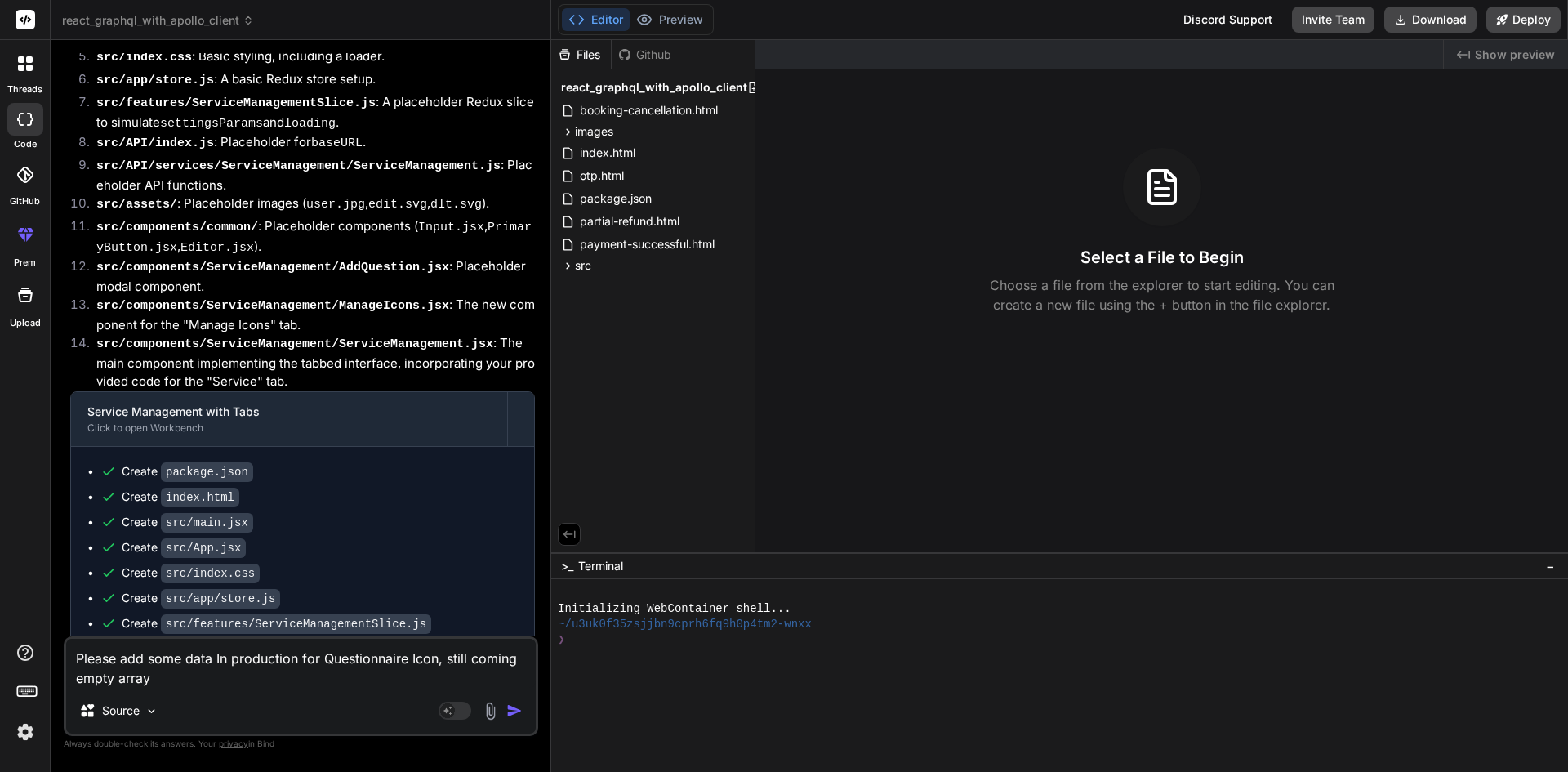
type textarea "x"
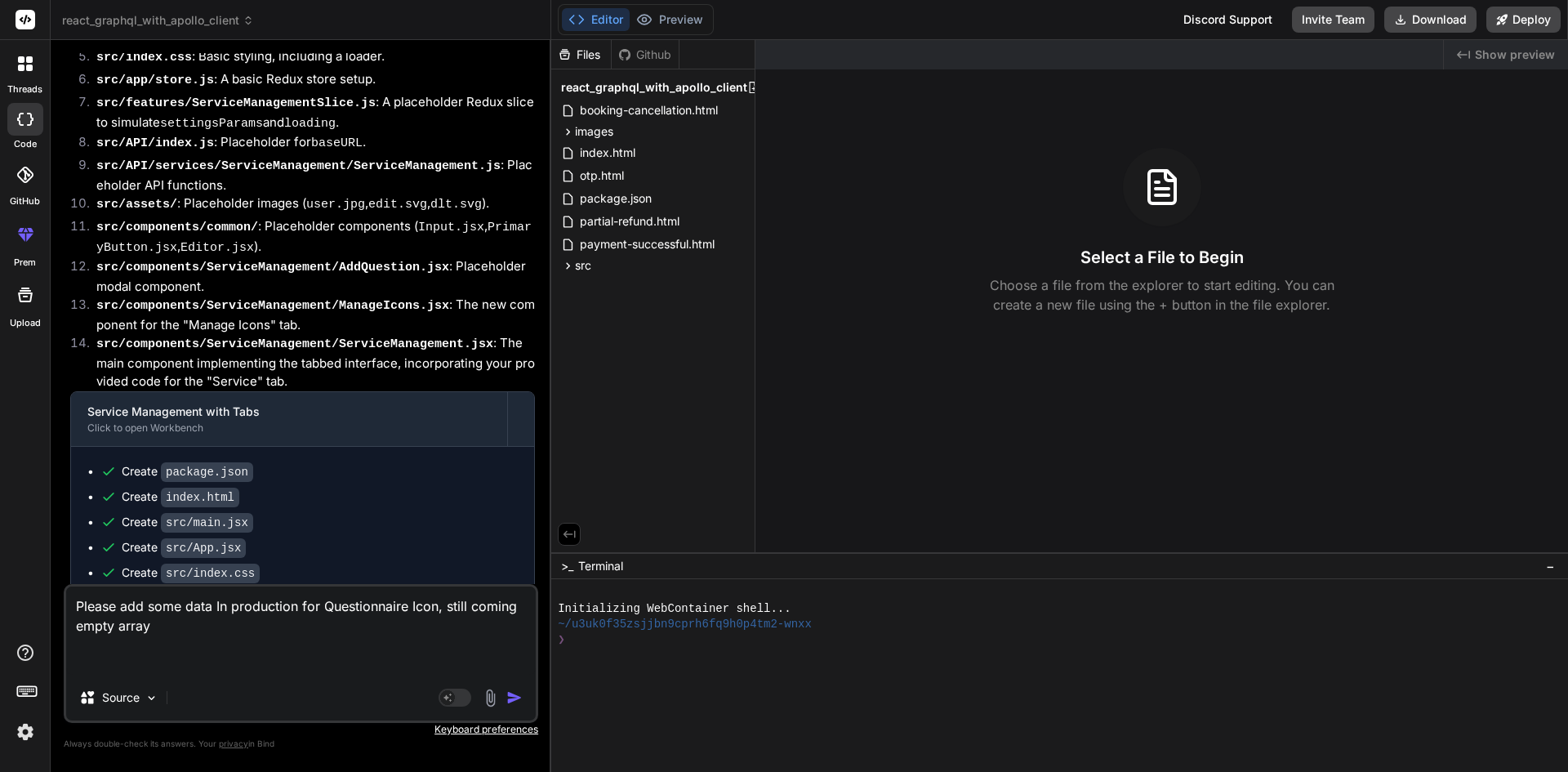
type textarea "Please add some data In production for Questionnaire Icon, still coming empty a…"
type textarea "x"
type textarea "Please add some data In production for Questionnaire Icon, still coming empty a…"
type textarea "x"
type textarea "Please add some data In production for Questionnaire Icon, still coming empty a…"
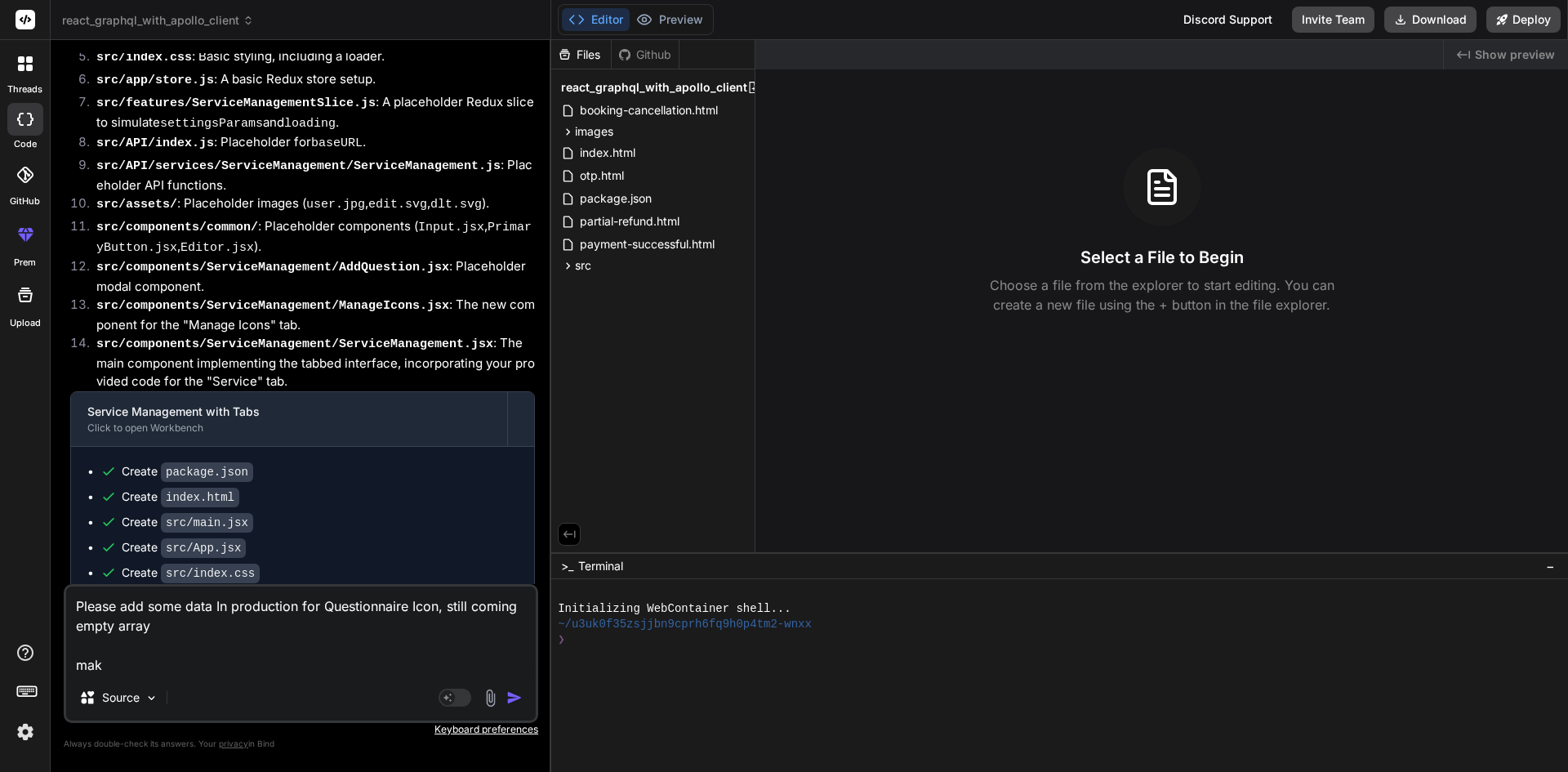
type textarea "x"
type textarea "Please add some data In production for Questionnaire Icon, still coming empty a…"
type textarea "x"
type textarea "Please add some data In production for Questionnaire Icon, still coming empty a…"
type textarea "x"
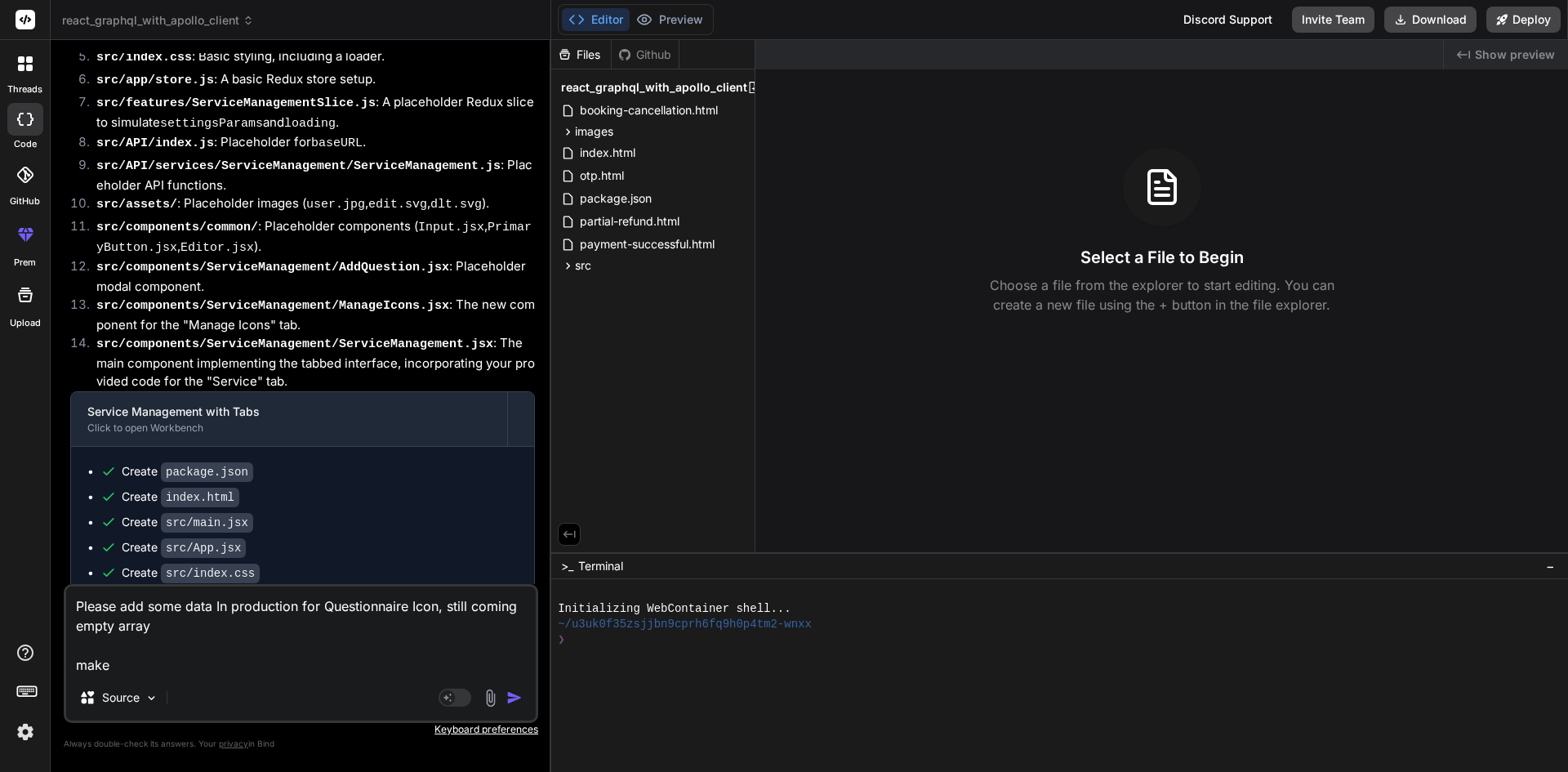
type textarea "Please add some data In production for Questionnaire Icon, still coming empty a…"
type textarea "x"
type textarea "Please add some data In production for Questionnaire Icon, still coming empty a…"
type textarea "x"
type textarea "Please add some data In production for Questionnaire Icon, still coming empty a…"
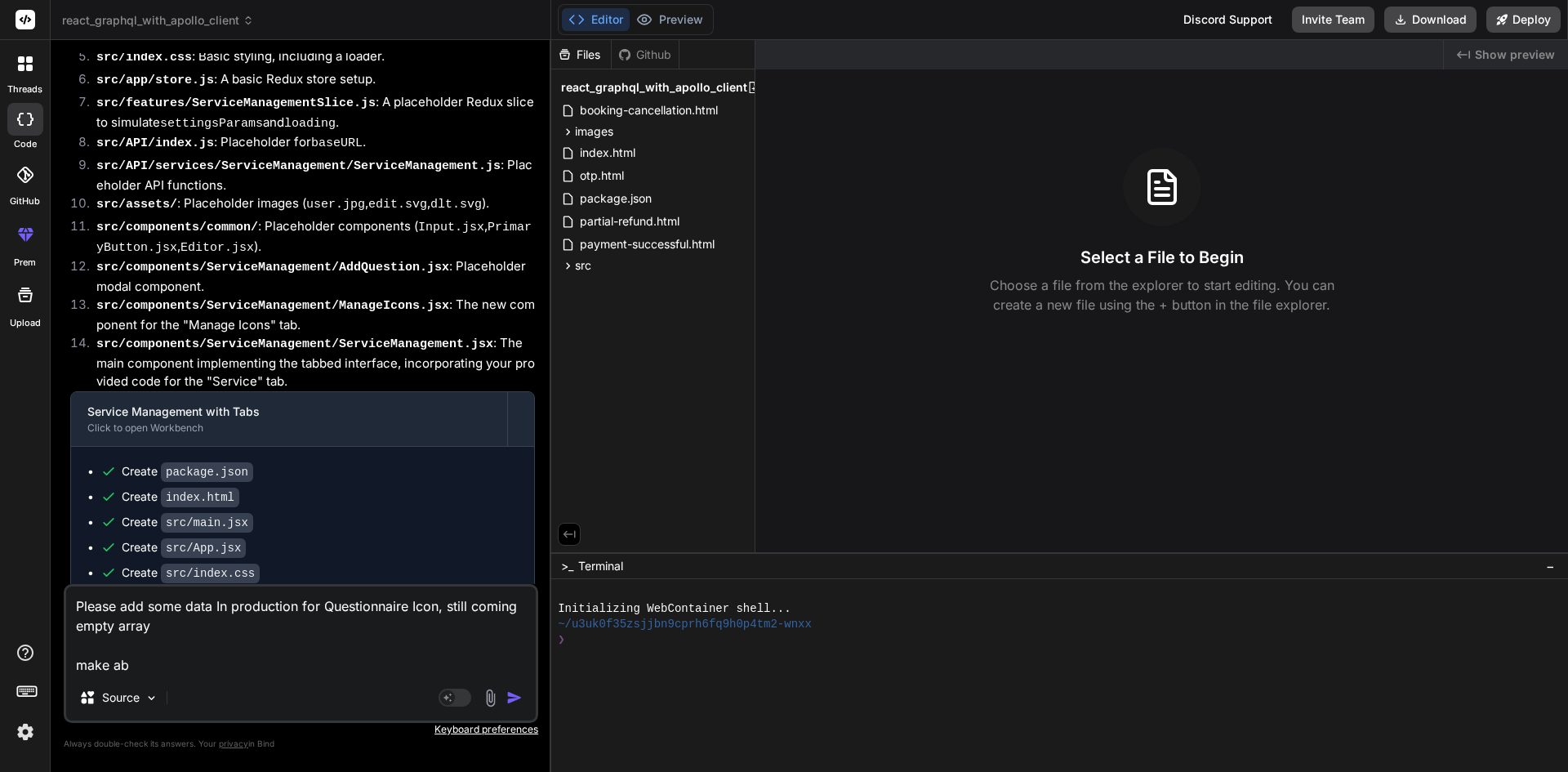
type textarea "x"
type textarea "Please add some data In production for Questionnaire Icon, still coming empty a…"
type textarea "x"
type textarea "Please add some data In production for Questionnaire Icon, still coming empty a…"
type textarea "x"
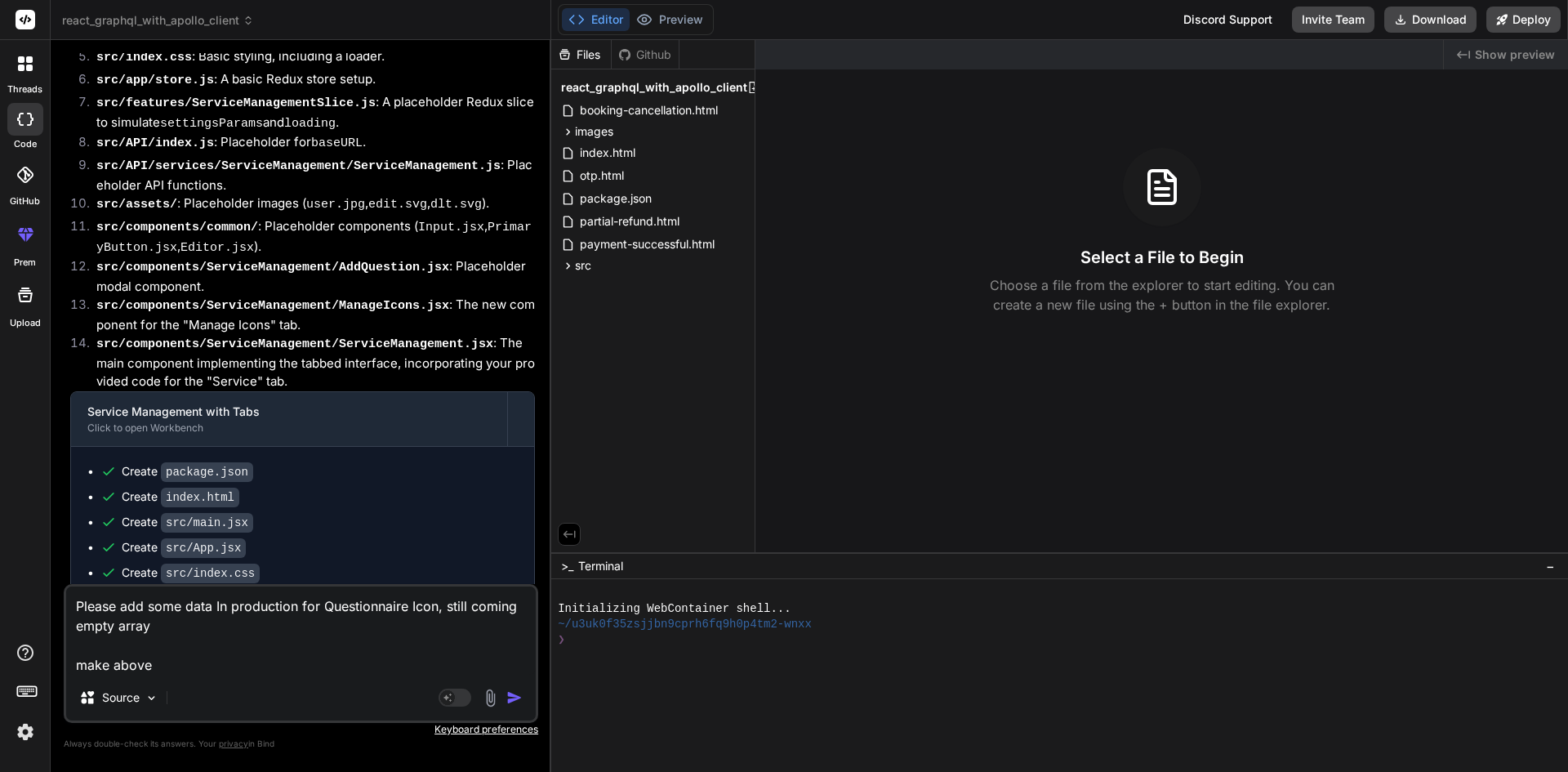
type textarea "Please add some data In production for Questionnaire Icon, still coming empty a…"
type textarea "x"
type textarea "Please add some data In production for Questionnaire Icon, still coming empty a…"
